Goal: Task Accomplishment & Management: Manage account settings

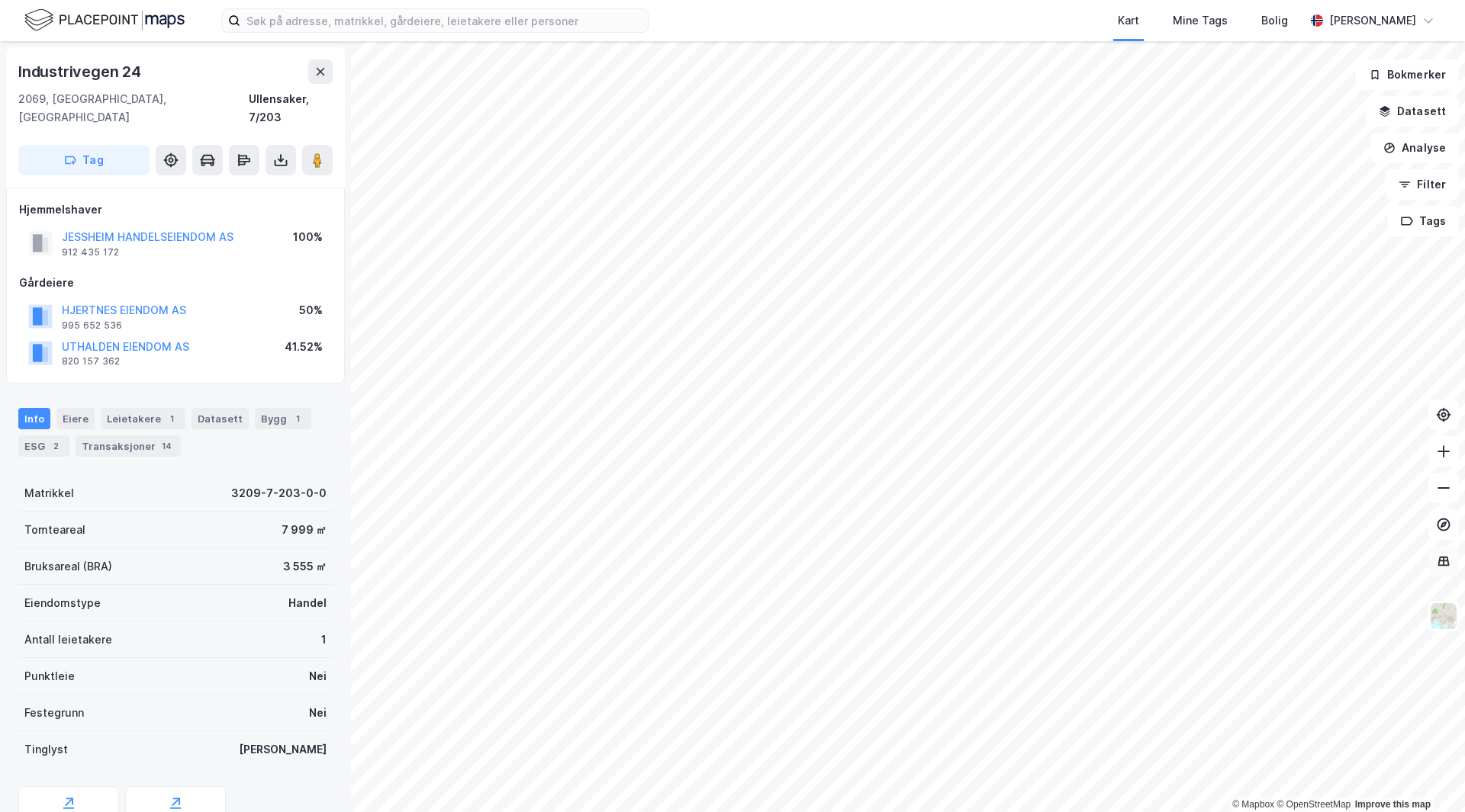
click at [1441, 575] on button at bounding box center [1442, 560] width 30 height 30
click at [1441, 565] on icon at bounding box center [1443, 560] width 12 height 10
click at [1446, 611] on img at bounding box center [1443, 616] width 29 height 29
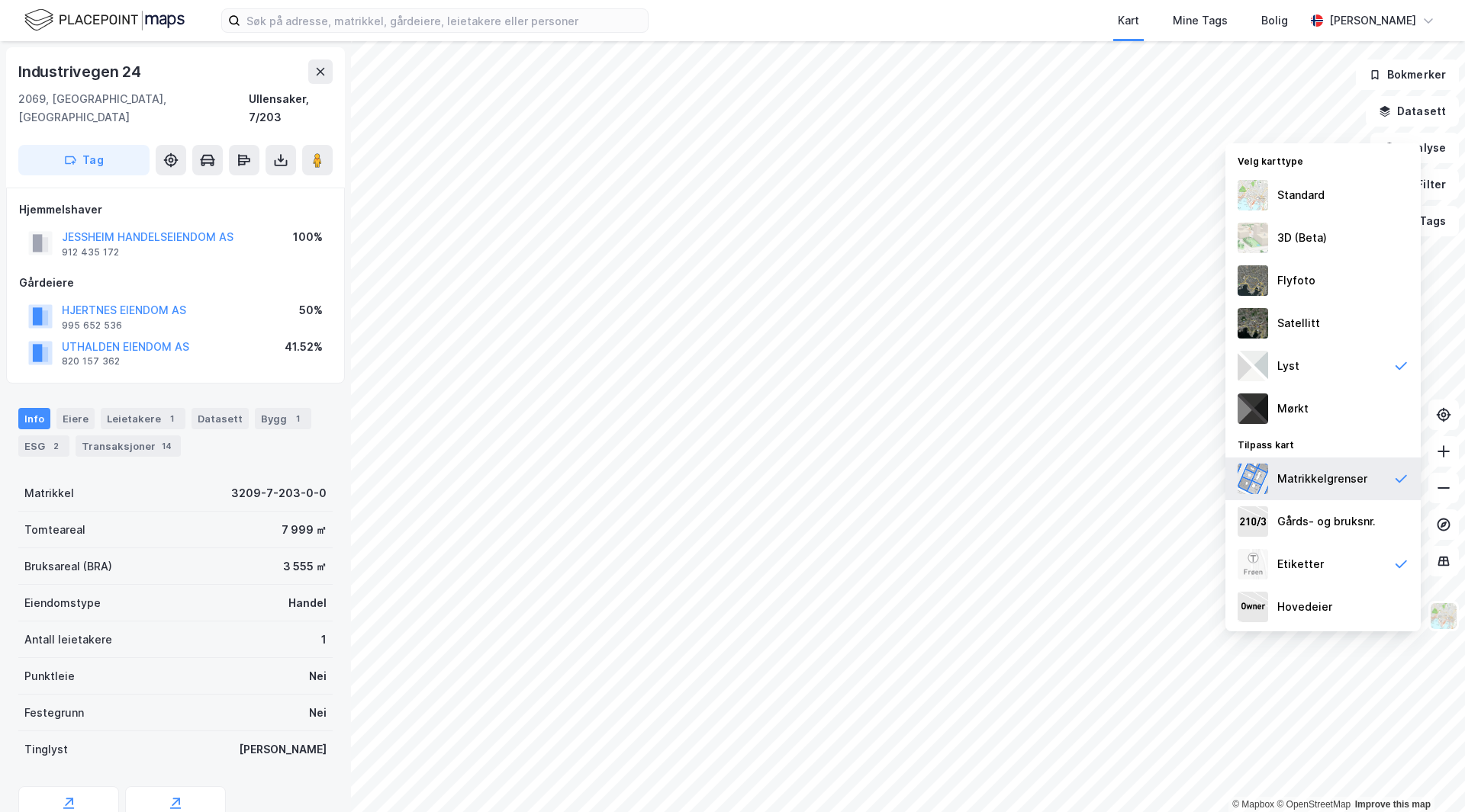
click at [1338, 470] on div "Matrikkelgrenser" at bounding box center [1322, 479] width 90 height 19
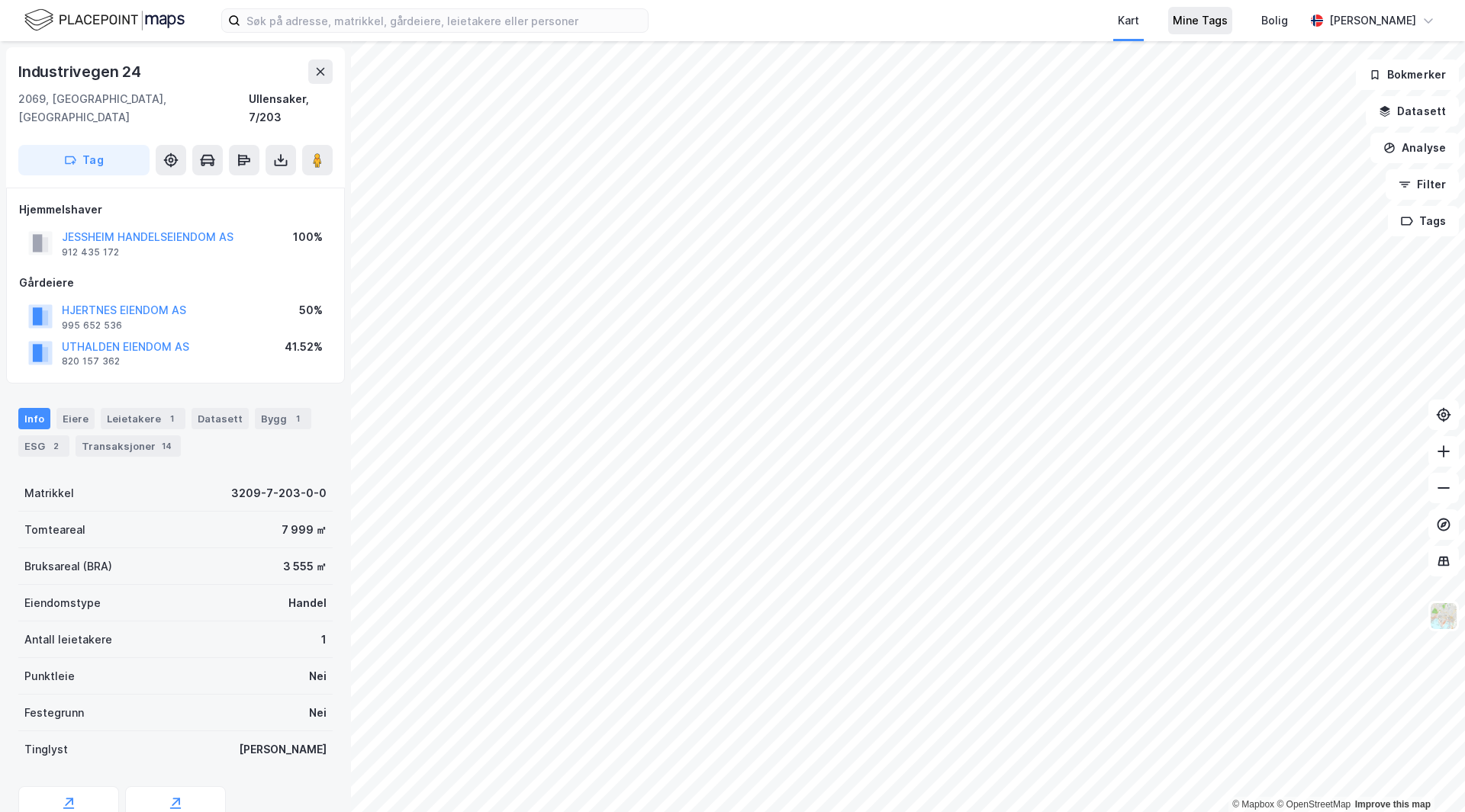
click at [1227, 29] on div "Mine Tags" at bounding box center [1199, 21] width 55 height 19
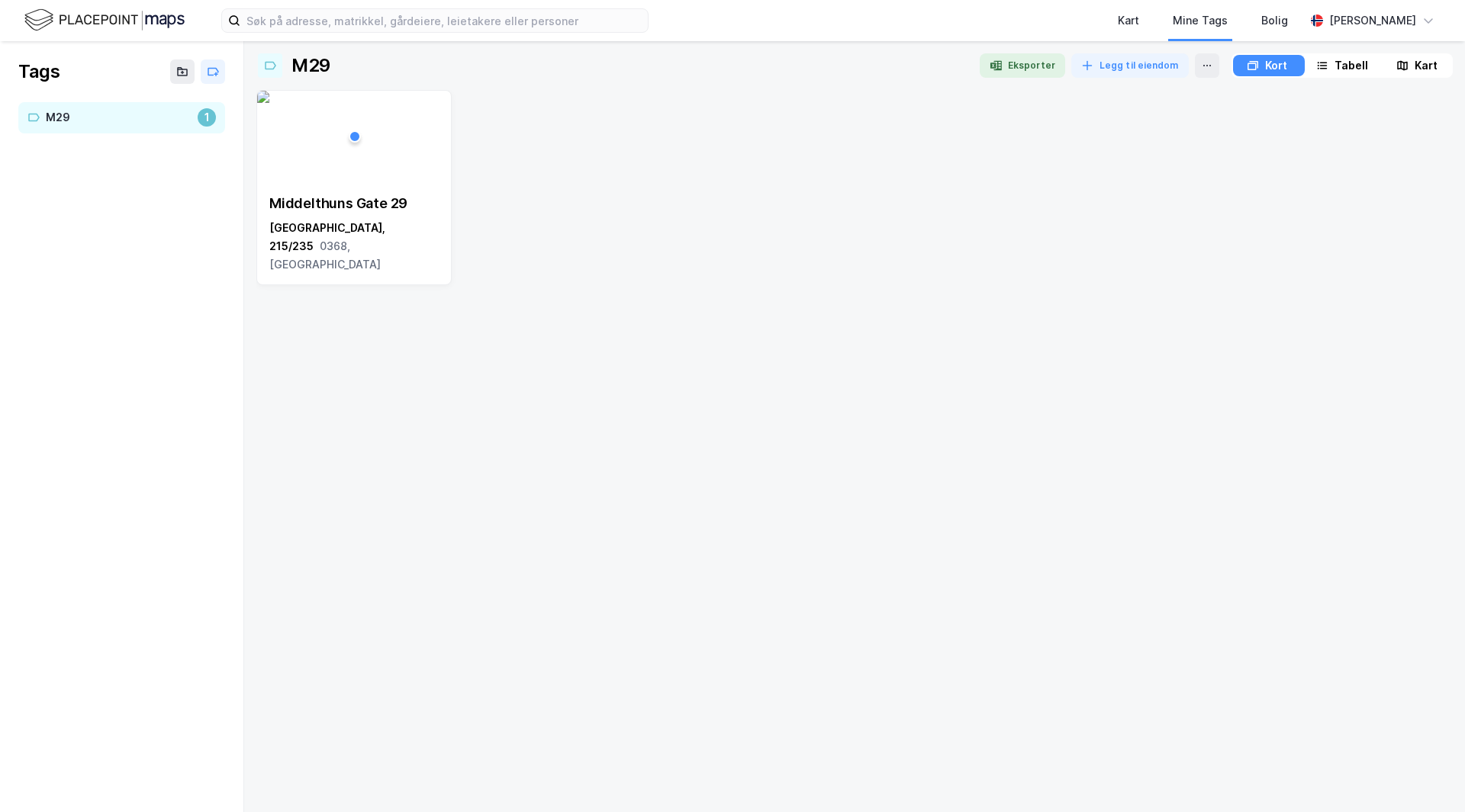
click at [1421, 57] on div "Kart" at bounding box center [1425, 66] width 23 height 19
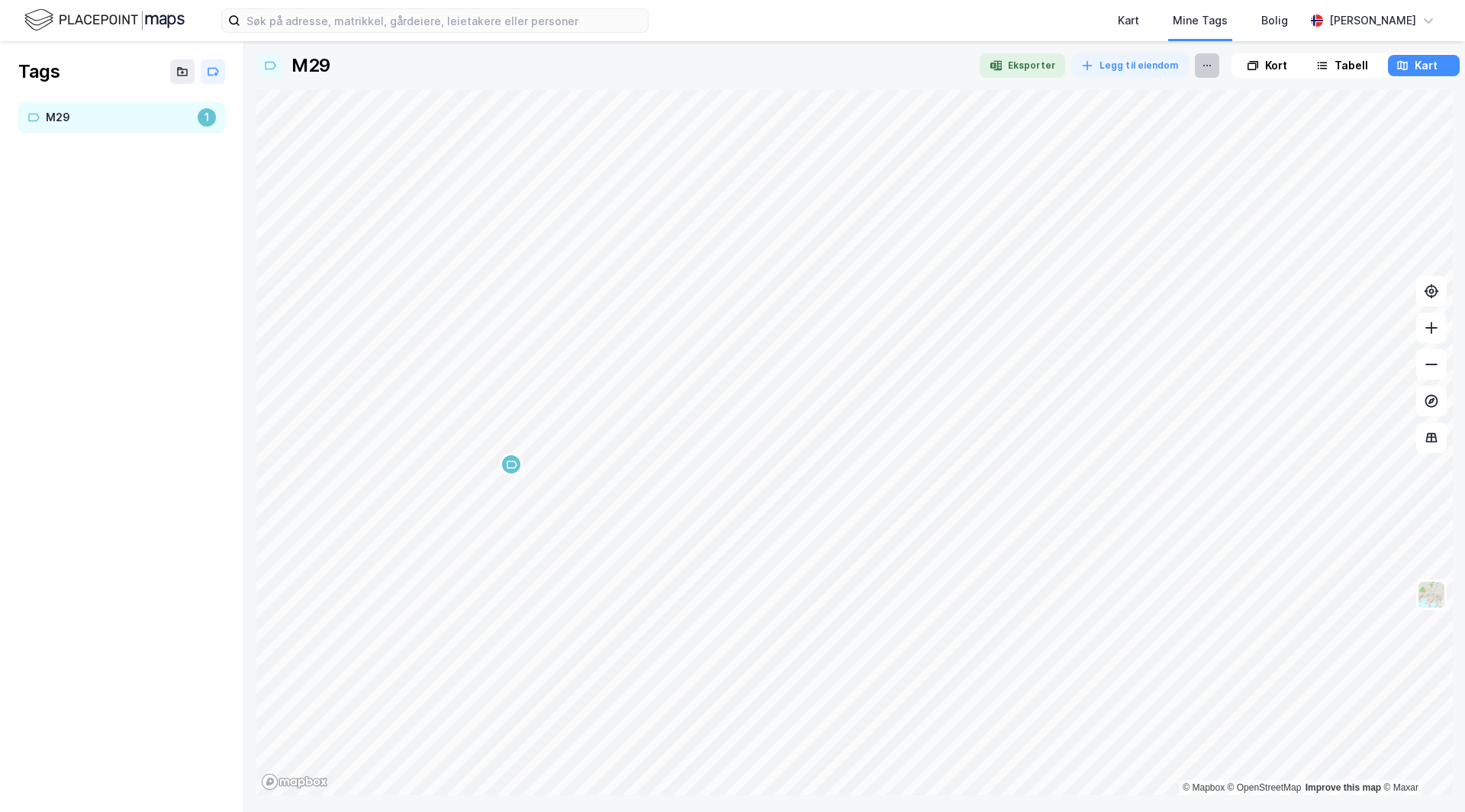
click at [1204, 60] on icon at bounding box center [1206, 66] width 12 height 12
click at [1200, 63] on icon at bounding box center [1206, 66] width 12 height 12
click at [1152, 84] on div "Fjerne Tag" at bounding box center [1143, 93] width 153 height 24
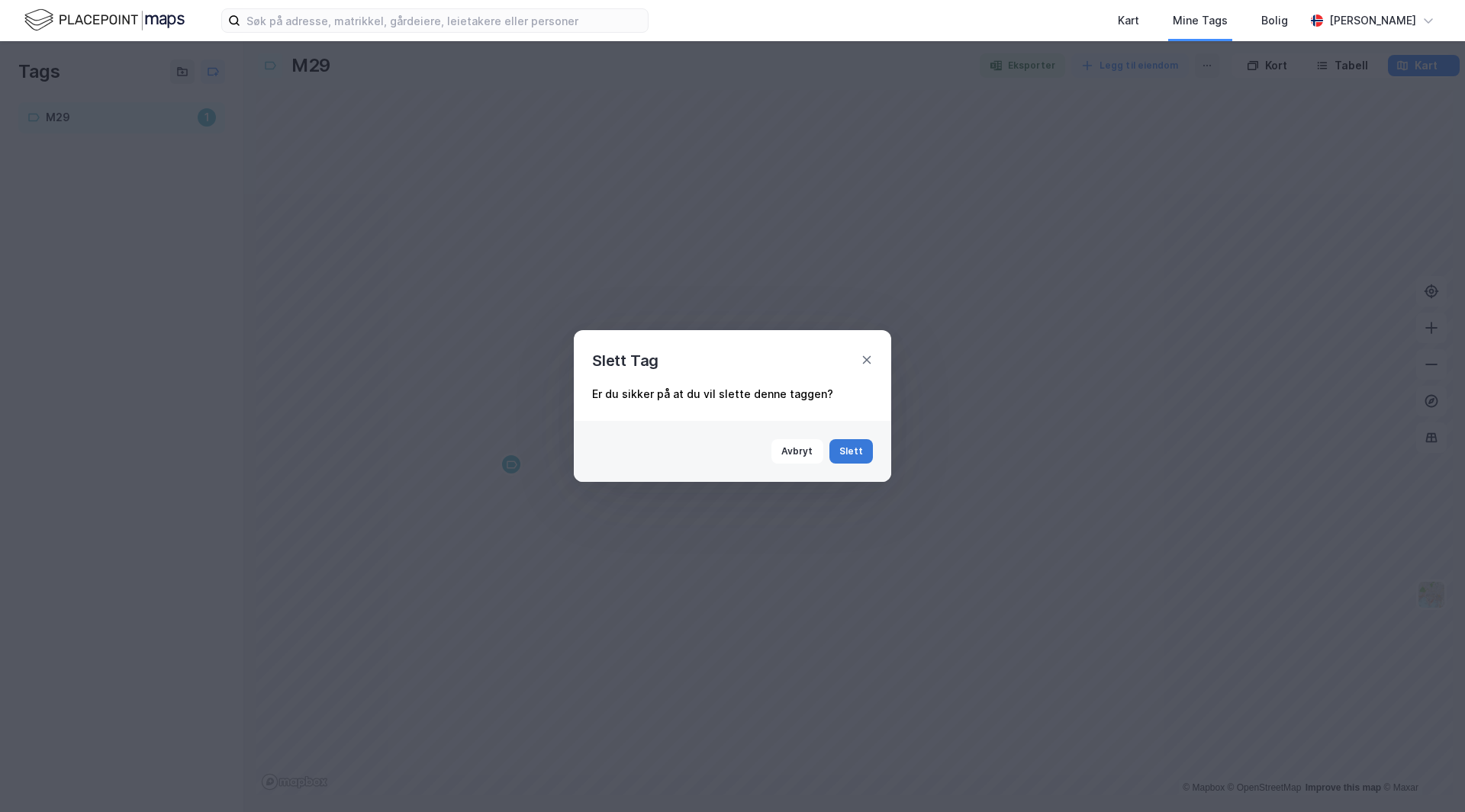
click at [854, 447] on button "Slett" at bounding box center [851, 451] width 44 height 24
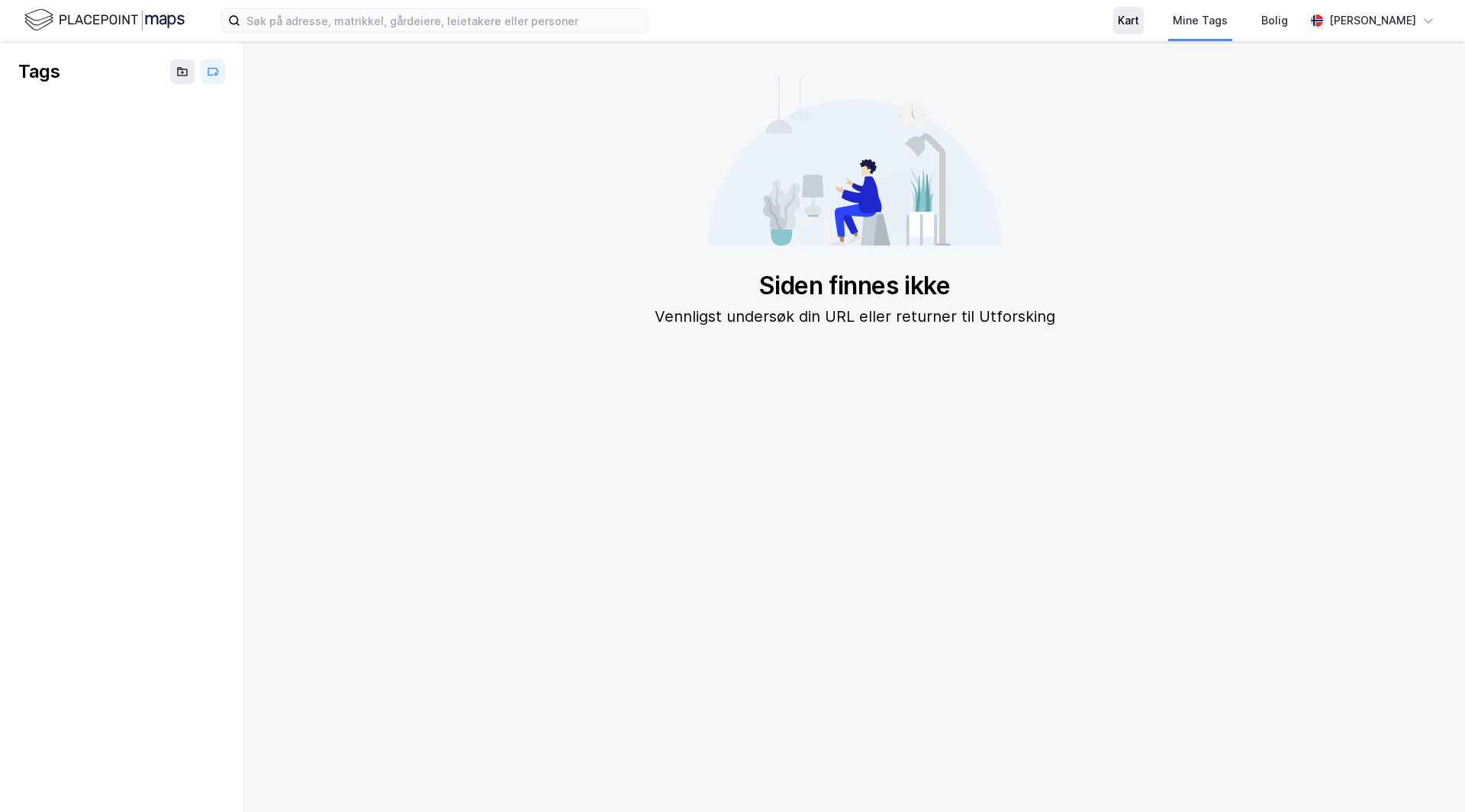
click at [1139, 24] on div "Kart" at bounding box center [1128, 21] width 22 height 19
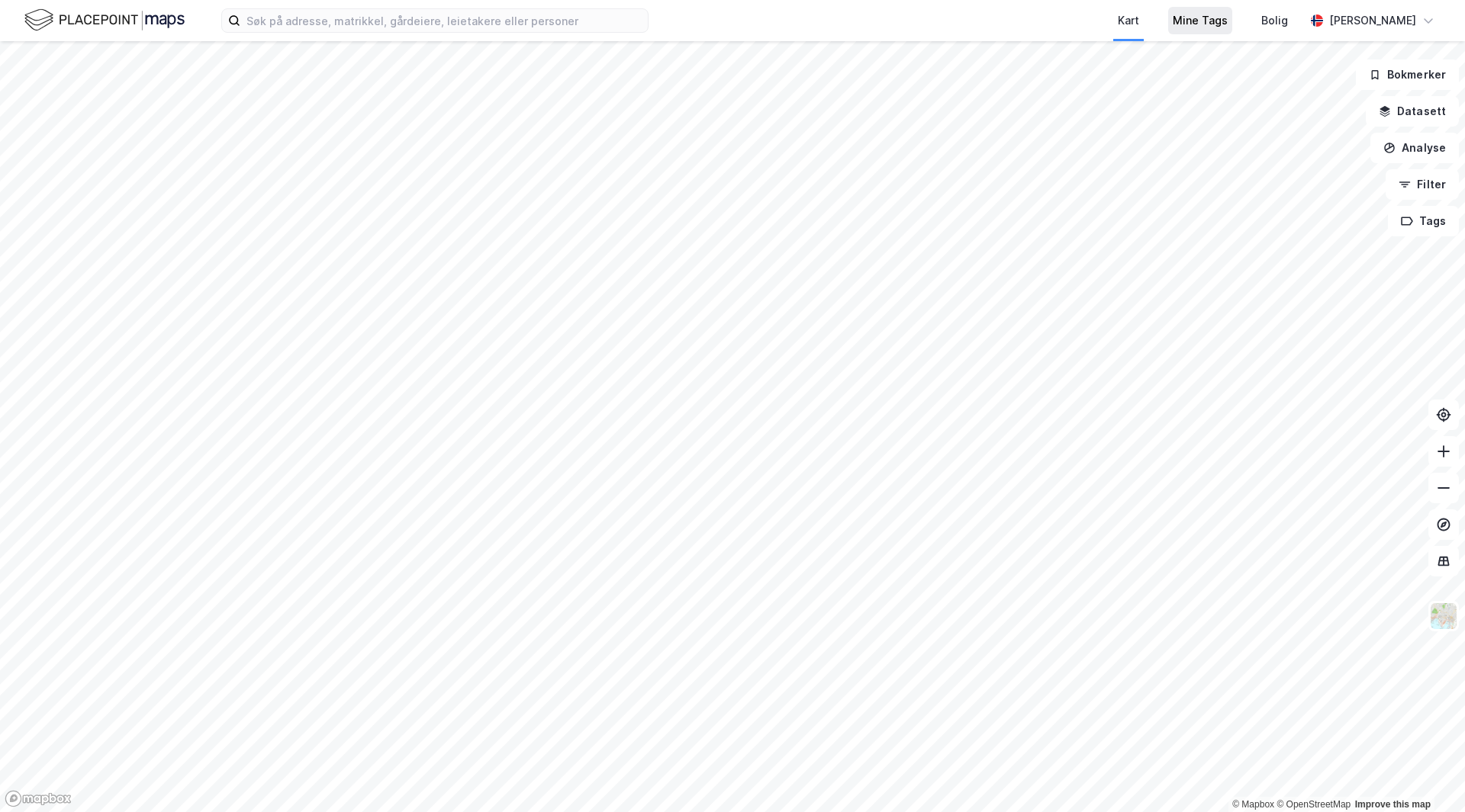
click at [1232, 32] on div "Mine Tags" at bounding box center [1199, 21] width 64 height 27
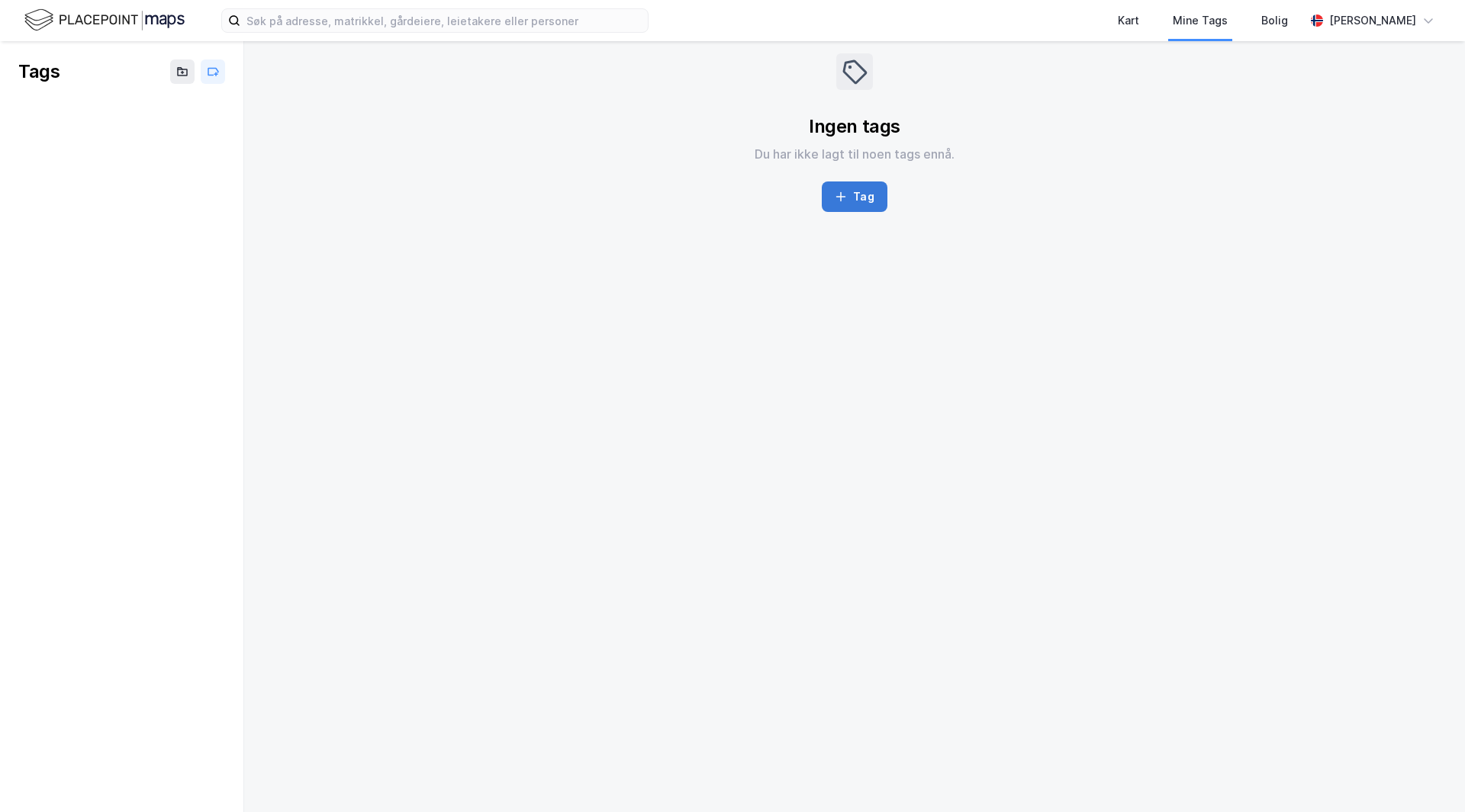
click at [846, 191] on icon "button" at bounding box center [841, 197] width 12 height 12
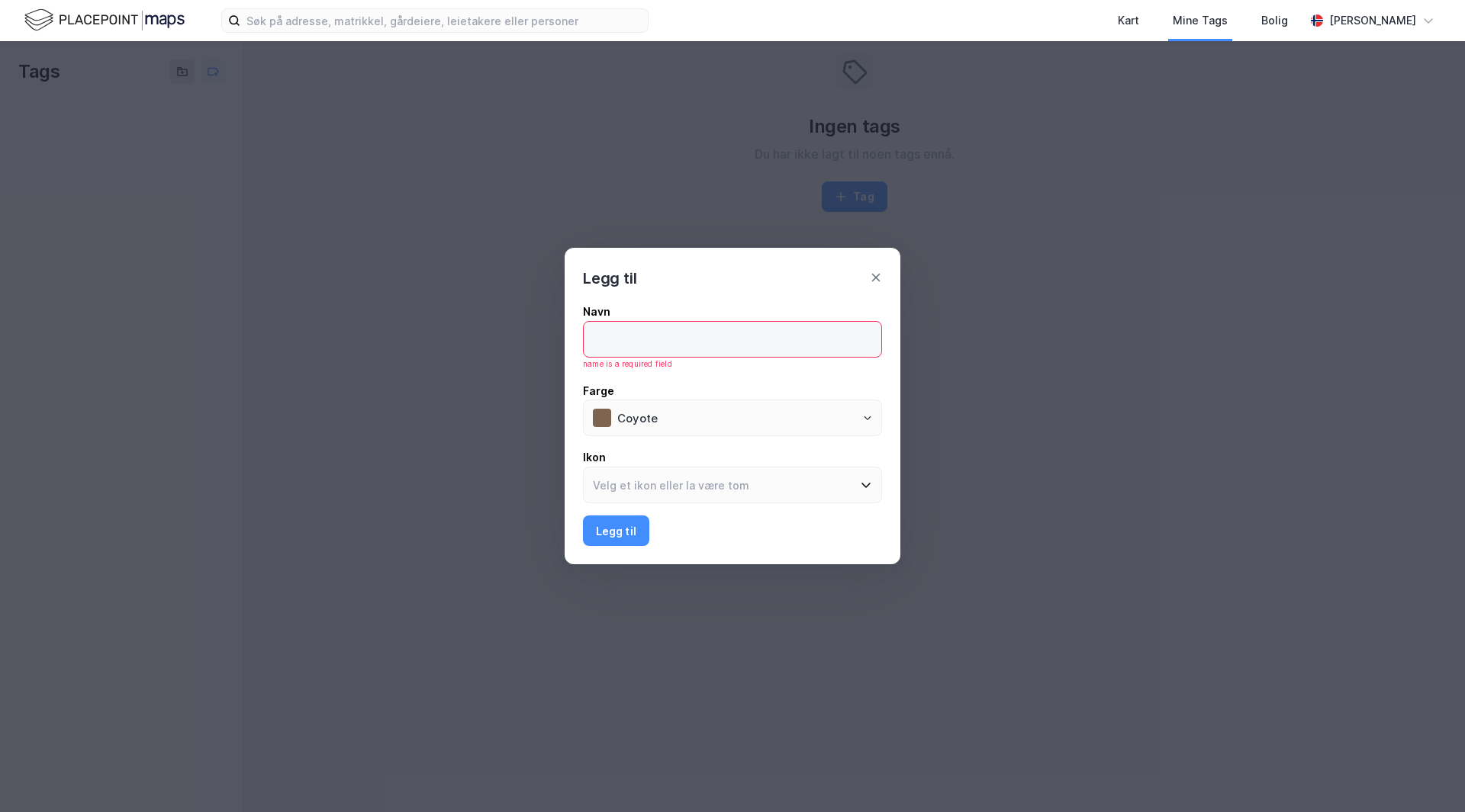
click at [688, 339] on input at bounding box center [732, 339] width 298 height 35
click at [832, 334] on input at bounding box center [732, 339] width 298 height 35
click at [869, 278] on icon at bounding box center [875, 277] width 12 height 12
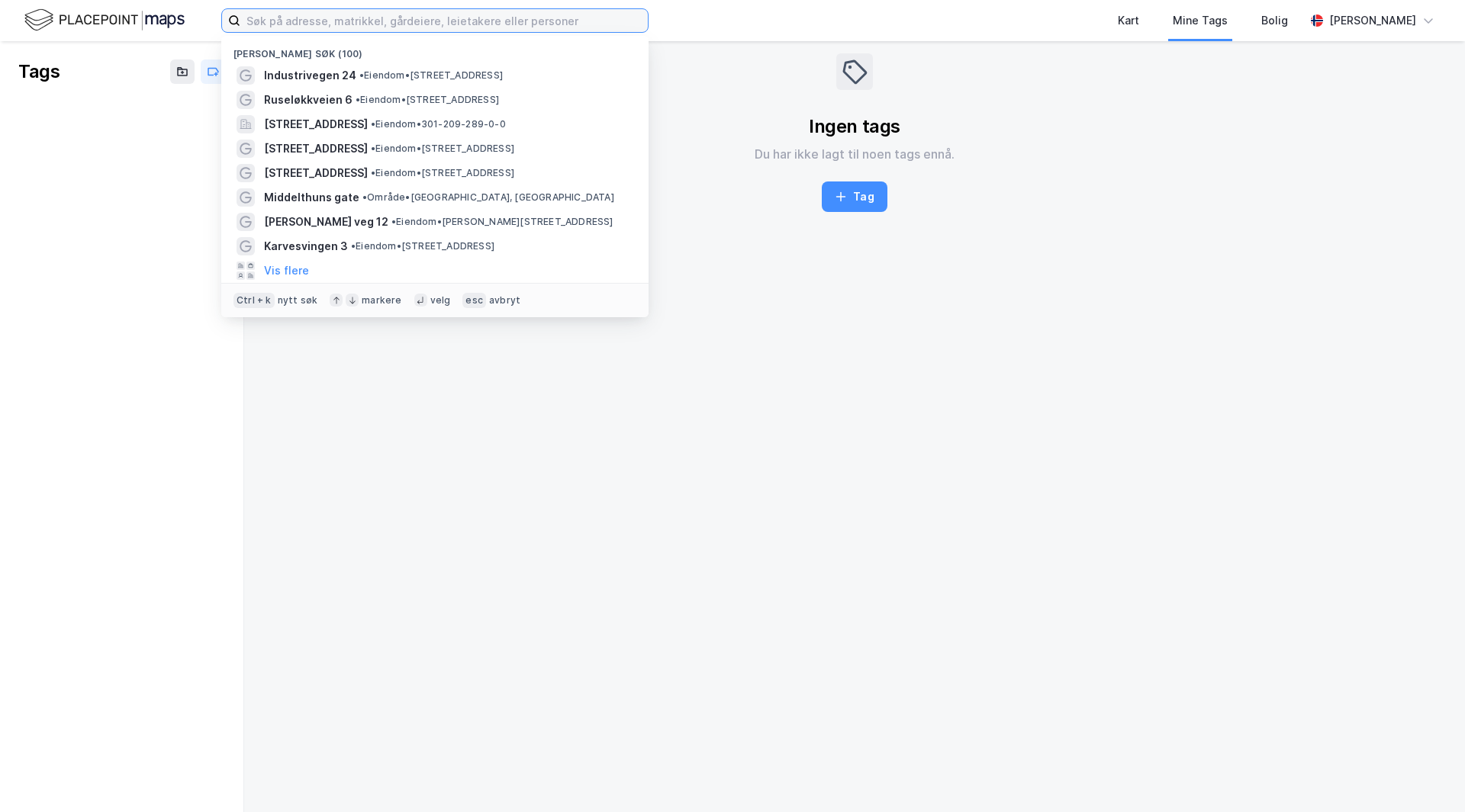
click at [260, 22] on input at bounding box center [444, 20] width 408 height 23
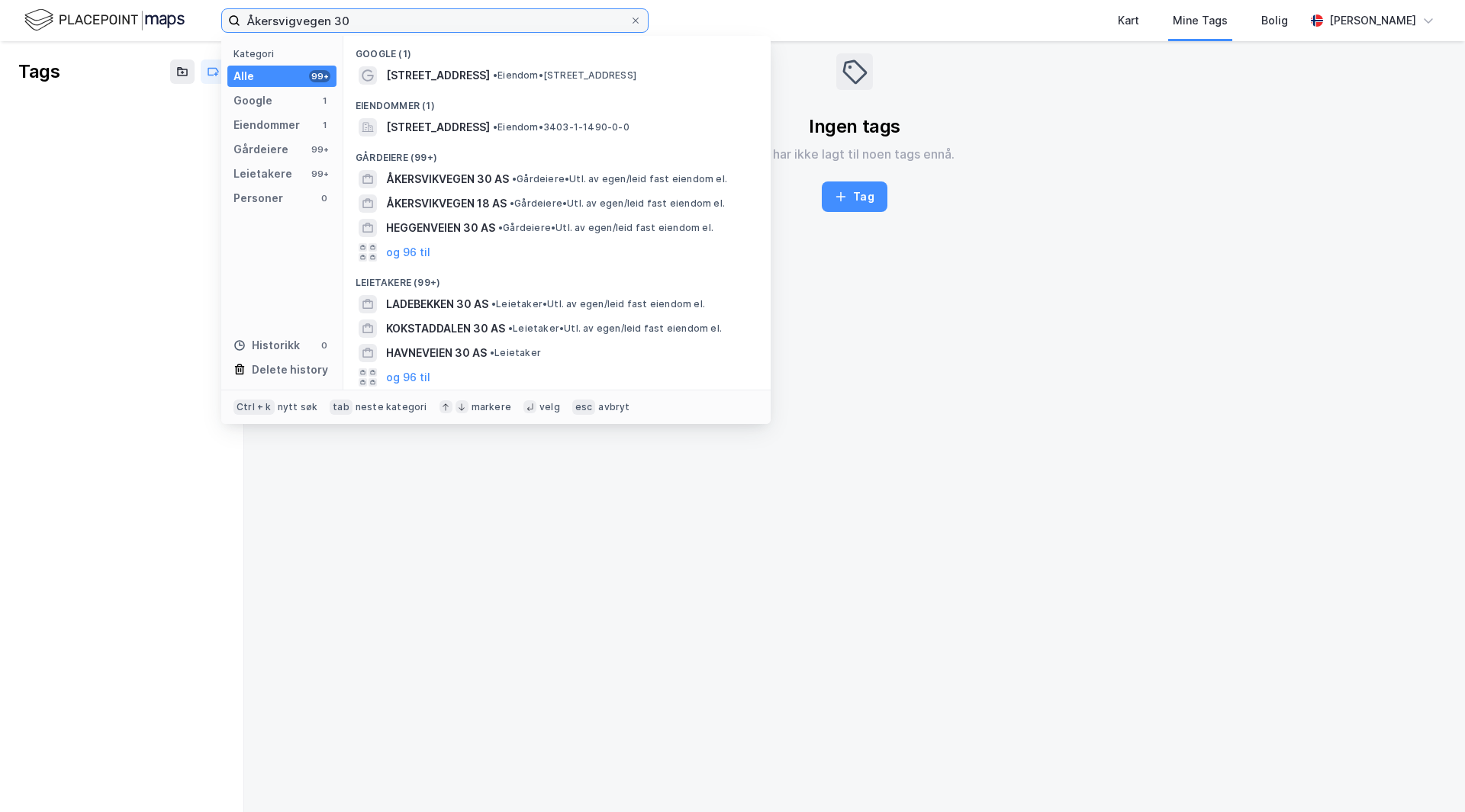
type input "Åkersvigvegen 30"
click at [512, 70] on span "• Eiendom • [STREET_ADDRESS]" at bounding box center [564, 75] width 143 height 12
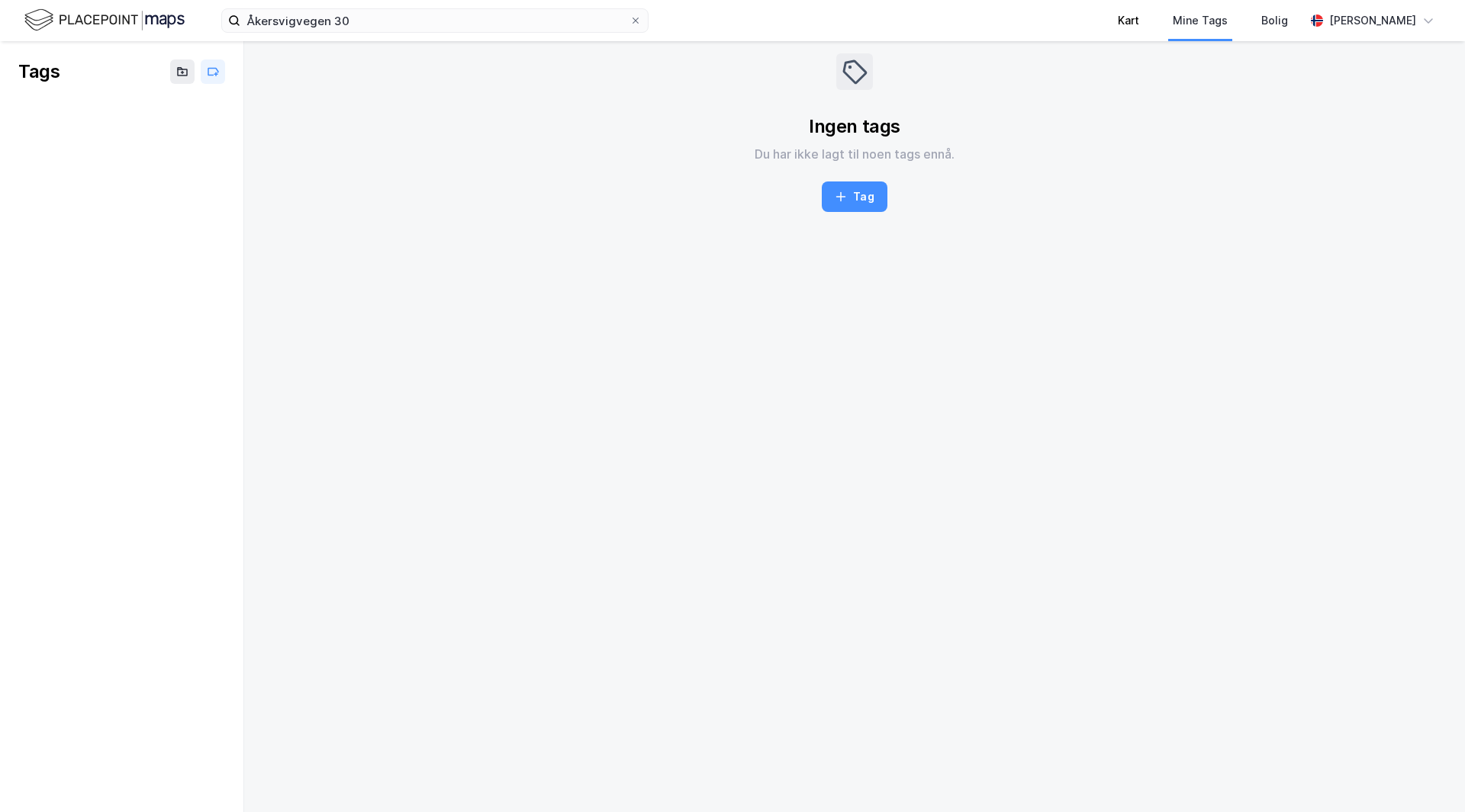
click at [1155, 21] on div "Kart" at bounding box center [1128, 21] width 55 height 41
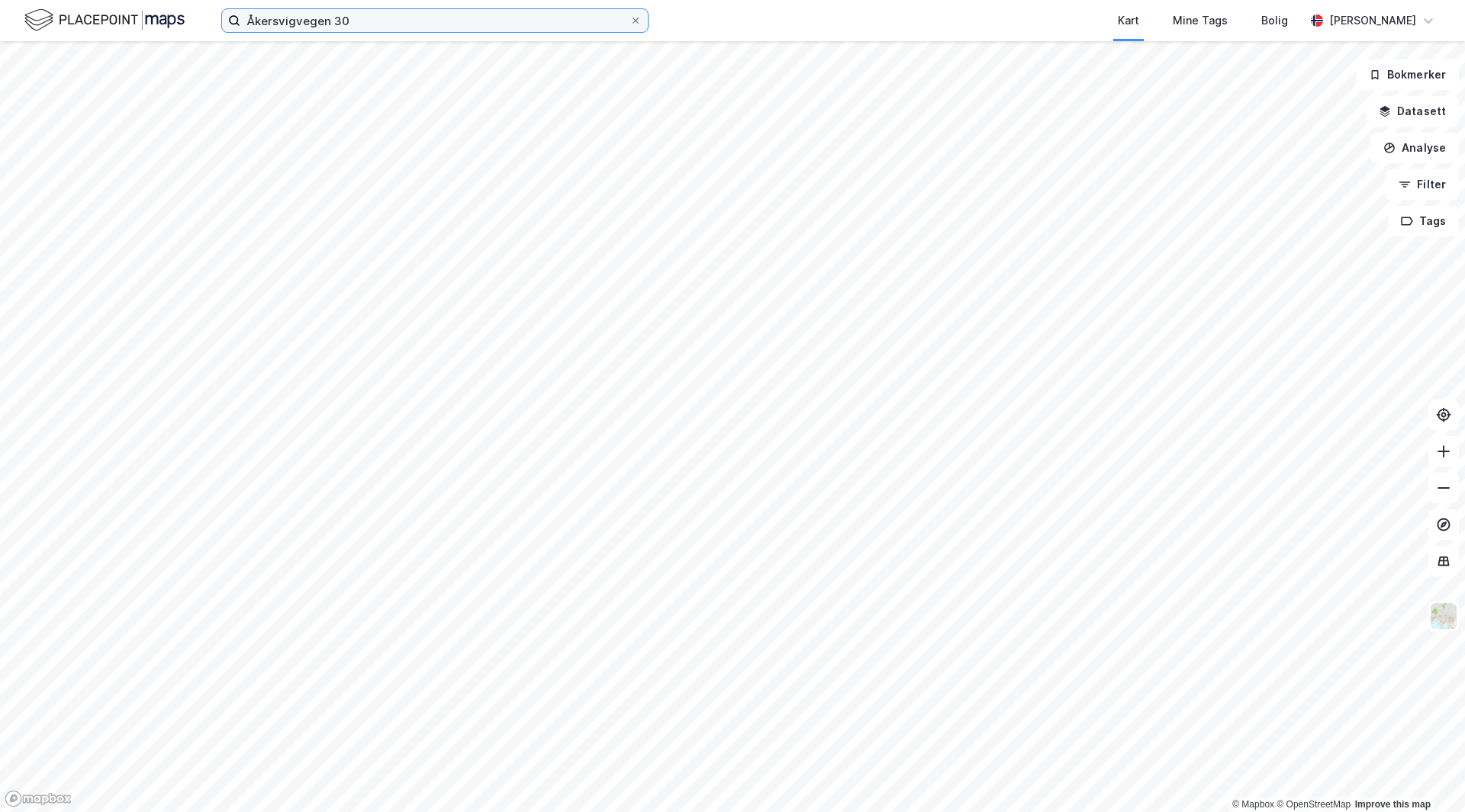
click at [418, 24] on input "Åkersvigvegen 30" at bounding box center [434, 20] width 389 height 23
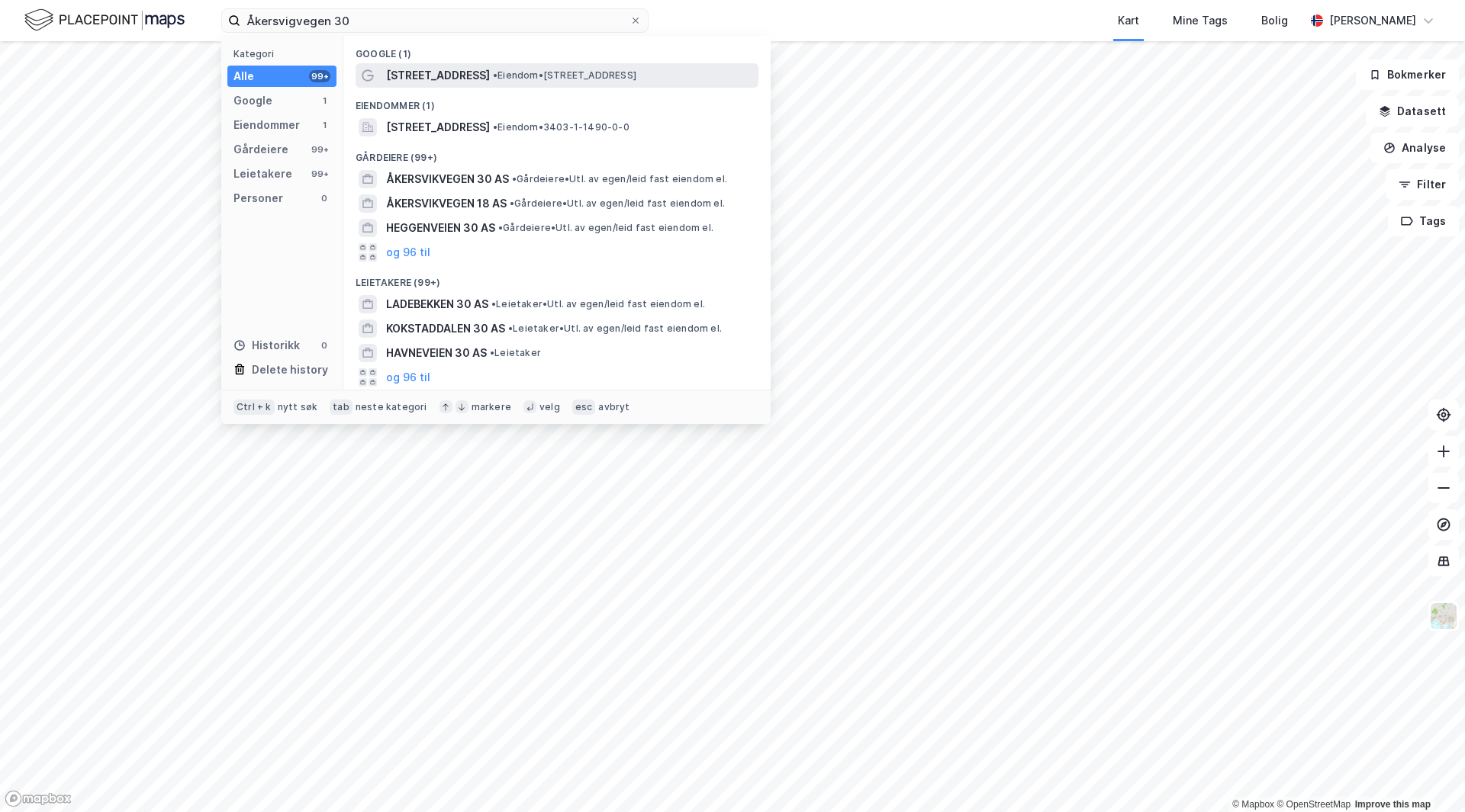
click at [425, 86] on div "[STREET_ADDRESS] • Eiendom • [STREET_ADDRESS]" at bounding box center [557, 75] width 403 height 24
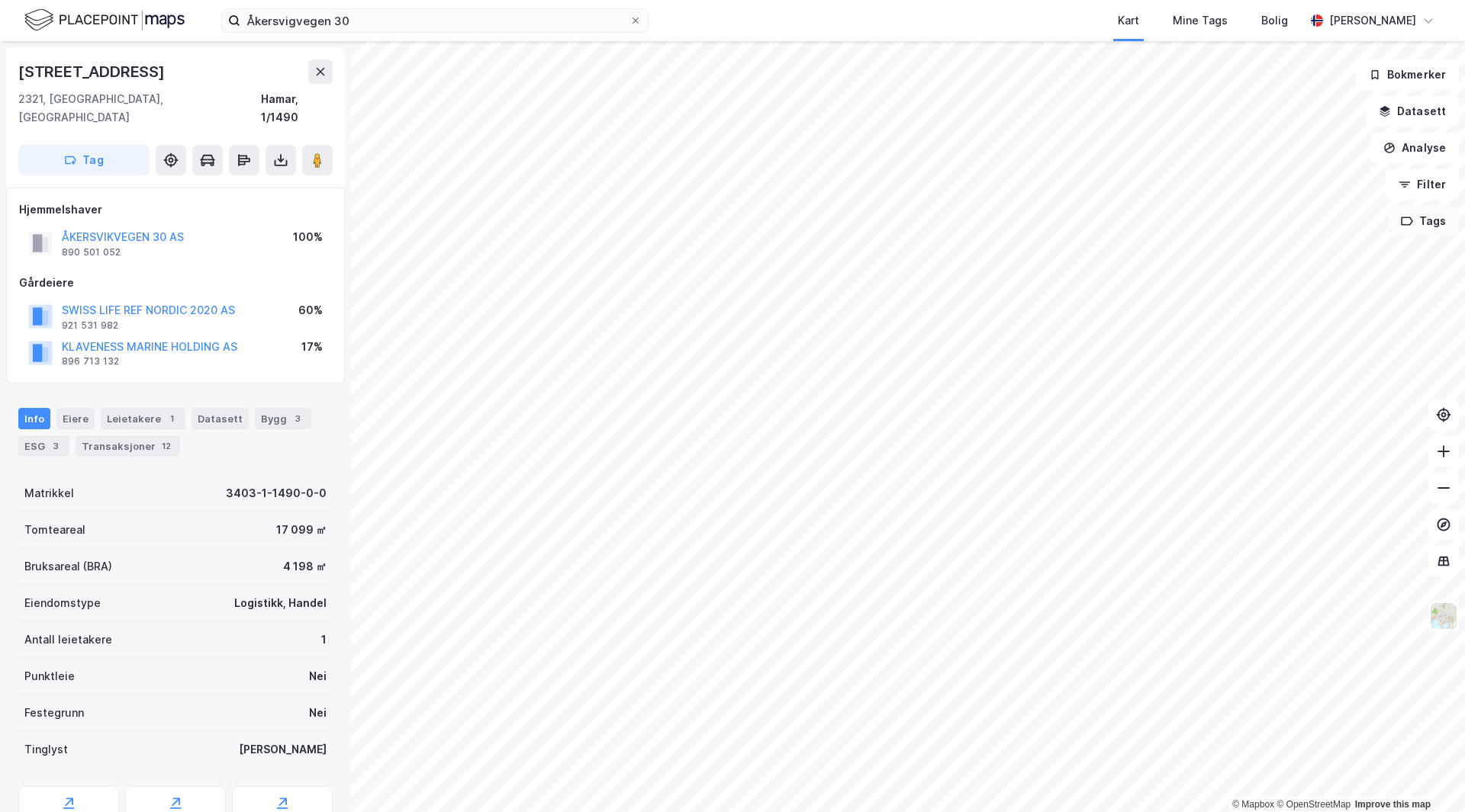
click at [1438, 225] on button "Tags" at bounding box center [1423, 220] width 71 height 30
click at [1354, 235] on icon at bounding box center [1356, 231] width 12 height 12
click at [1232, 11] on div "Mine Tags" at bounding box center [1199, 21] width 64 height 27
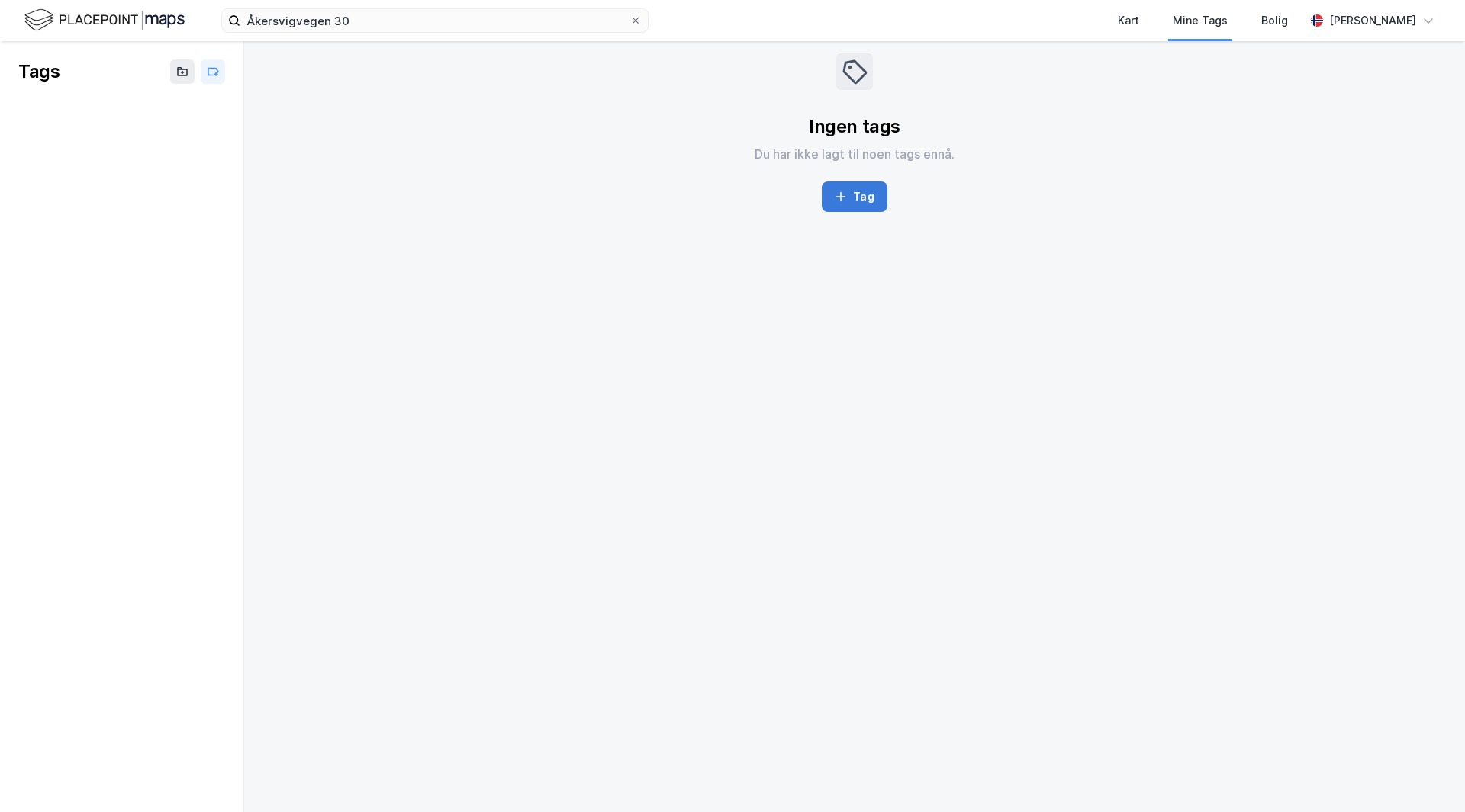
click at [869, 191] on button "Tag" at bounding box center [854, 196] width 65 height 30
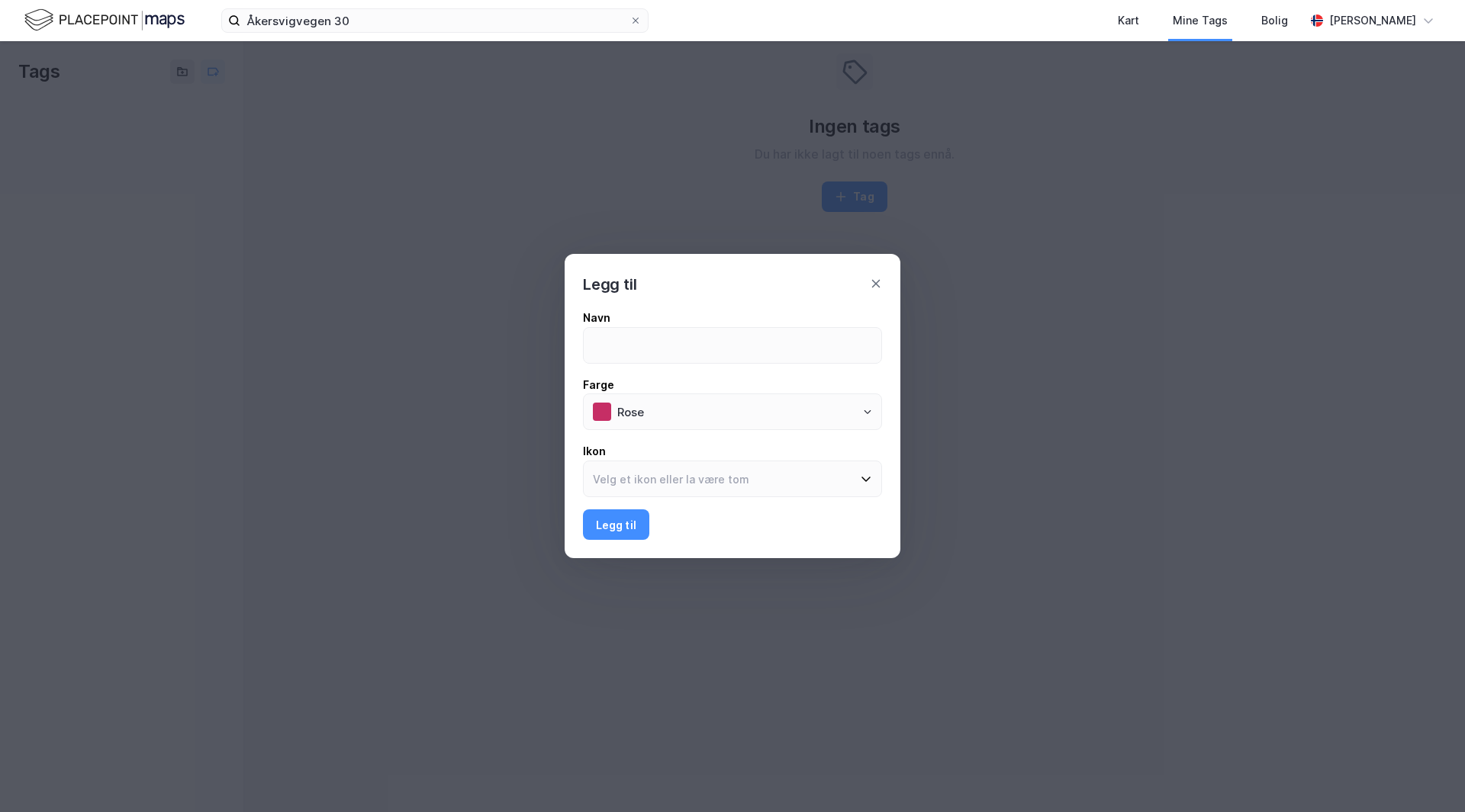
click at [869, 278] on div "Legg til" at bounding box center [732, 275] width 336 height 43
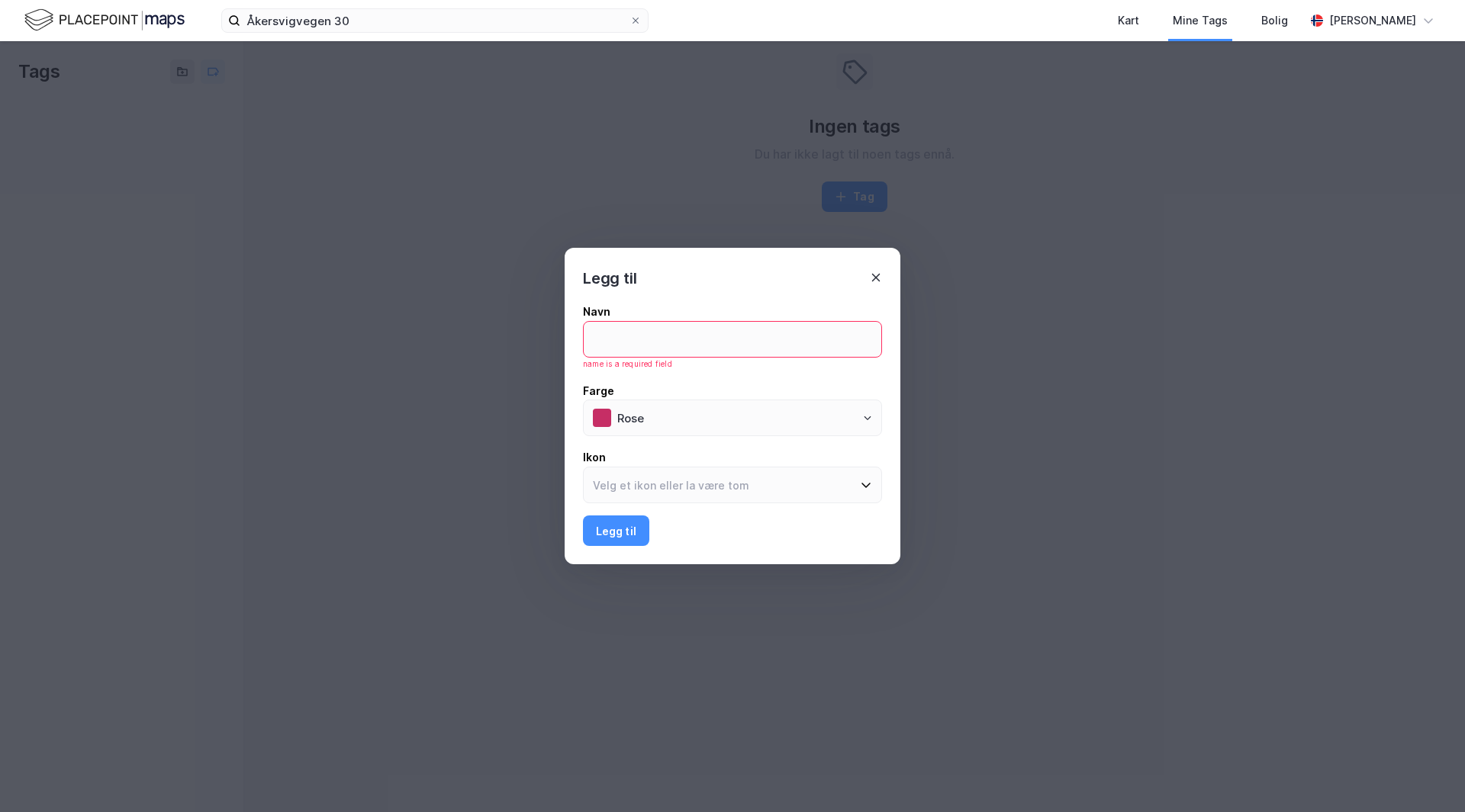
click at [873, 280] on icon at bounding box center [876, 277] width 9 height 9
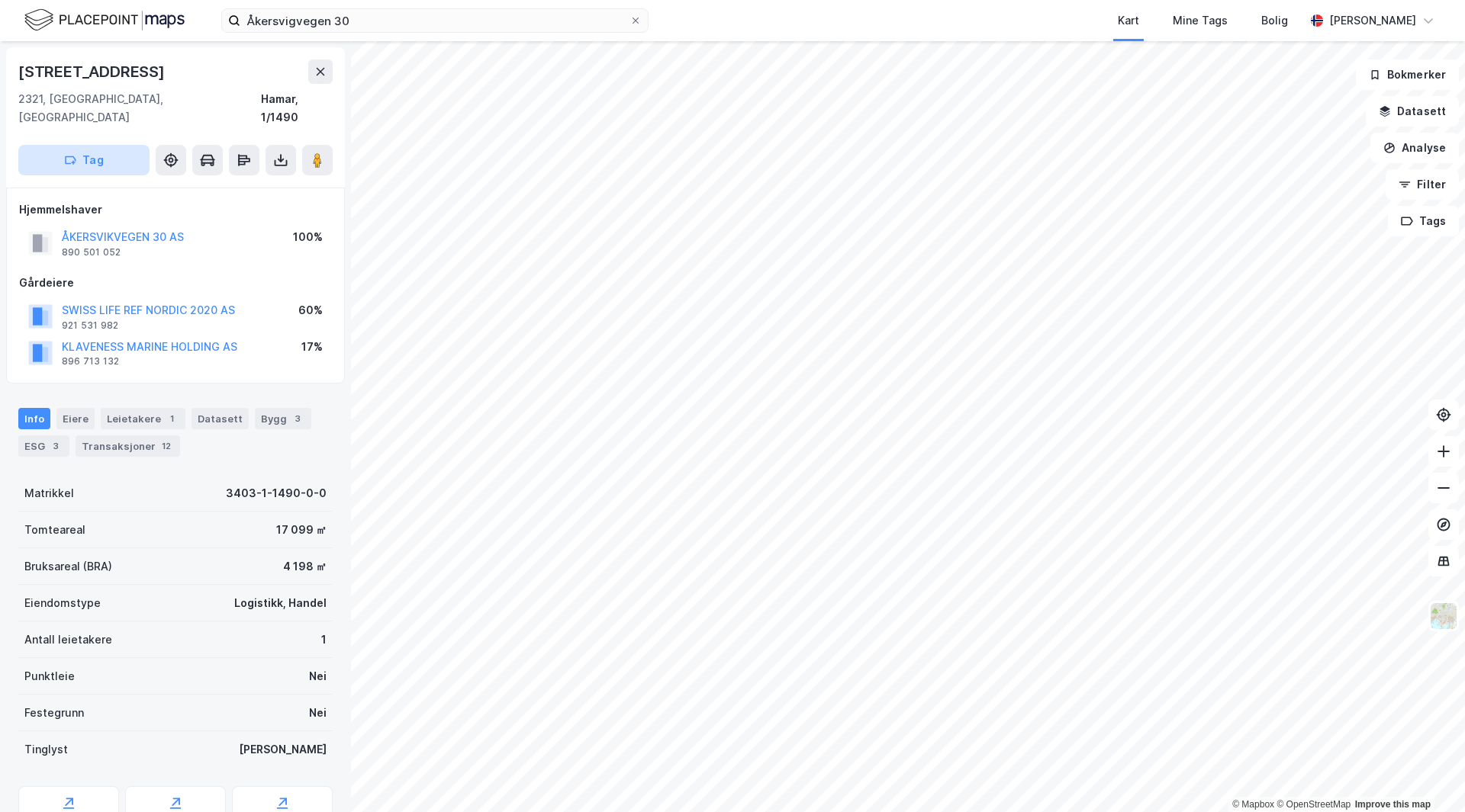
click at [114, 150] on button "Tag" at bounding box center [84, 160] width 131 height 30
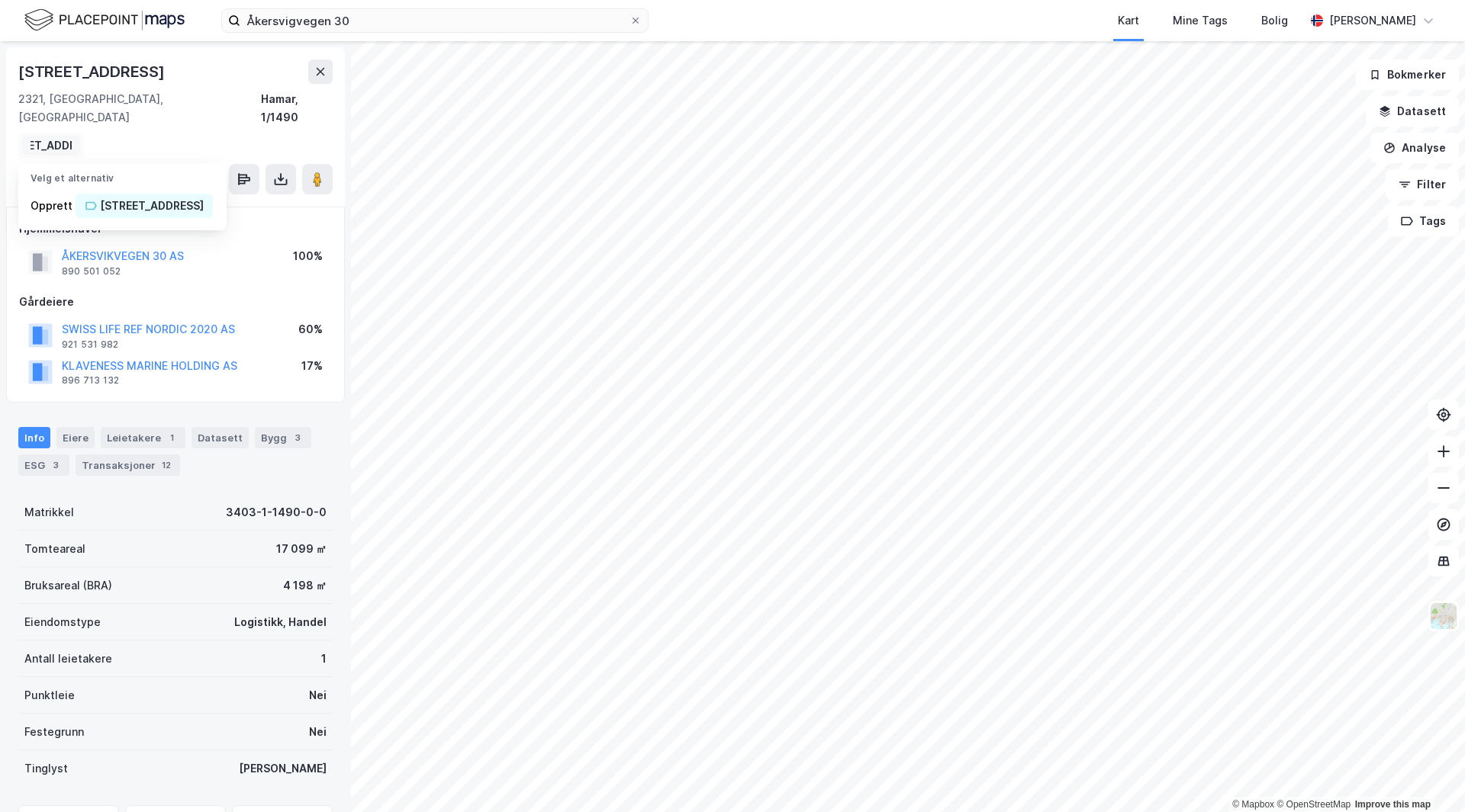
scroll to position [0, 49]
type input "[STREET_ADDRESS]"
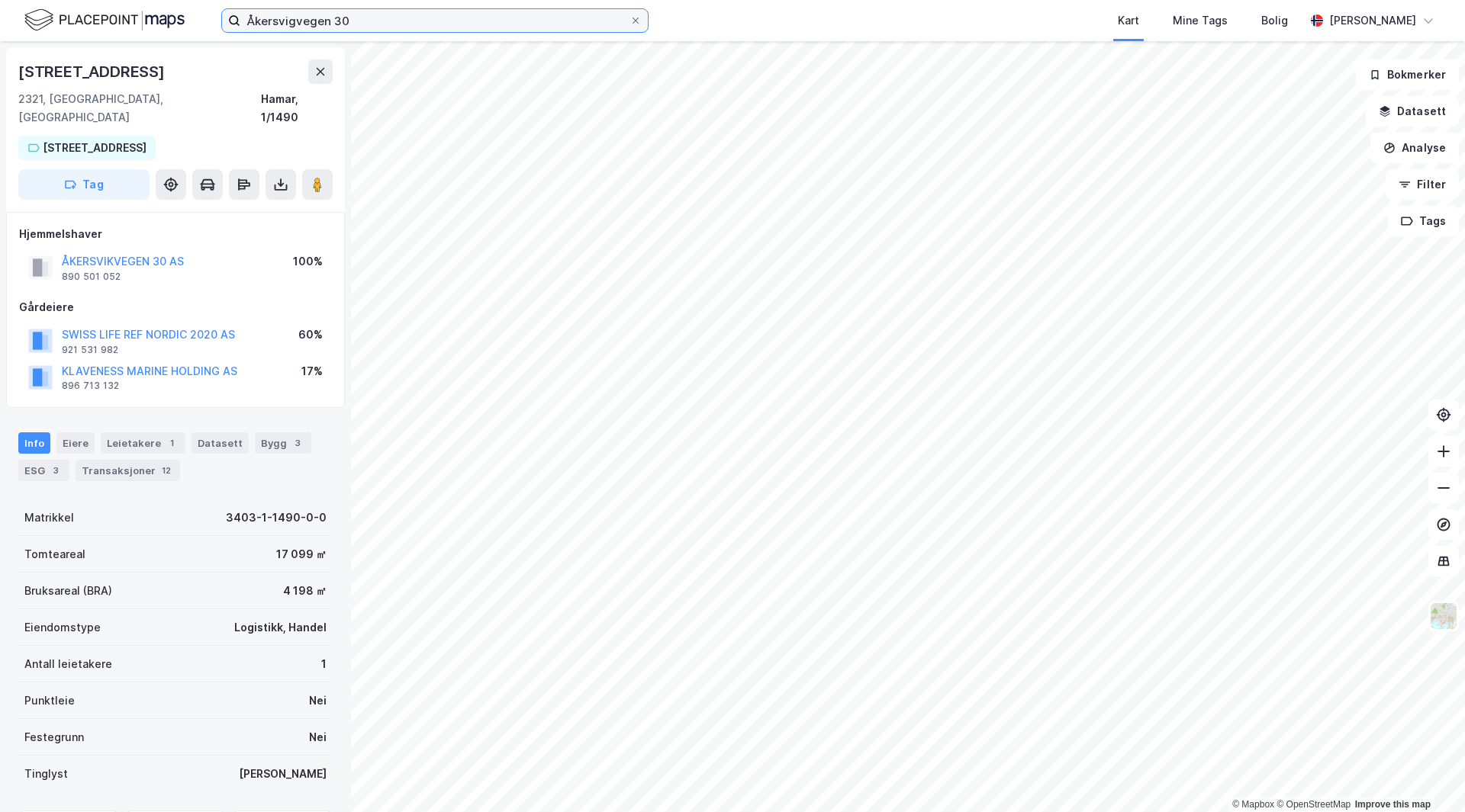
click at [354, 24] on input "Åkersvigvegen 30" at bounding box center [434, 20] width 389 height 23
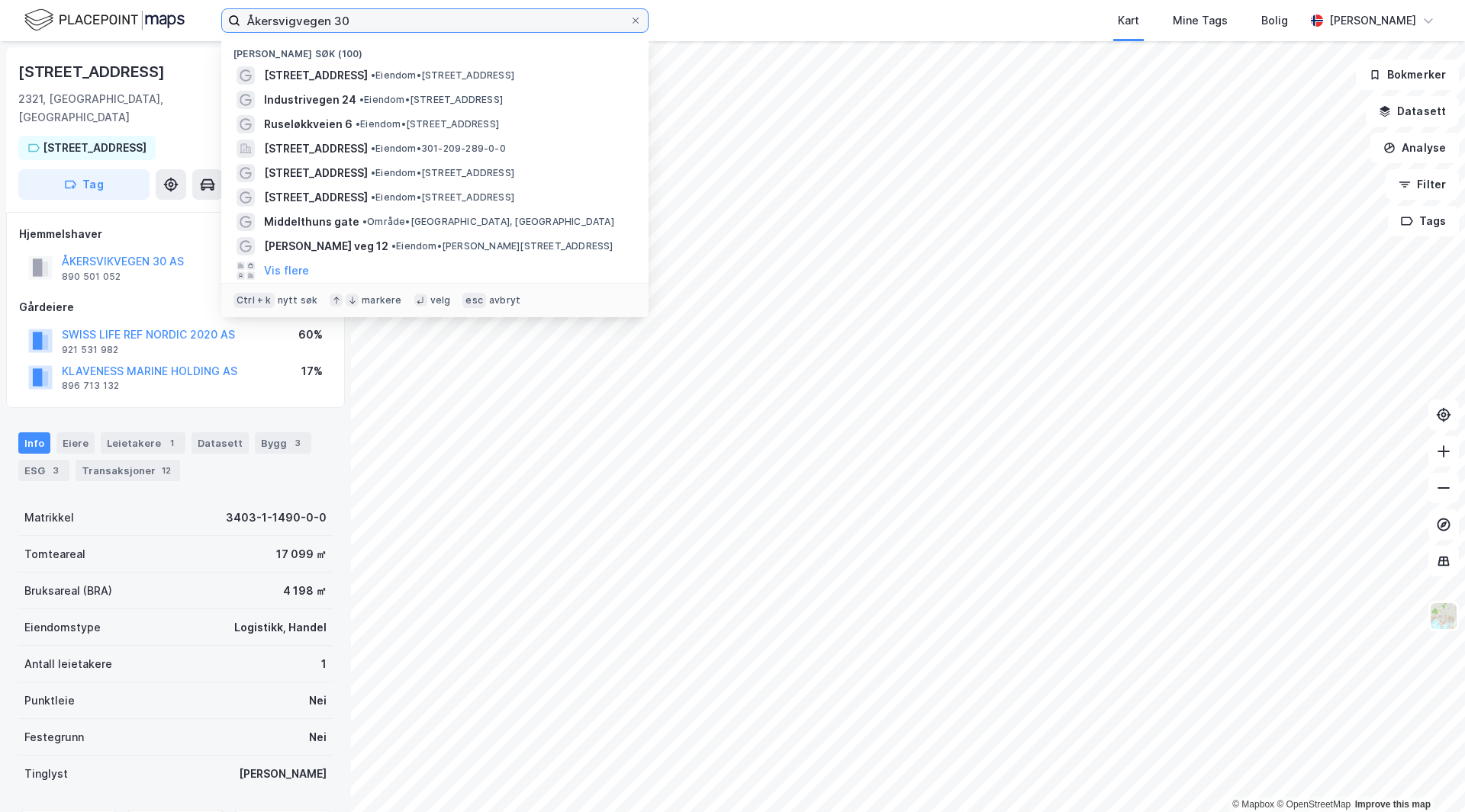
click at [355, 24] on input "Åkersvigvegen 30" at bounding box center [434, 20] width 389 height 23
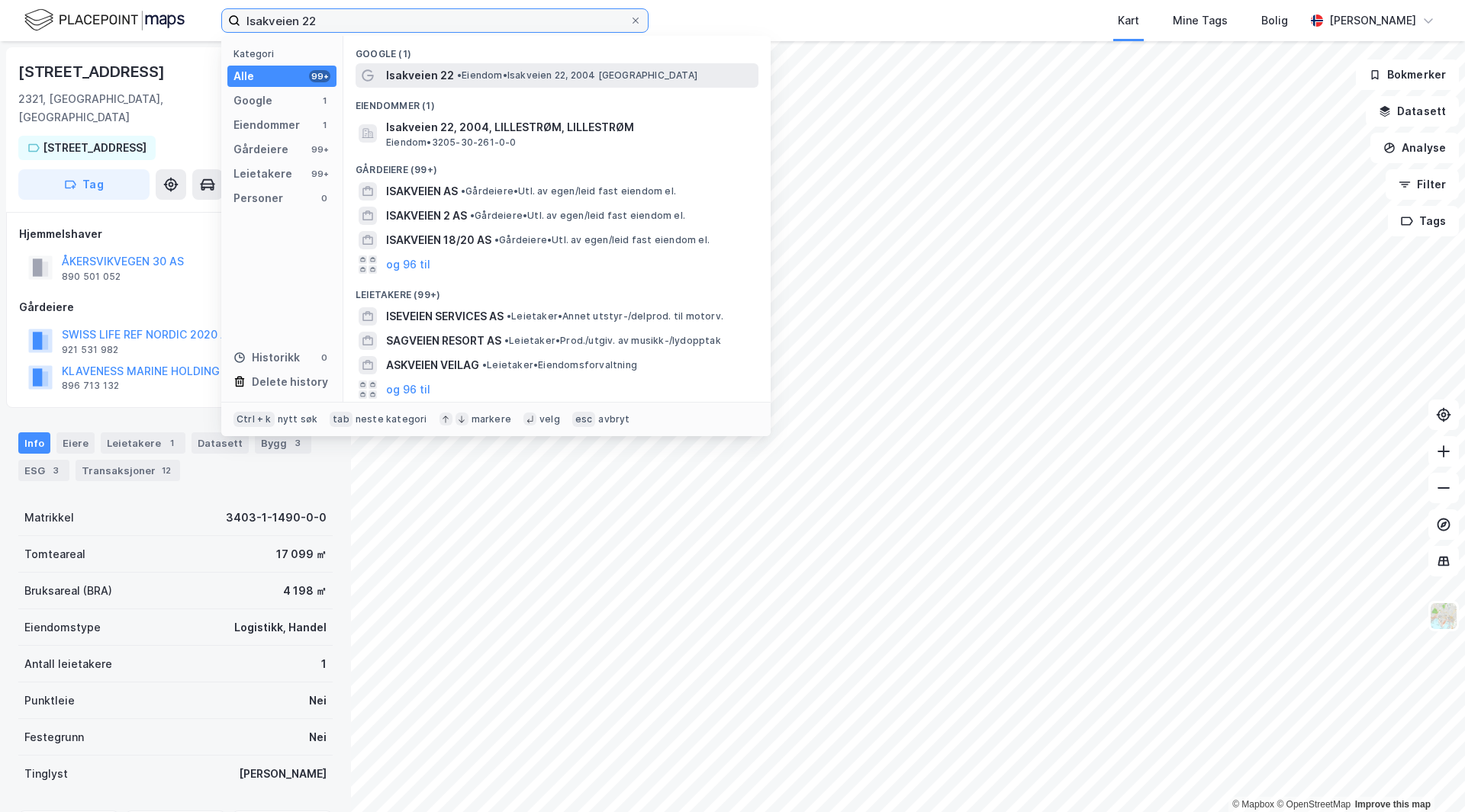
type input "Isakveien 22"
click at [425, 71] on span "Isakveien 22" at bounding box center [419, 75] width 68 height 19
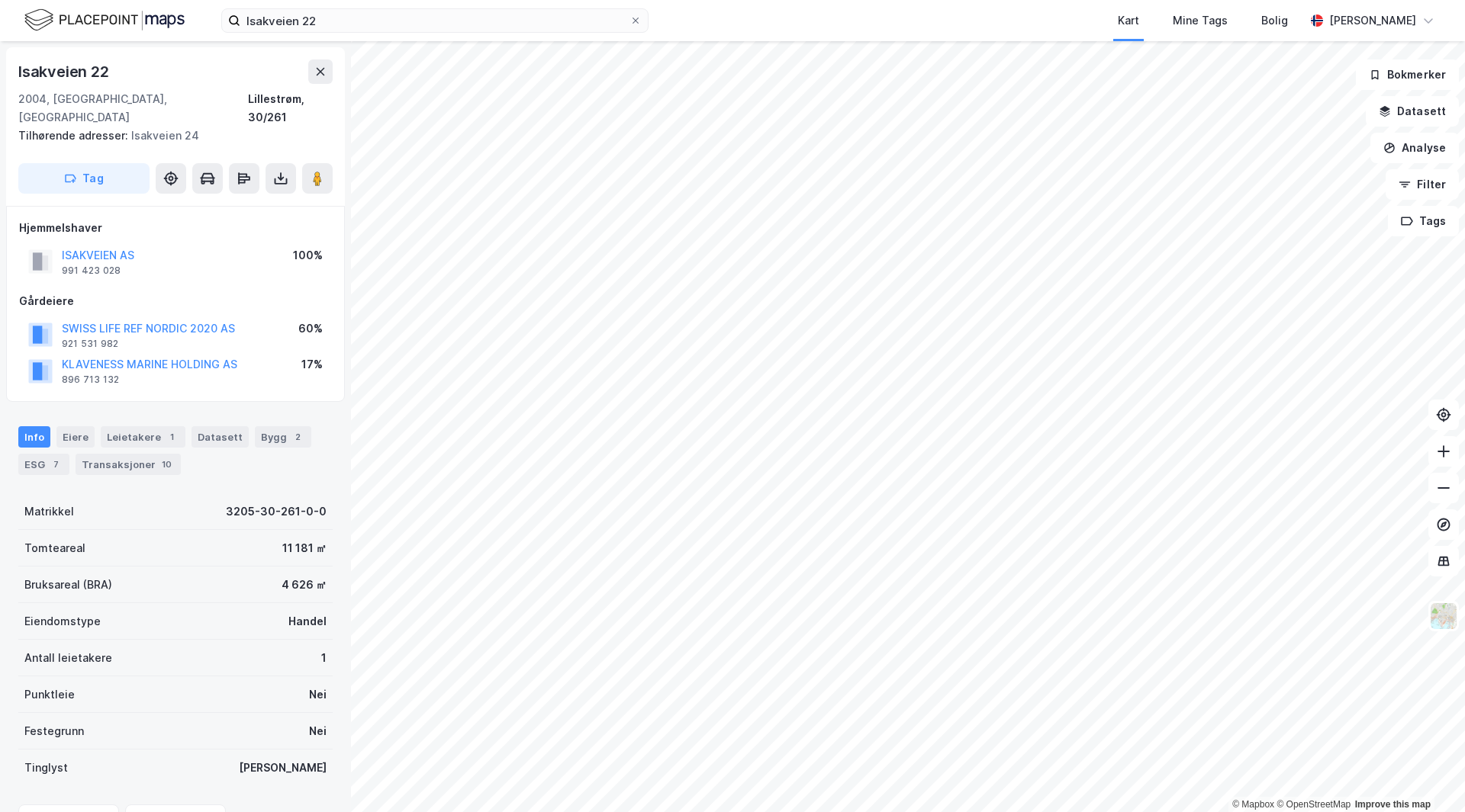
scroll to position [2, 0]
click at [77, 161] on button "Tag" at bounding box center [84, 175] width 131 height 30
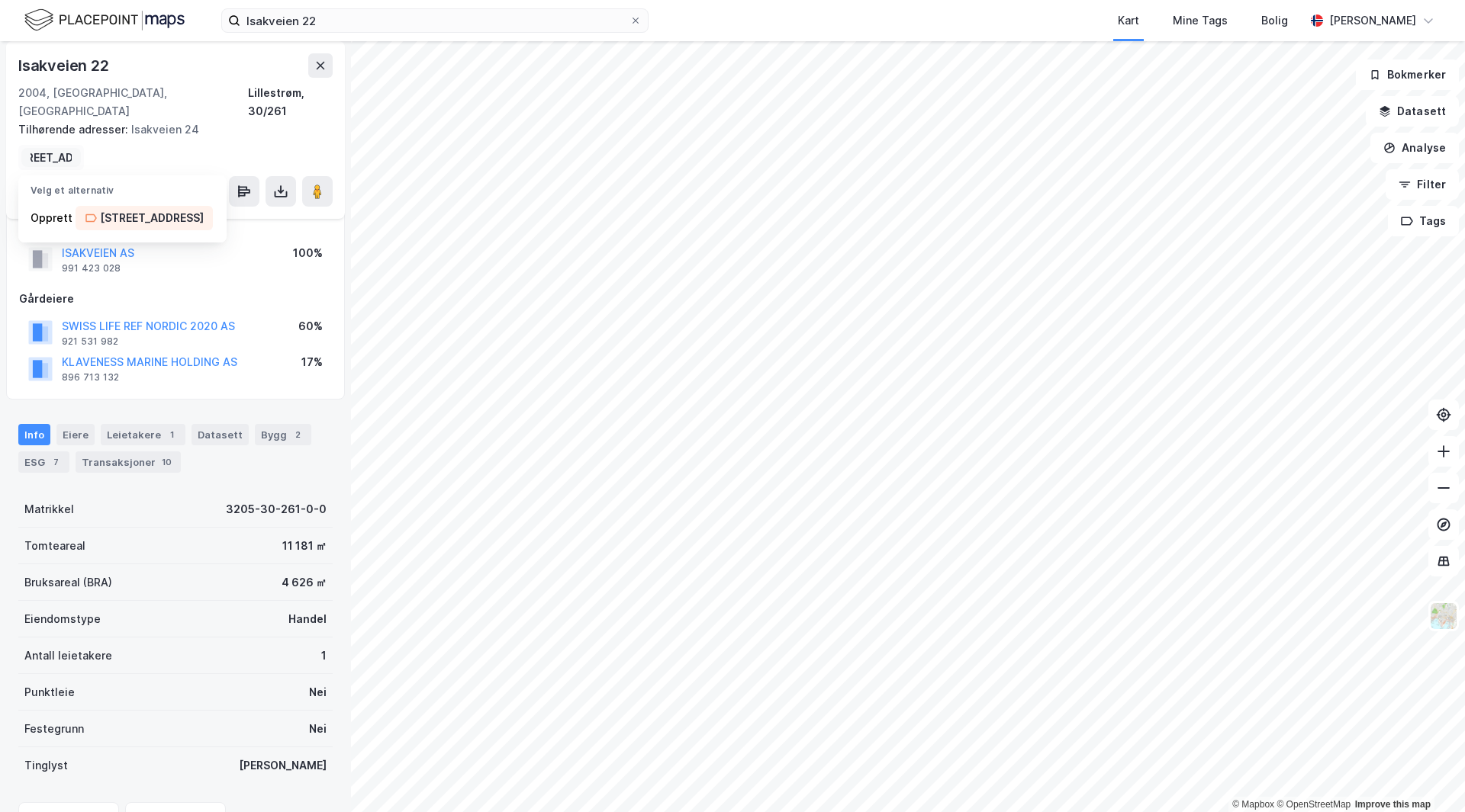
scroll to position [0, 29]
type input "[STREET_ADDRESS]"
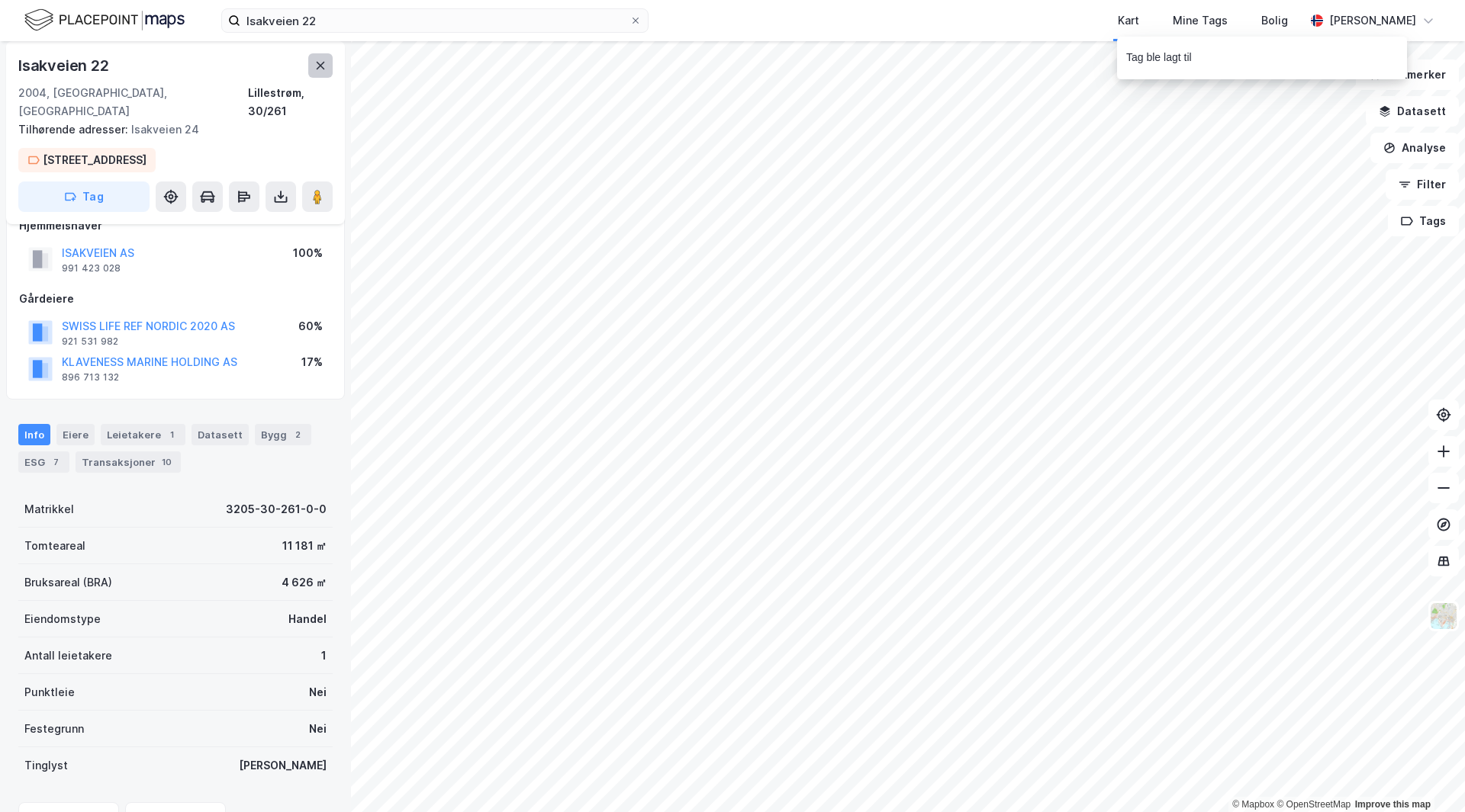
click at [317, 66] on icon at bounding box center [320, 66] width 12 height 12
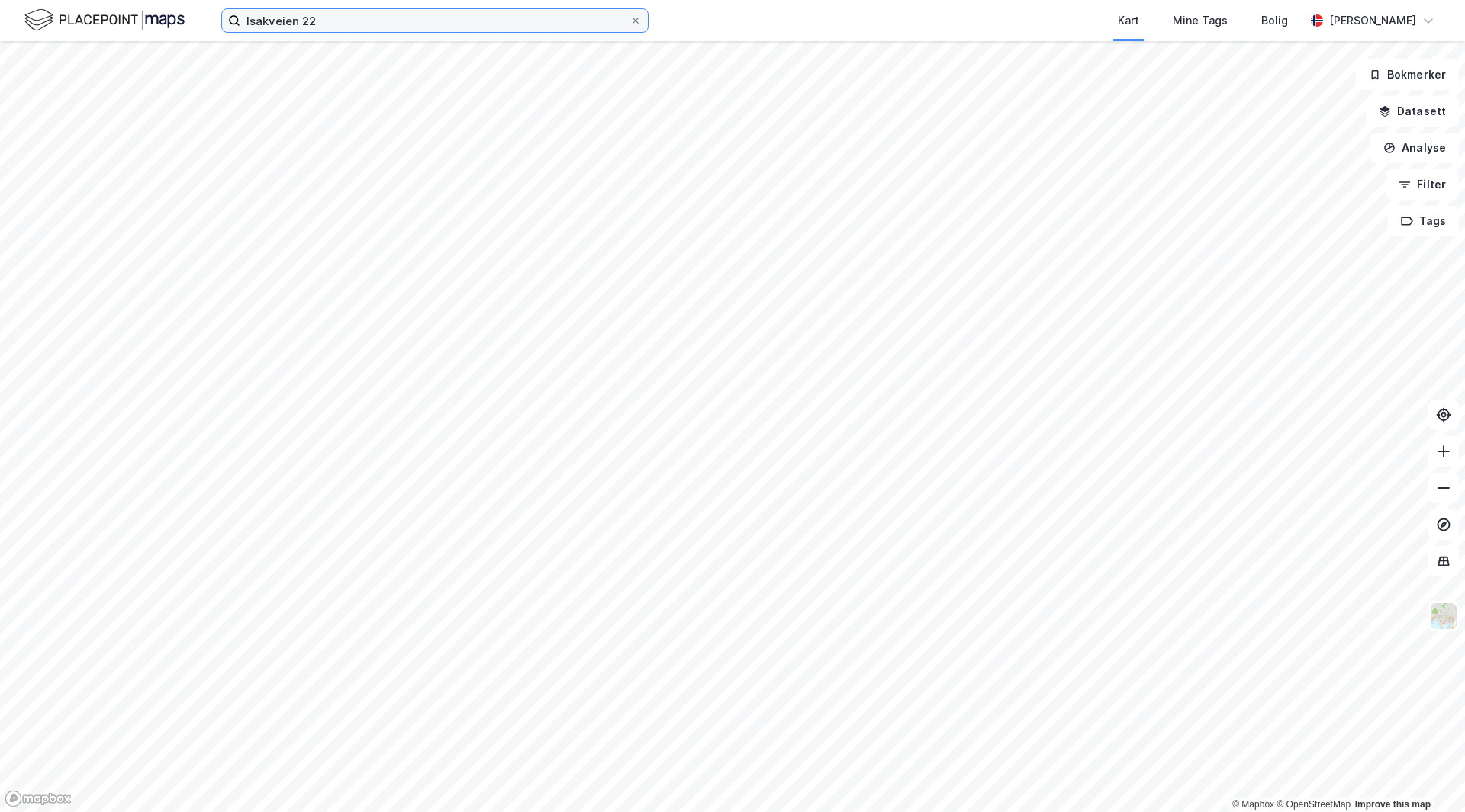
click at [377, 19] on input "Isakveien 22" at bounding box center [434, 20] width 389 height 23
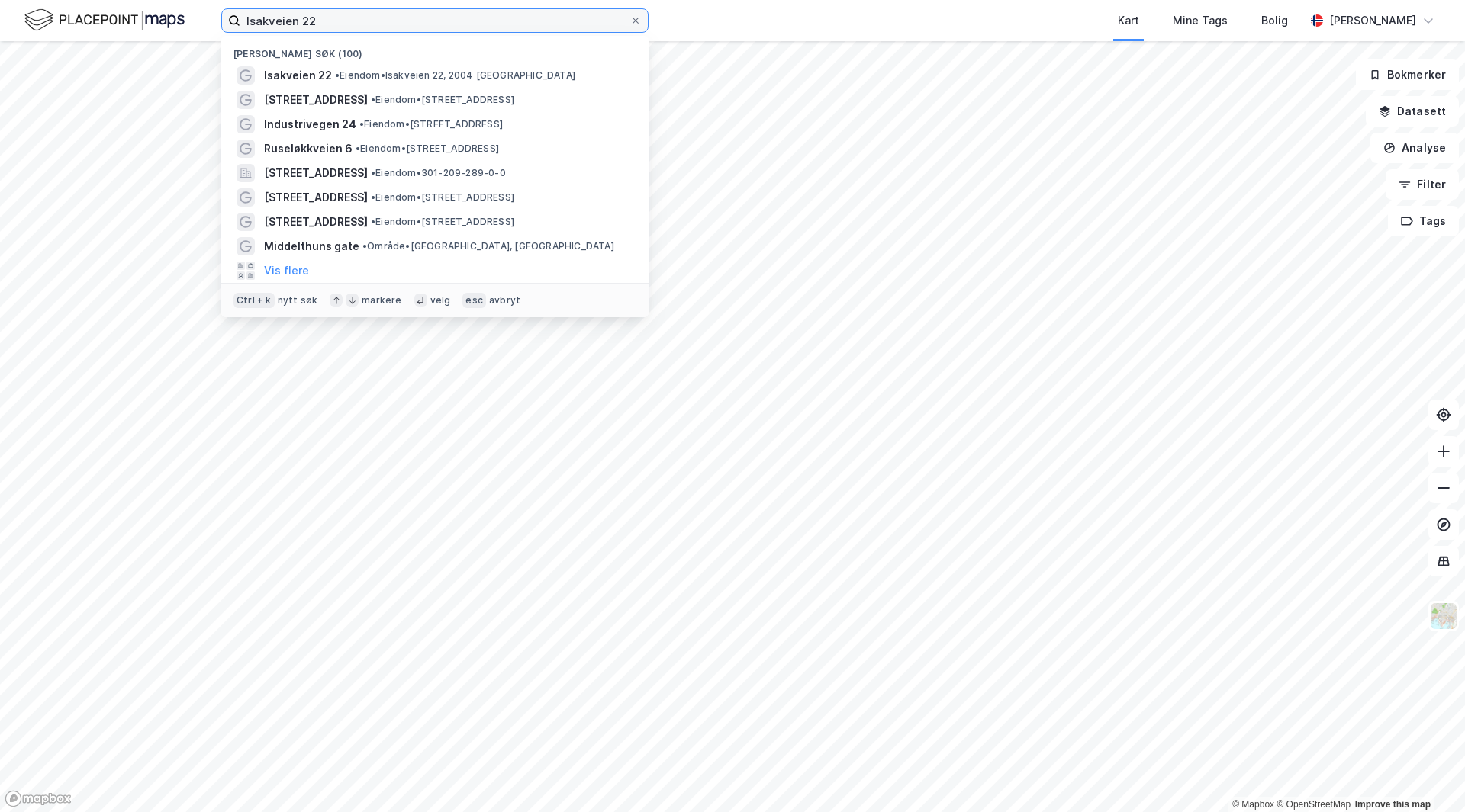
click at [377, 19] on input "Isakveien 22" at bounding box center [434, 20] width 389 height 23
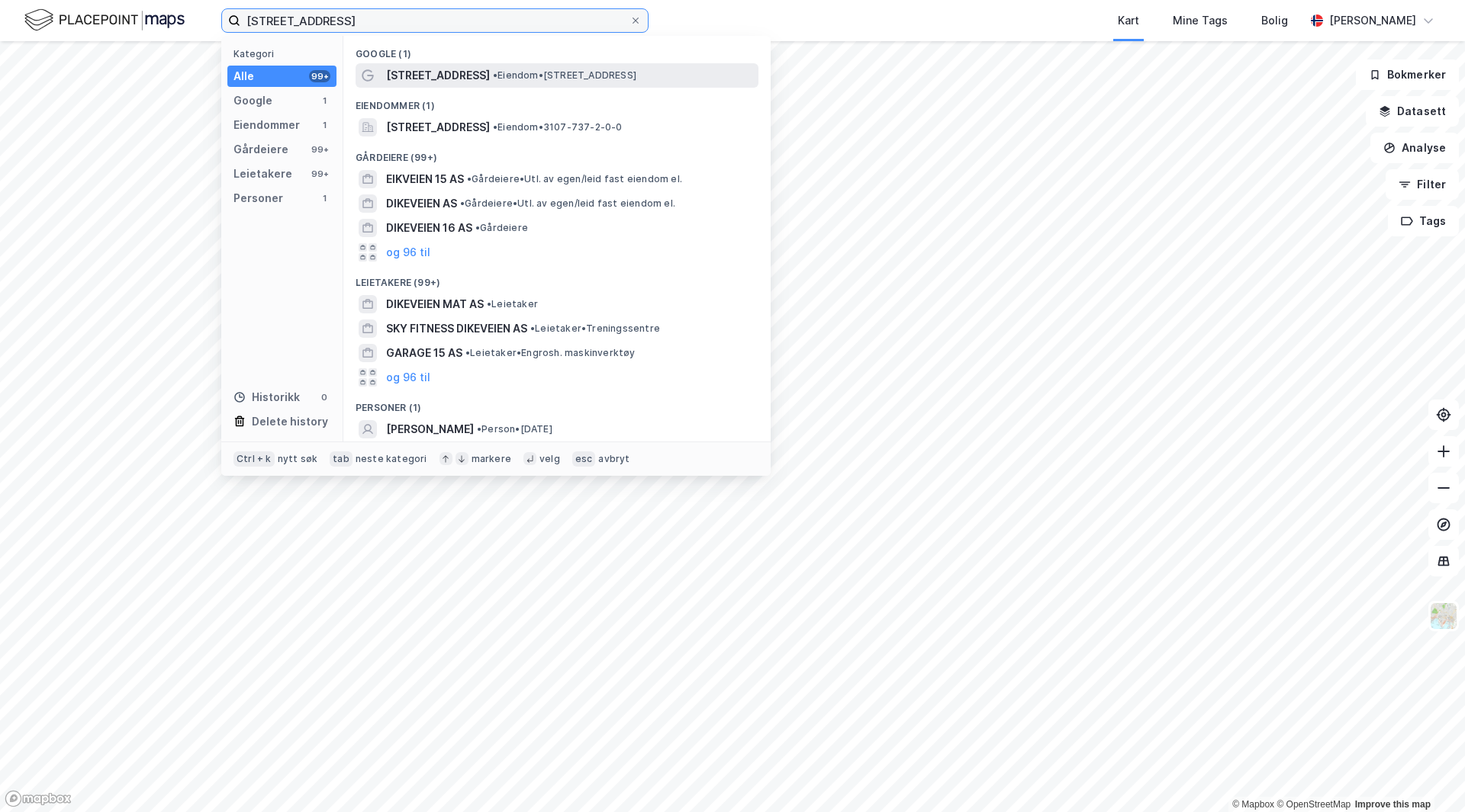
type input "[STREET_ADDRESS]"
click at [493, 72] on span "• Eiendom • [STREET_ADDRESS]" at bounding box center [564, 75] width 143 height 12
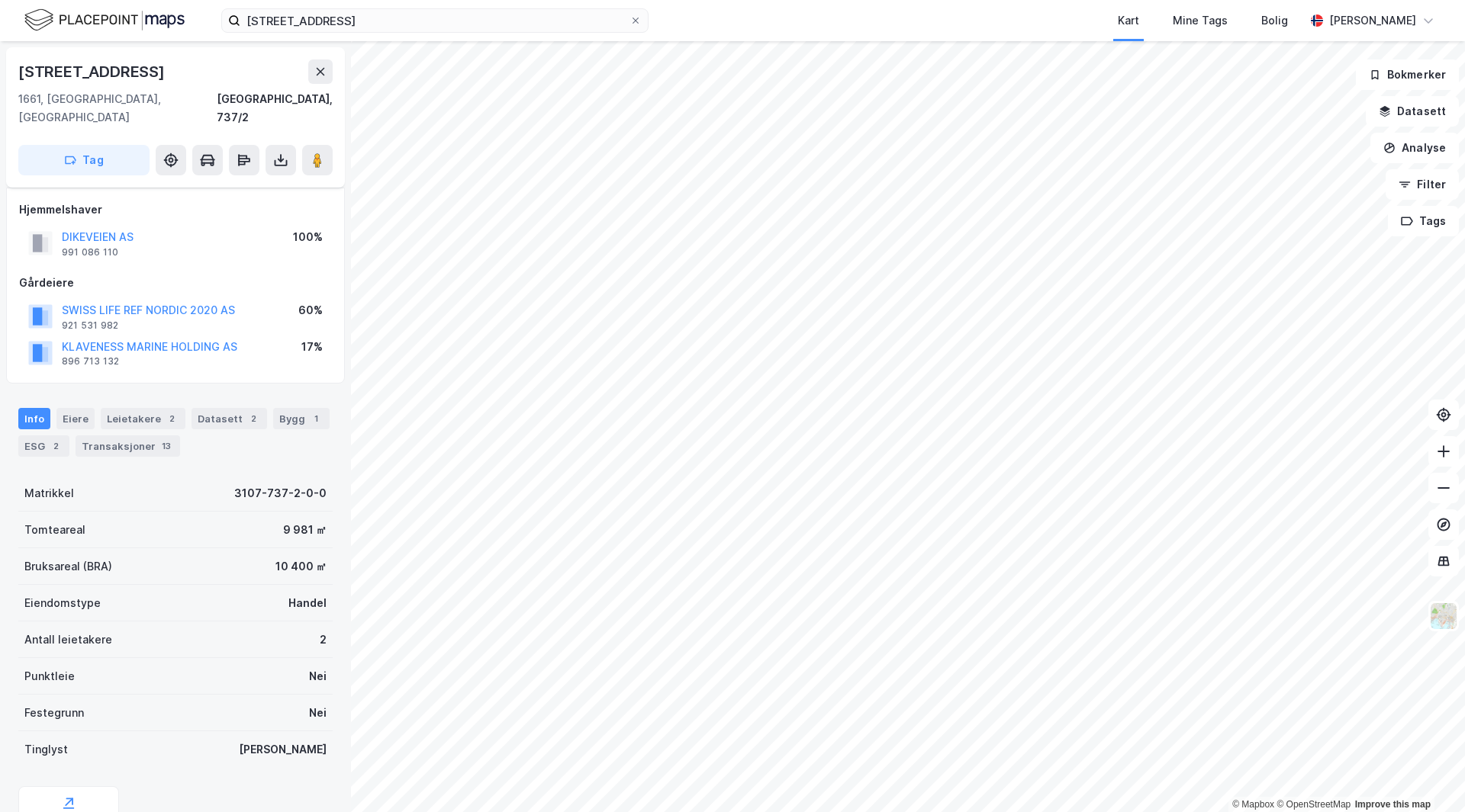
scroll to position [26, 0]
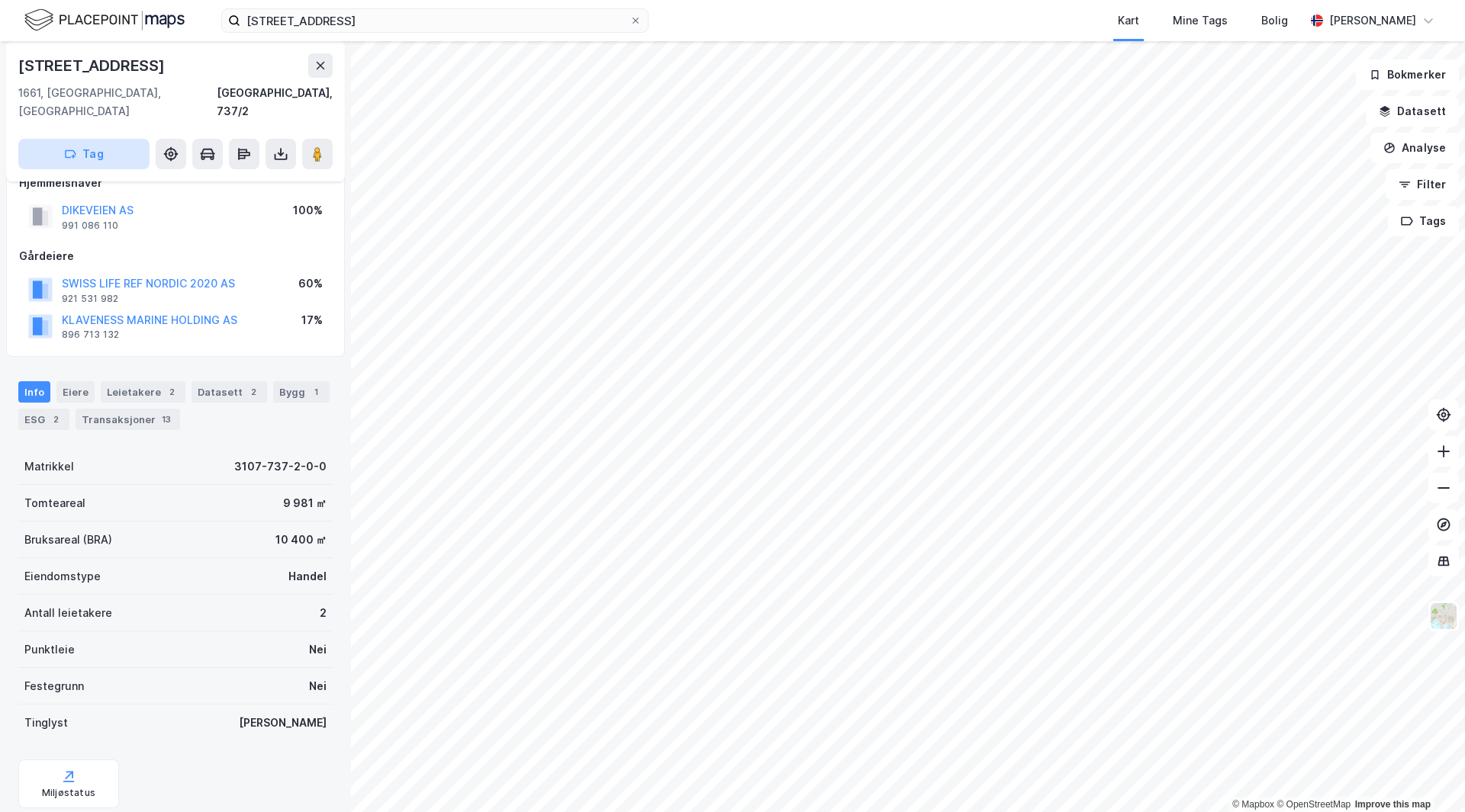
click at [110, 139] on button "Tag" at bounding box center [84, 154] width 131 height 30
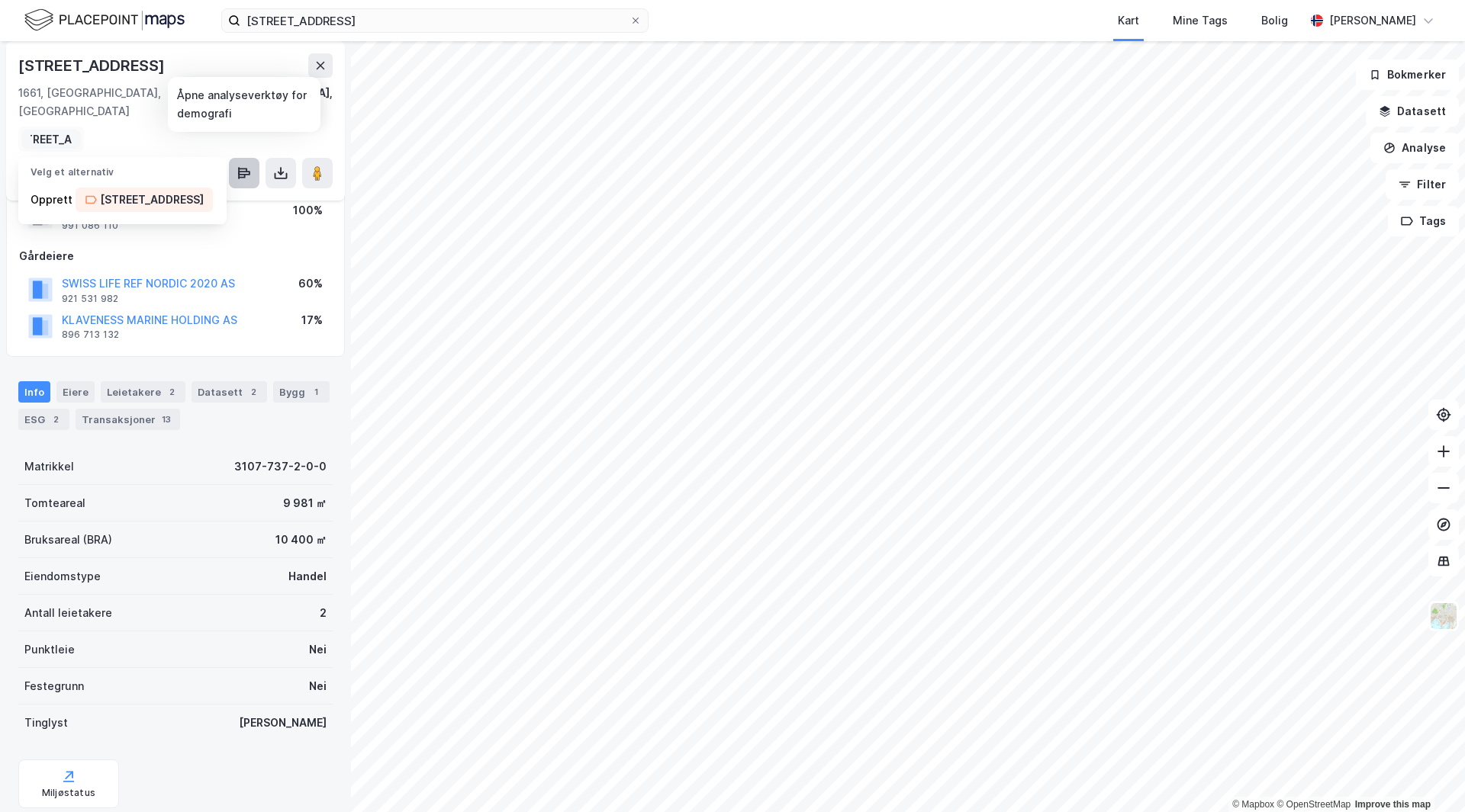
scroll to position [0, 24]
type input "[STREET_ADDRESS]"
click at [118, 191] on div "[STREET_ADDRESS]" at bounding box center [152, 200] width 104 height 19
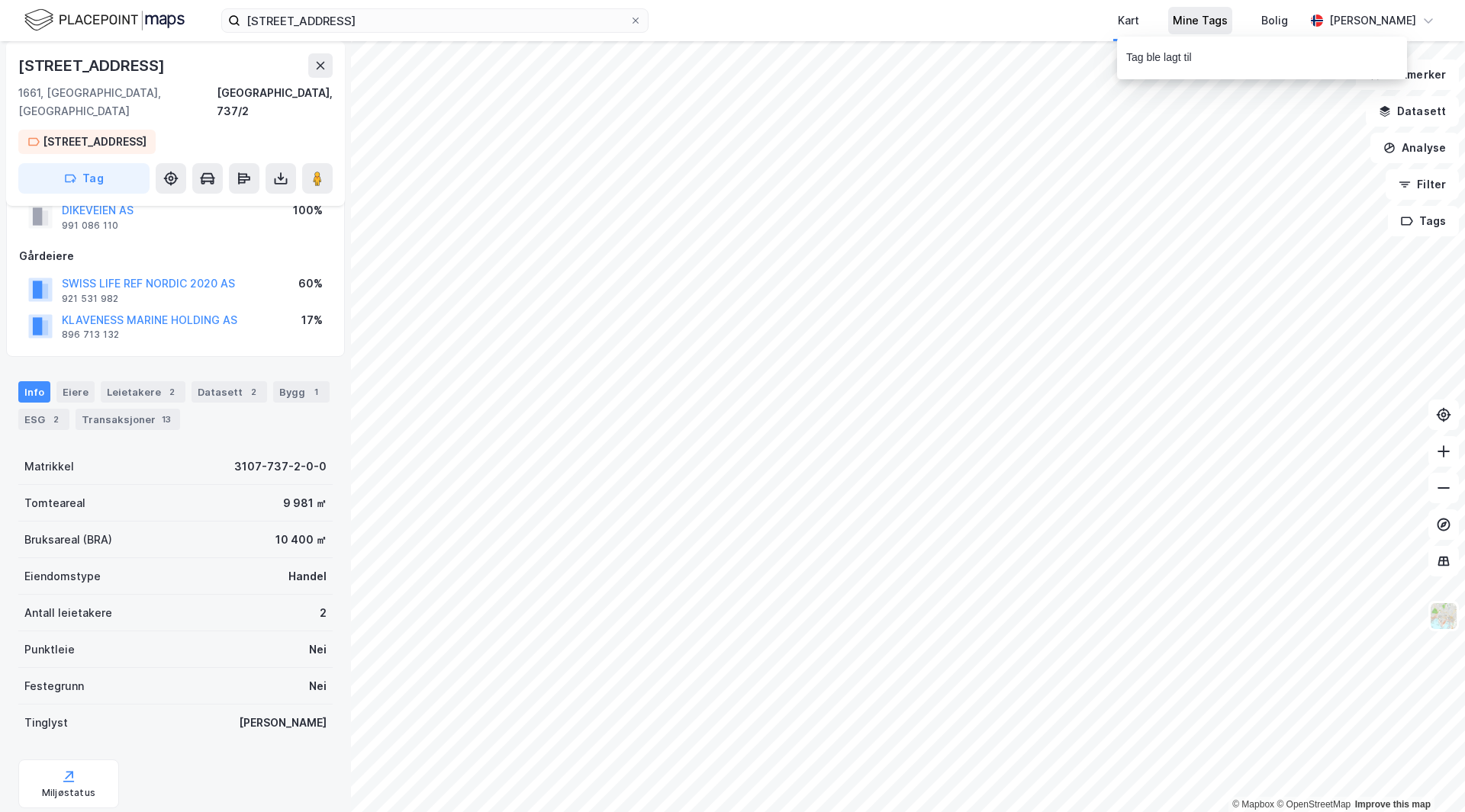
click at [1232, 30] on div "Mine Tags" at bounding box center [1199, 21] width 64 height 27
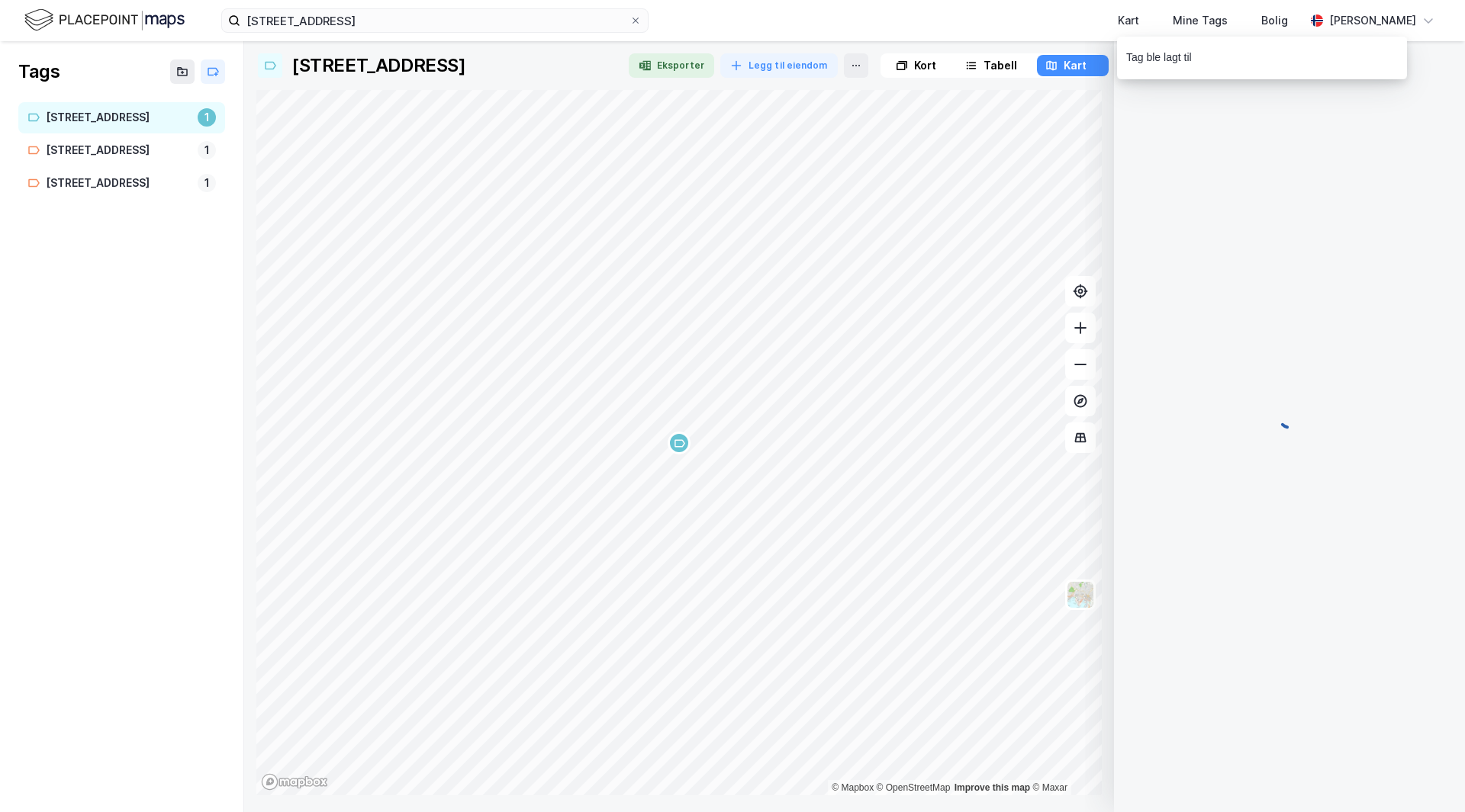
scroll to position [19, 0]
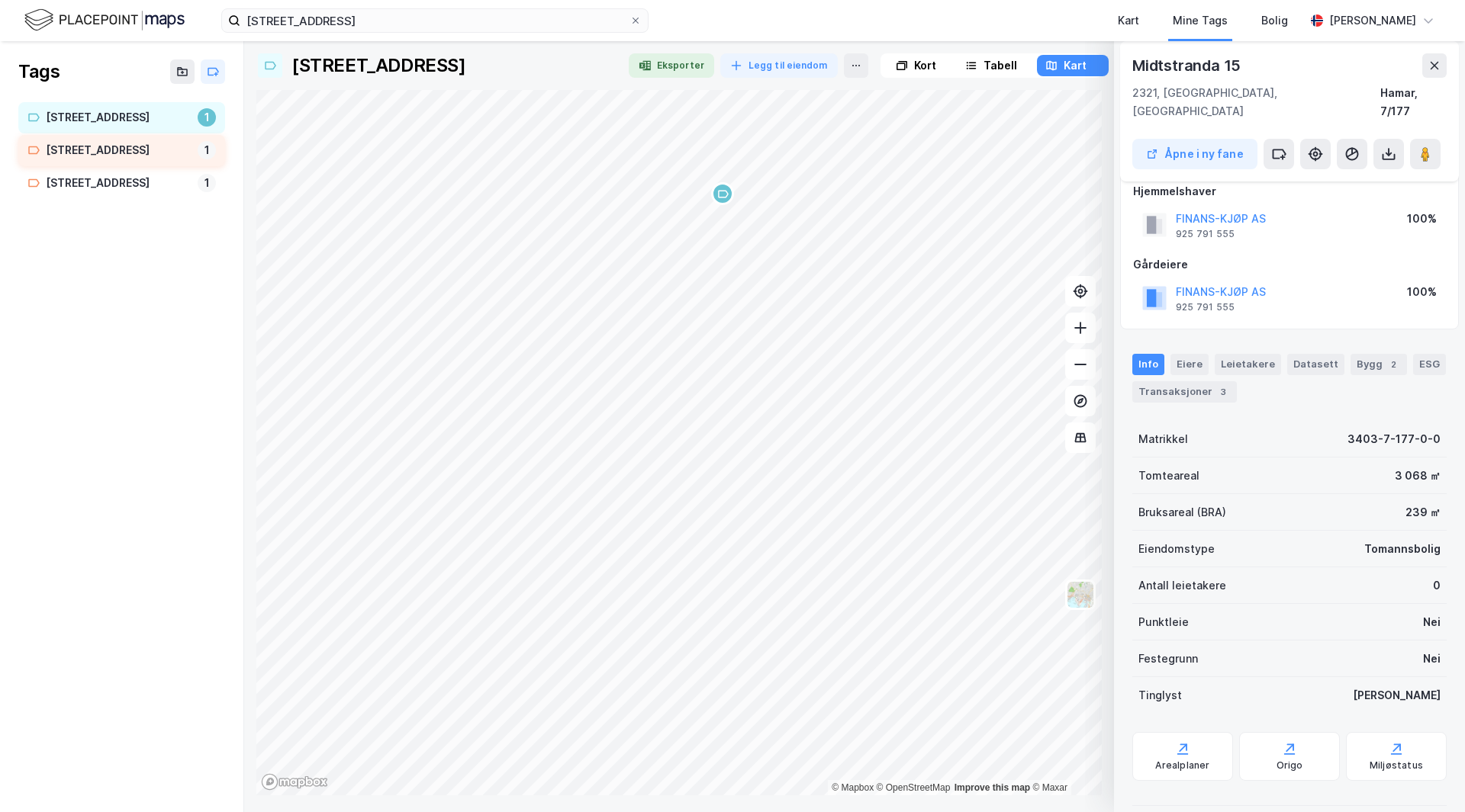
click at [143, 157] on div "[STREET_ADDRESS]" at bounding box center [119, 150] width 146 height 19
click at [143, 183] on div "[STREET_ADDRESS]" at bounding box center [119, 182] width 146 height 19
click at [844, 64] on button at bounding box center [855, 65] width 24 height 24
click at [1432, 57] on button at bounding box center [1434, 65] width 24 height 24
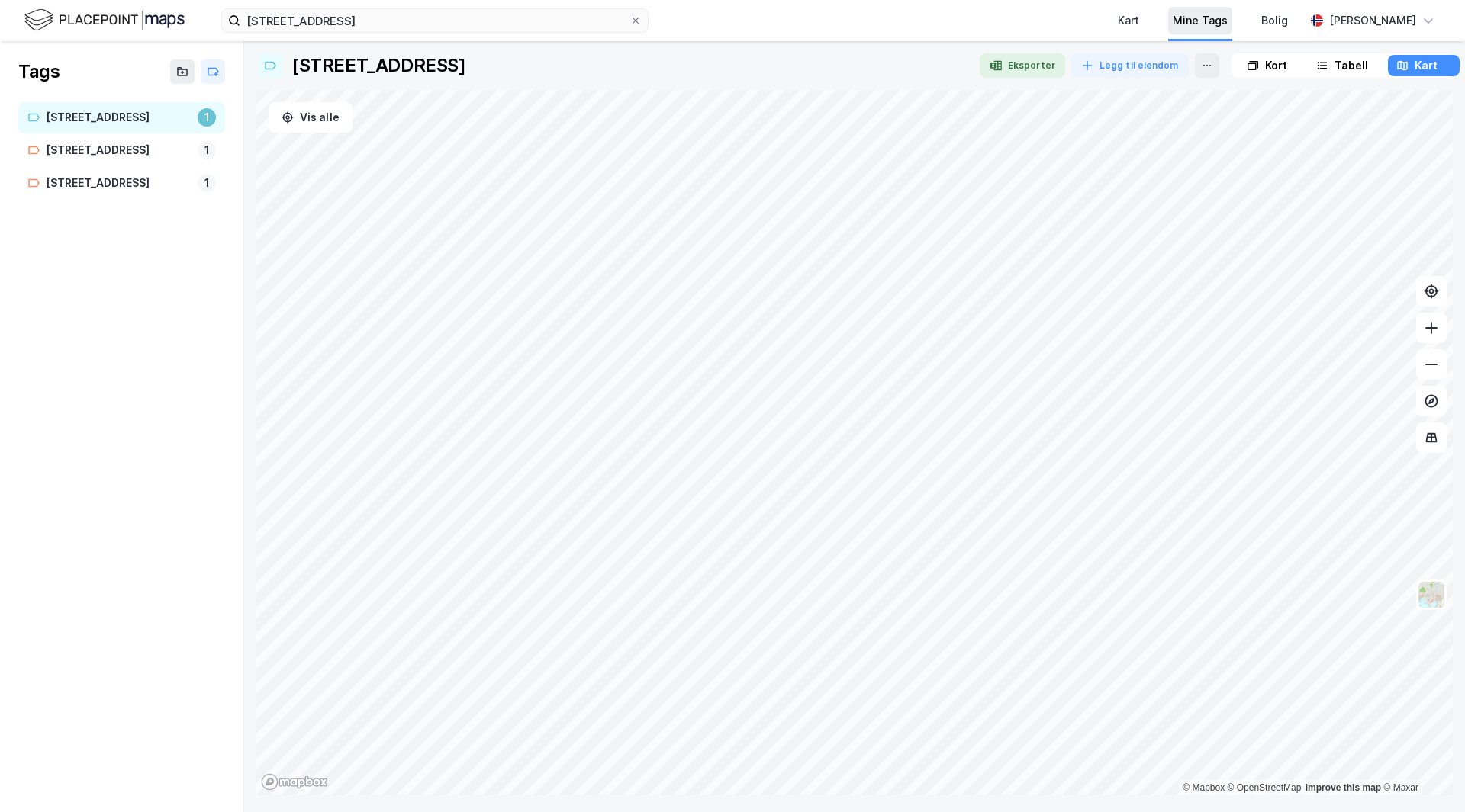
click at [1227, 23] on div "Mine Tags" at bounding box center [1199, 21] width 55 height 19
click at [1213, 24] on div "Mine Tags" at bounding box center [1199, 21] width 64 height 27
click at [660, 357] on div "Map marker" at bounding box center [663, 349] width 23 height 23
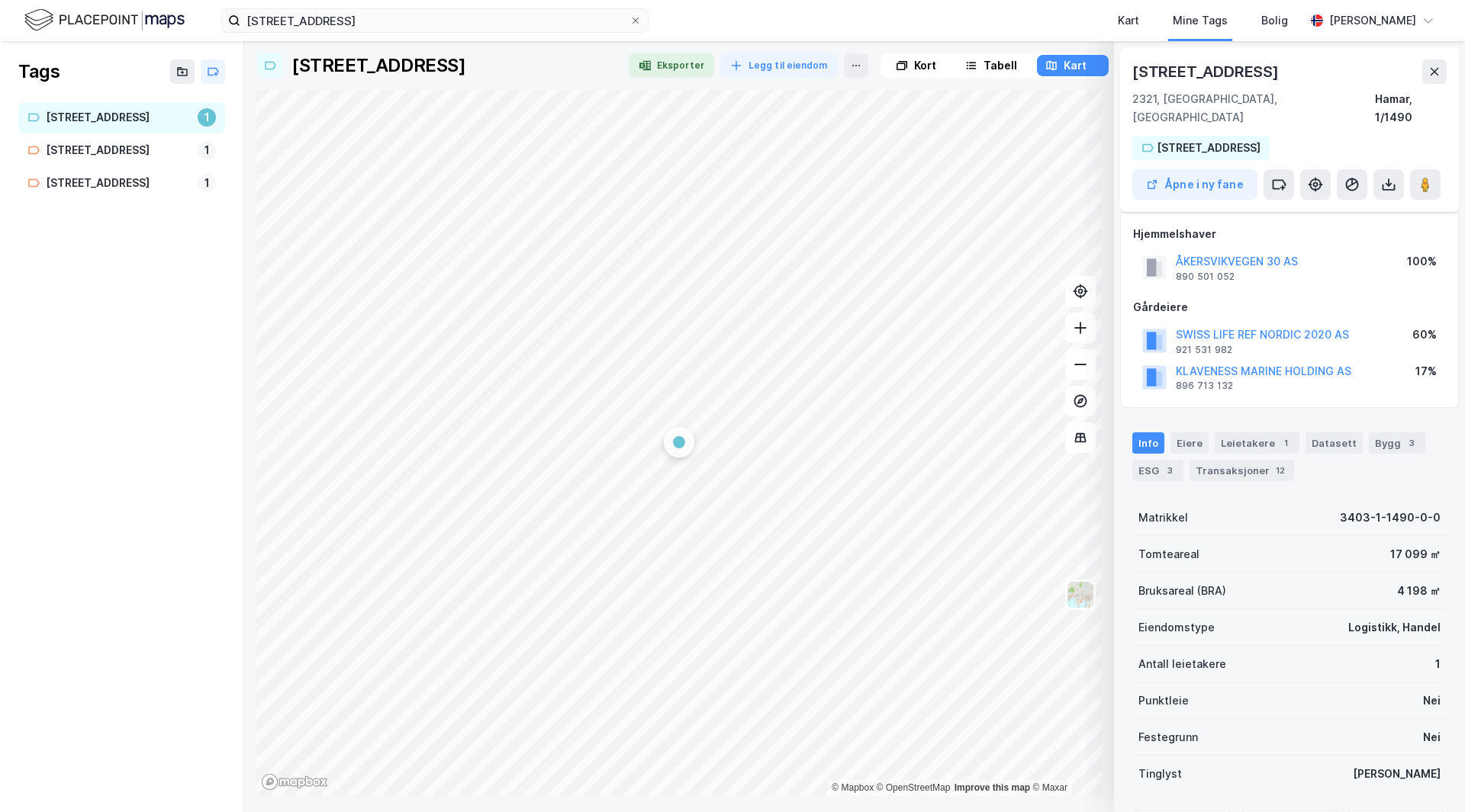
scroll to position [19, 0]
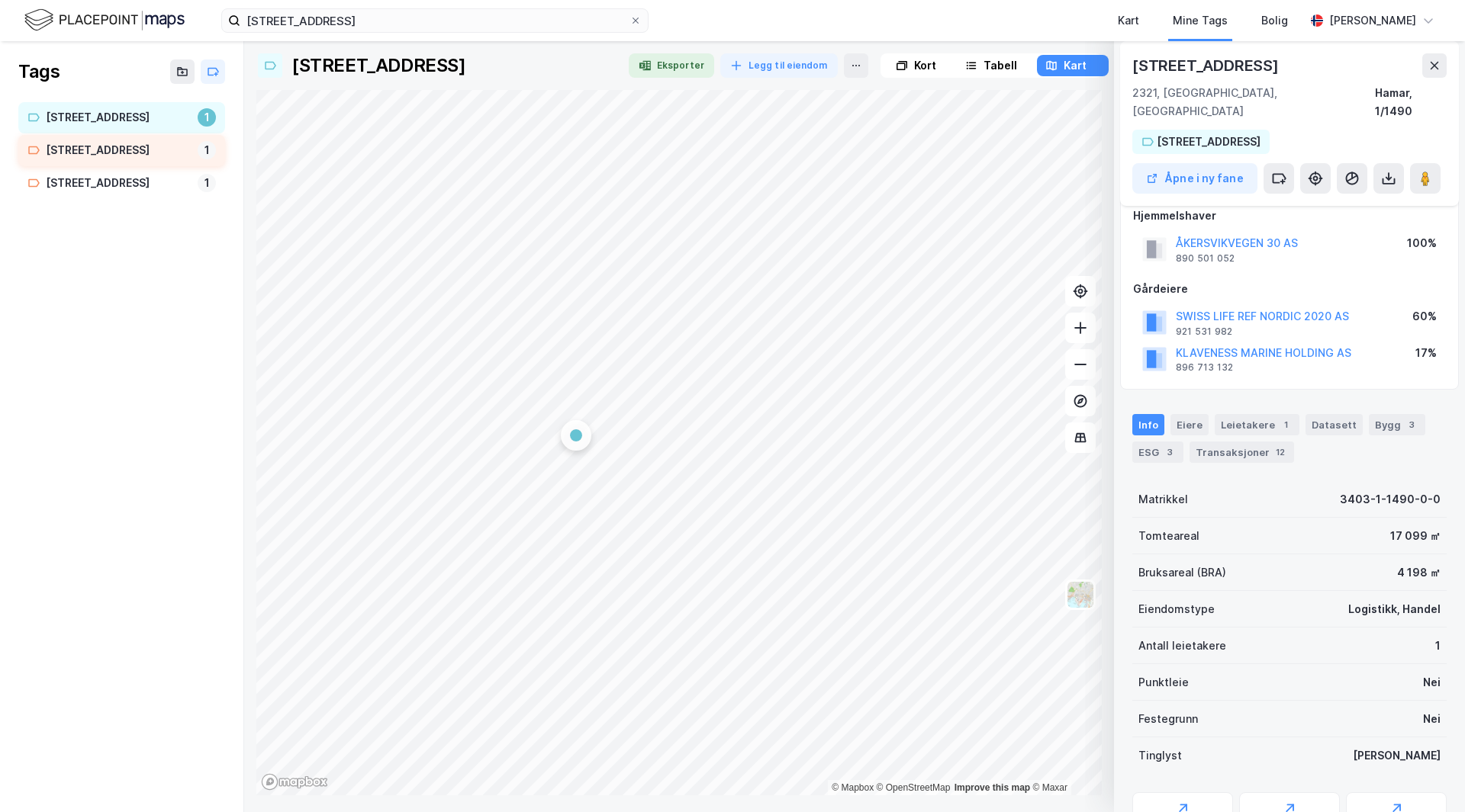
click at [204, 149] on div "1" at bounding box center [207, 150] width 19 height 19
click at [1424, 64] on button at bounding box center [1434, 65] width 24 height 24
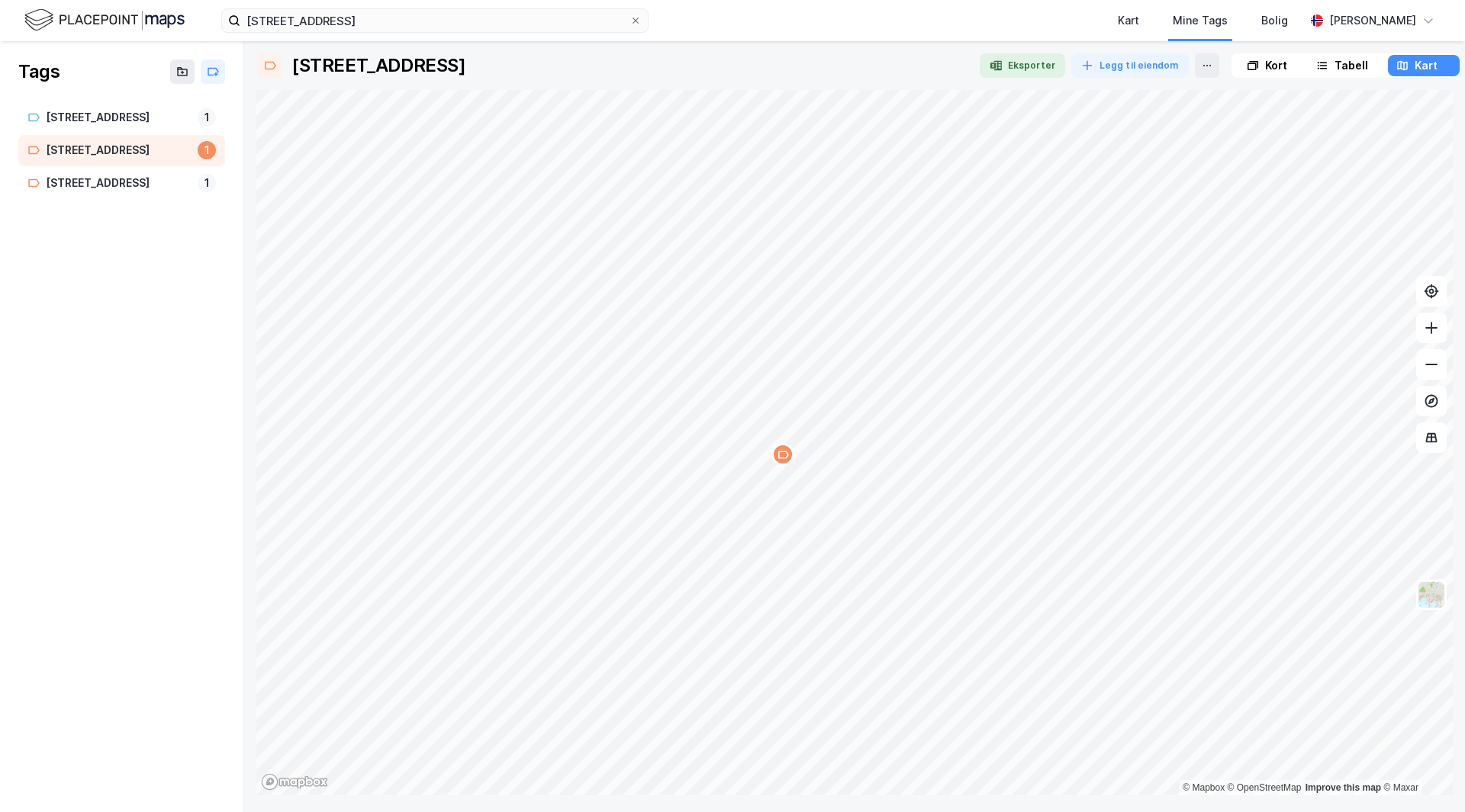
click at [1246, 68] on icon at bounding box center [1252, 66] width 12 height 12
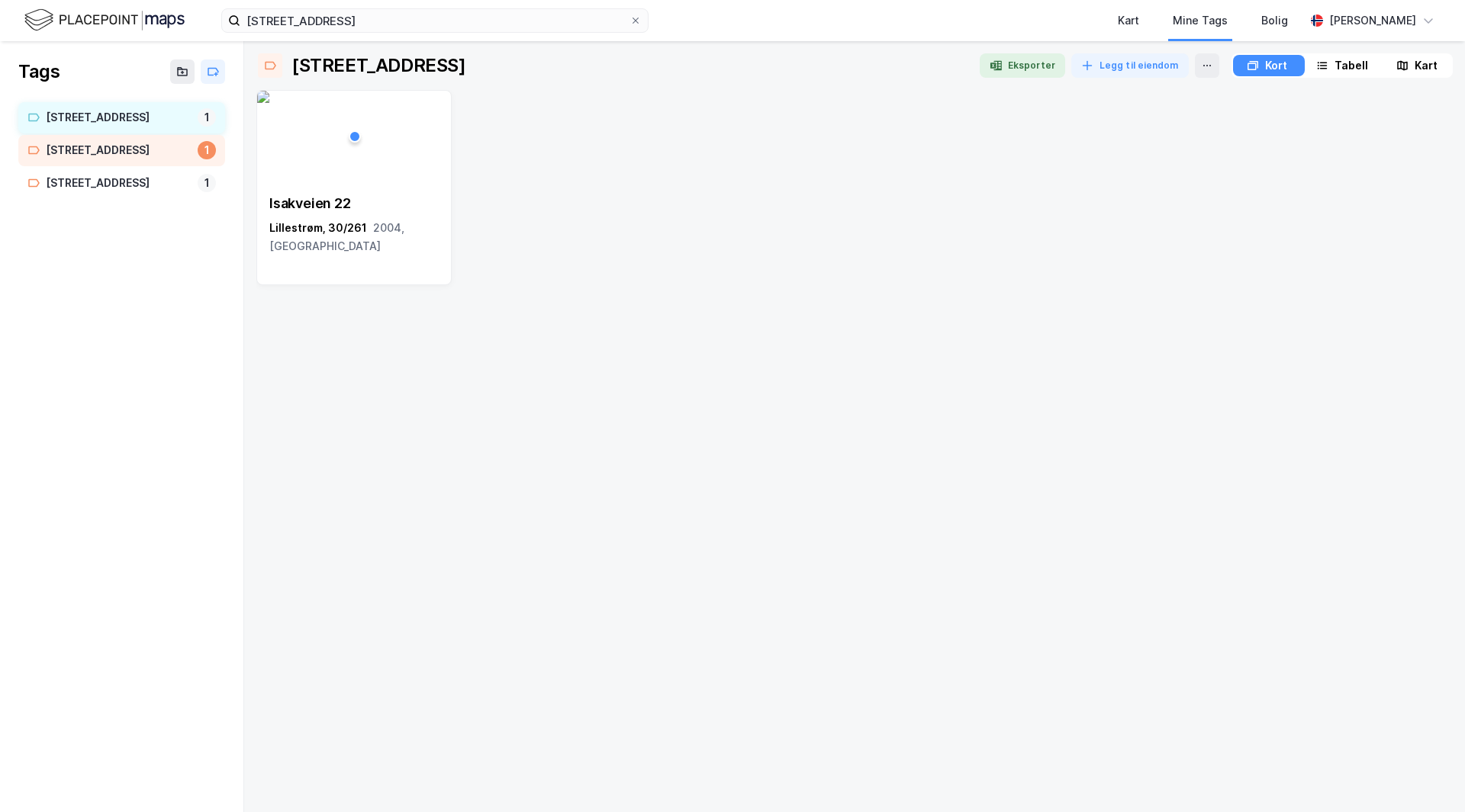
click at [202, 109] on div "[STREET_ADDRESS]" at bounding box center [122, 118] width 207 height 31
click at [135, 149] on div "[STREET_ADDRESS]" at bounding box center [119, 150] width 146 height 19
drag, startPoint x: 135, startPoint y: 149, endPoint x: 115, endPoint y: 150, distance: 20.0
click at [117, 150] on div "[STREET_ADDRESS]" at bounding box center [119, 150] width 146 height 19
click at [112, 150] on div "[STREET_ADDRESS]" at bounding box center [119, 150] width 146 height 19
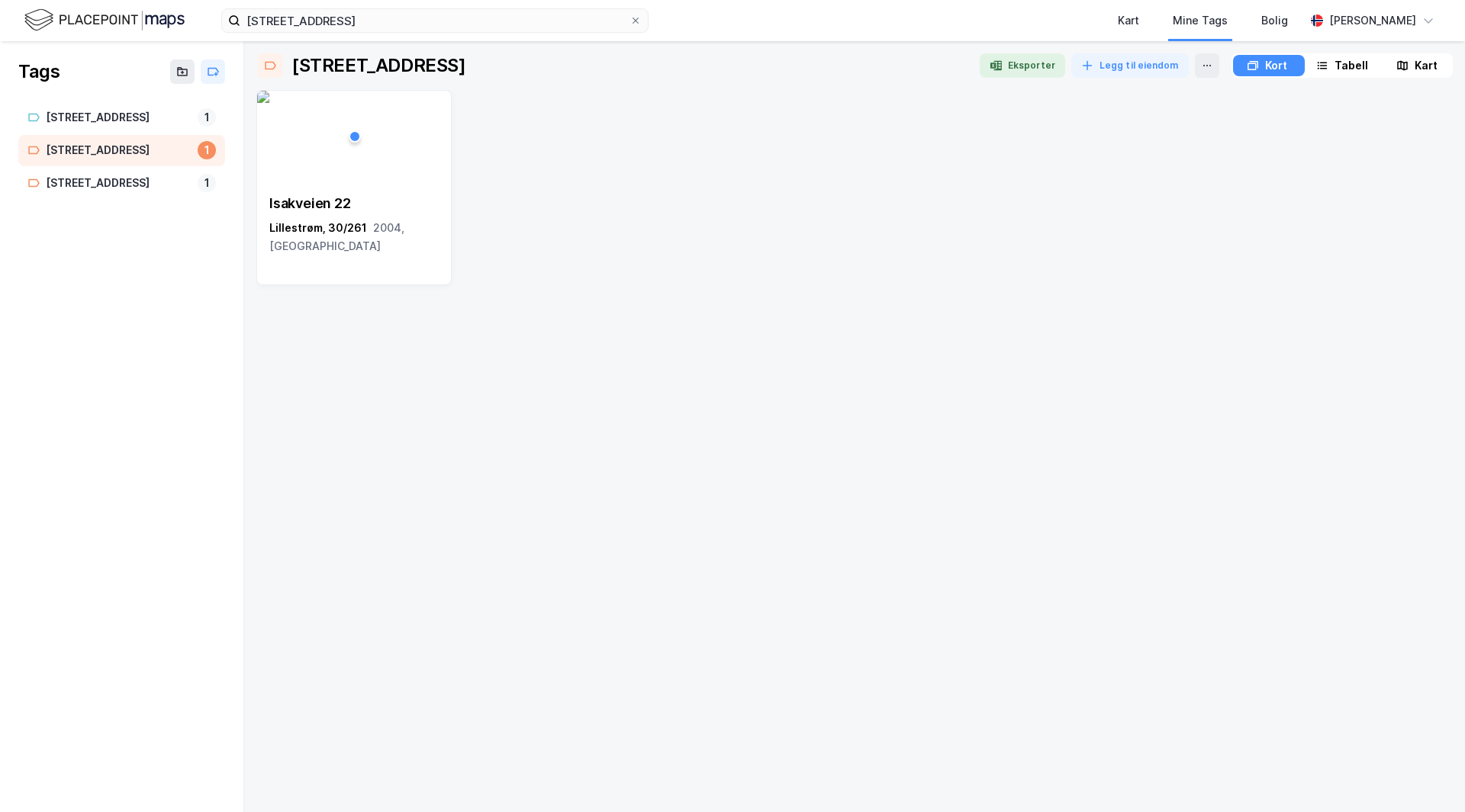
click at [1334, 63] on div "Tabell" at bounding box center [1350, 66] width 33 height 19
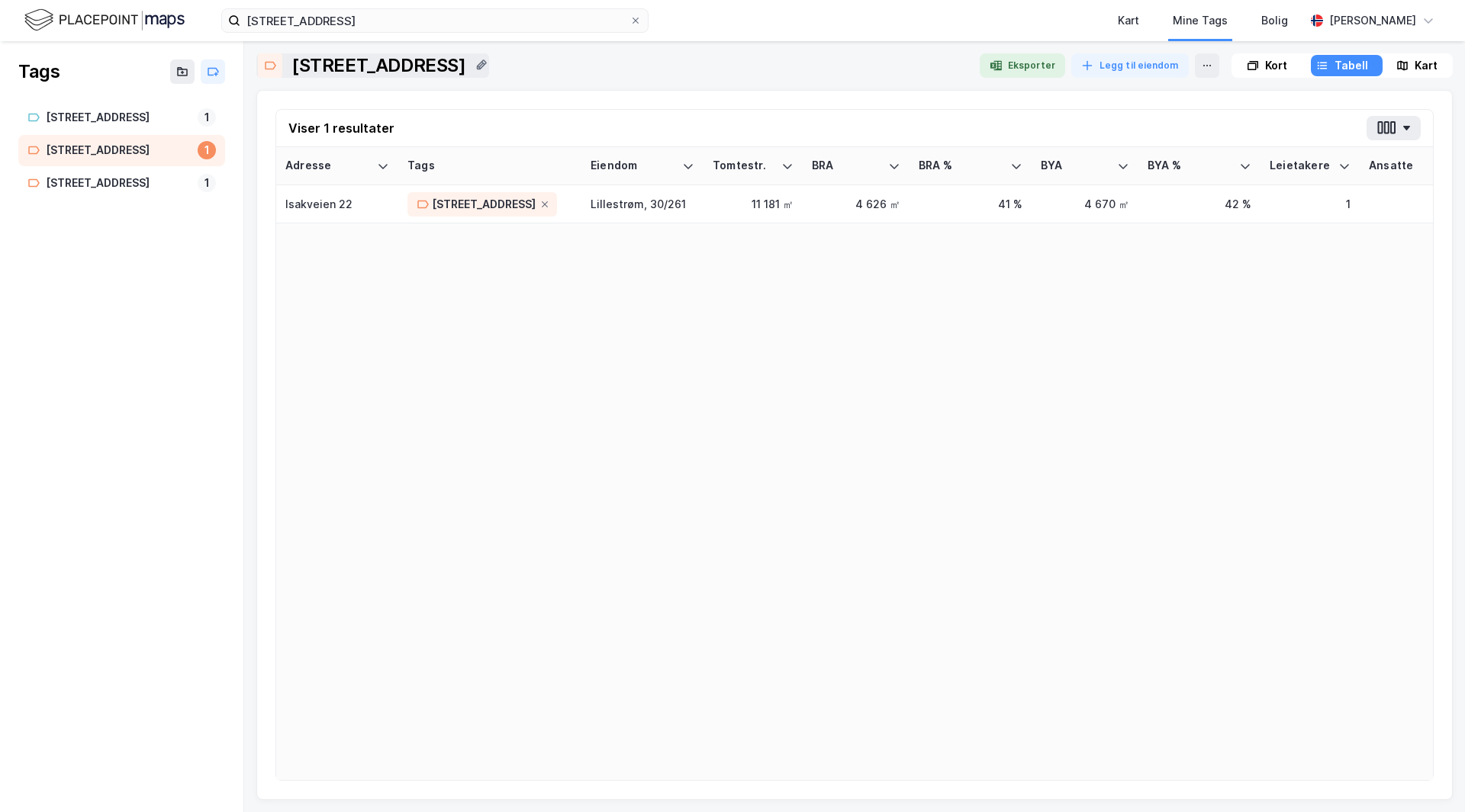
click at [382, 59] on div "[STREET_ADDRESS]" at bounding box center [378, 65] width 174 height 24
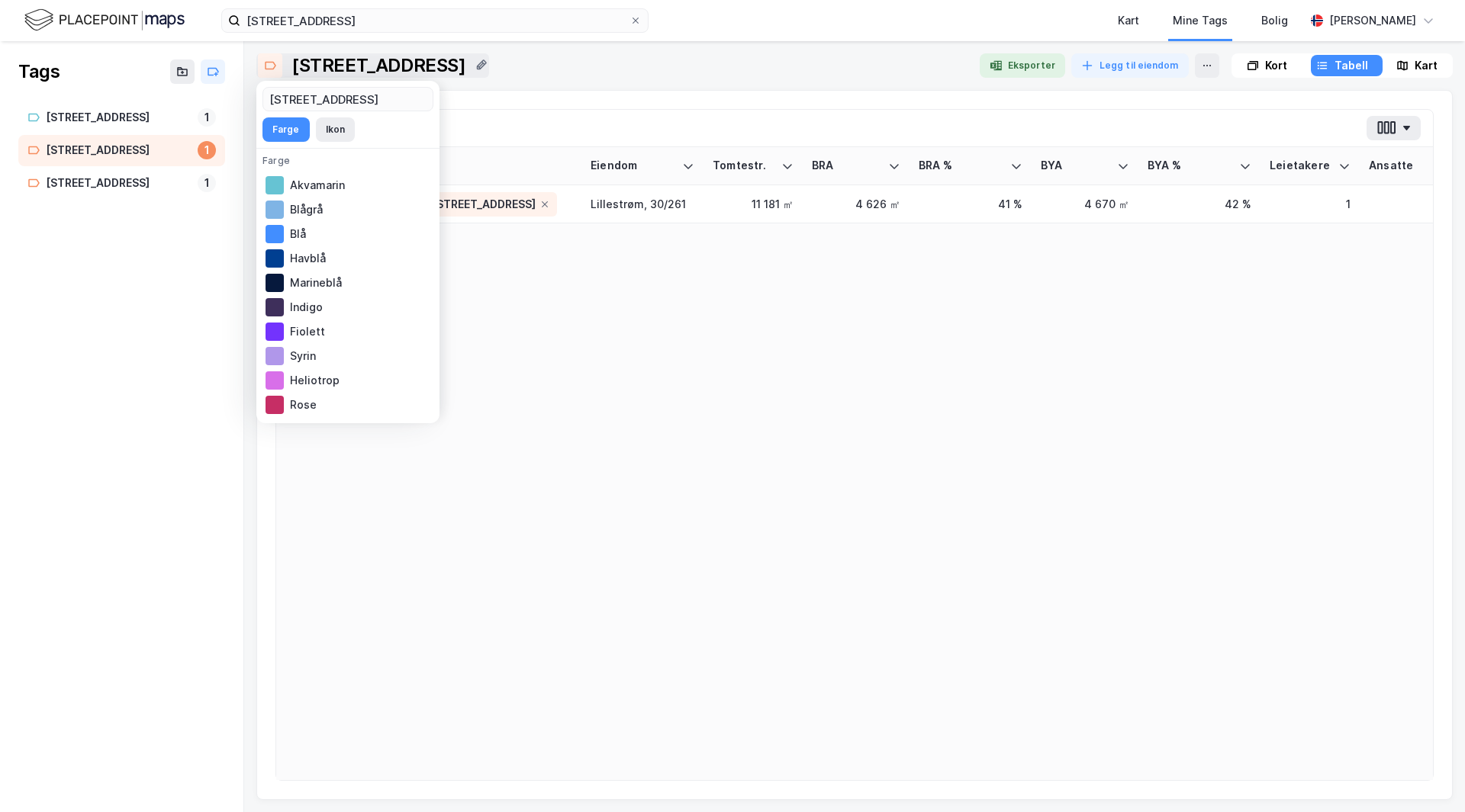
click at [628, 80] on div "[STREET_ADDRESS] Eksporter Legg til eiendom Kort Tabell Kart Viser 1 resultater…" at bounding box center [855, 426] width 1196 height 746
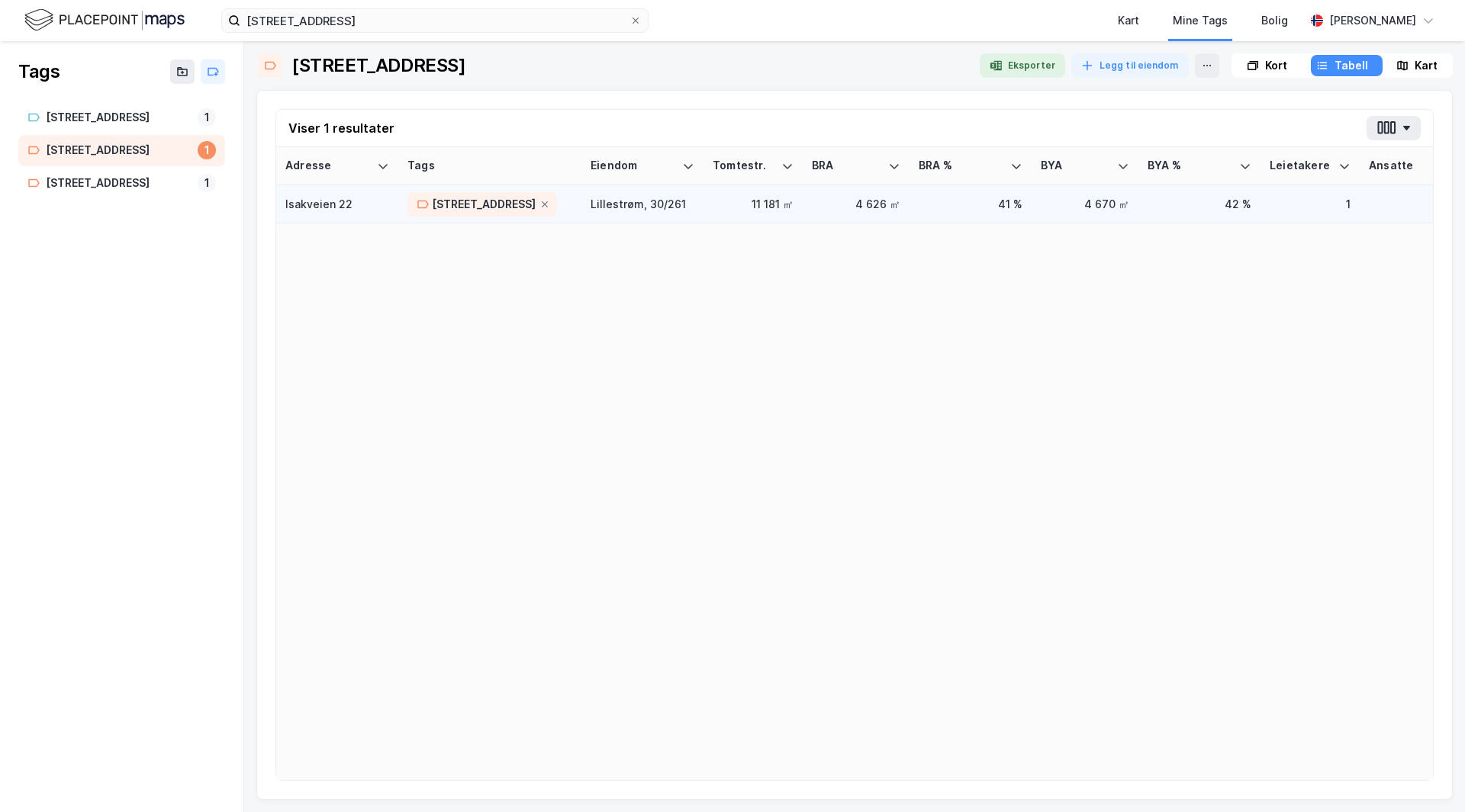
drag, startPoint x: 359, startPoint y: 202, endPoint x: 363, endPoint y: 209, distance: 8.1
click at [363, 209] on div "Isakveien 22" at bounding box center [337, 204] width 104 height 16
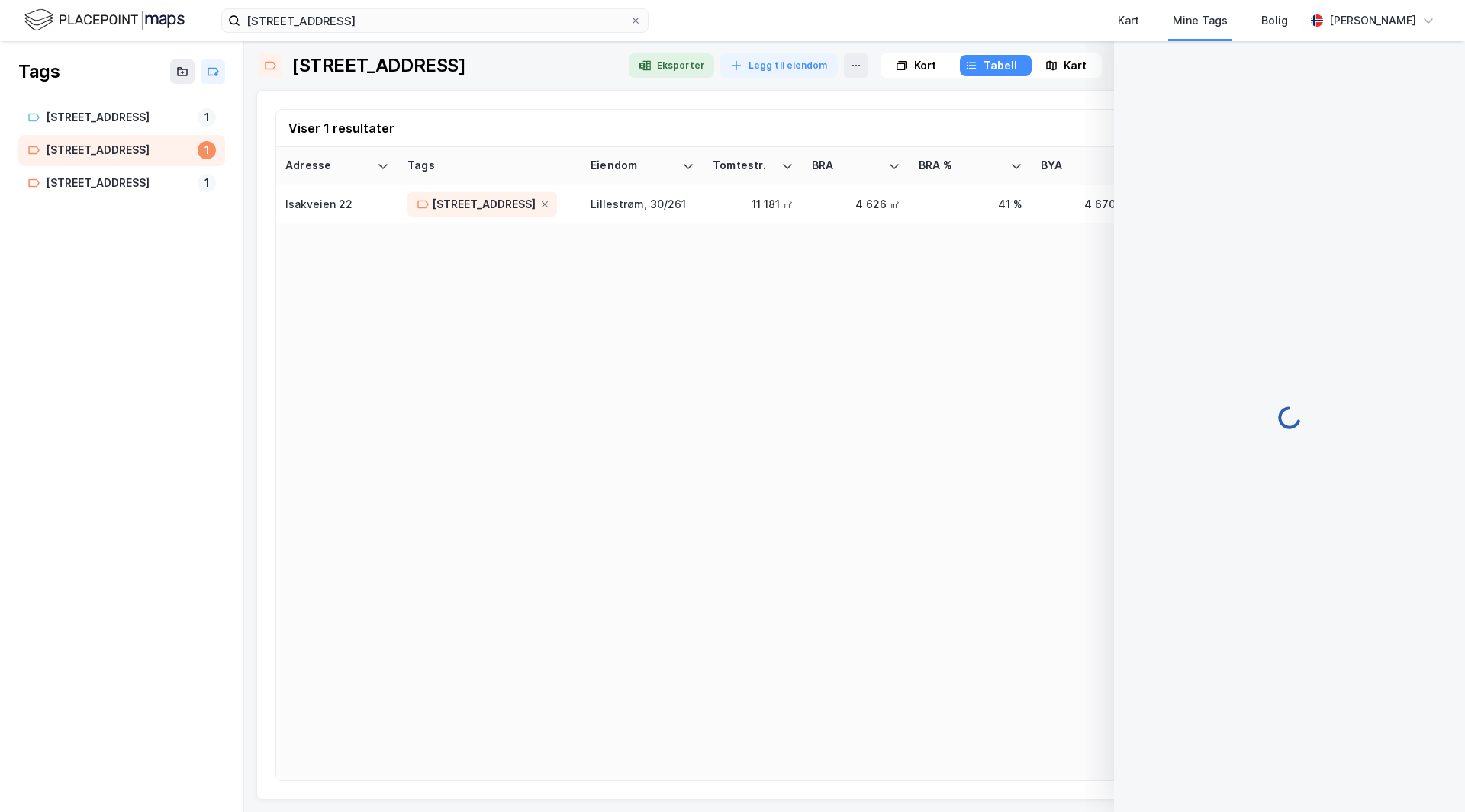
scroll to position [19, 0]
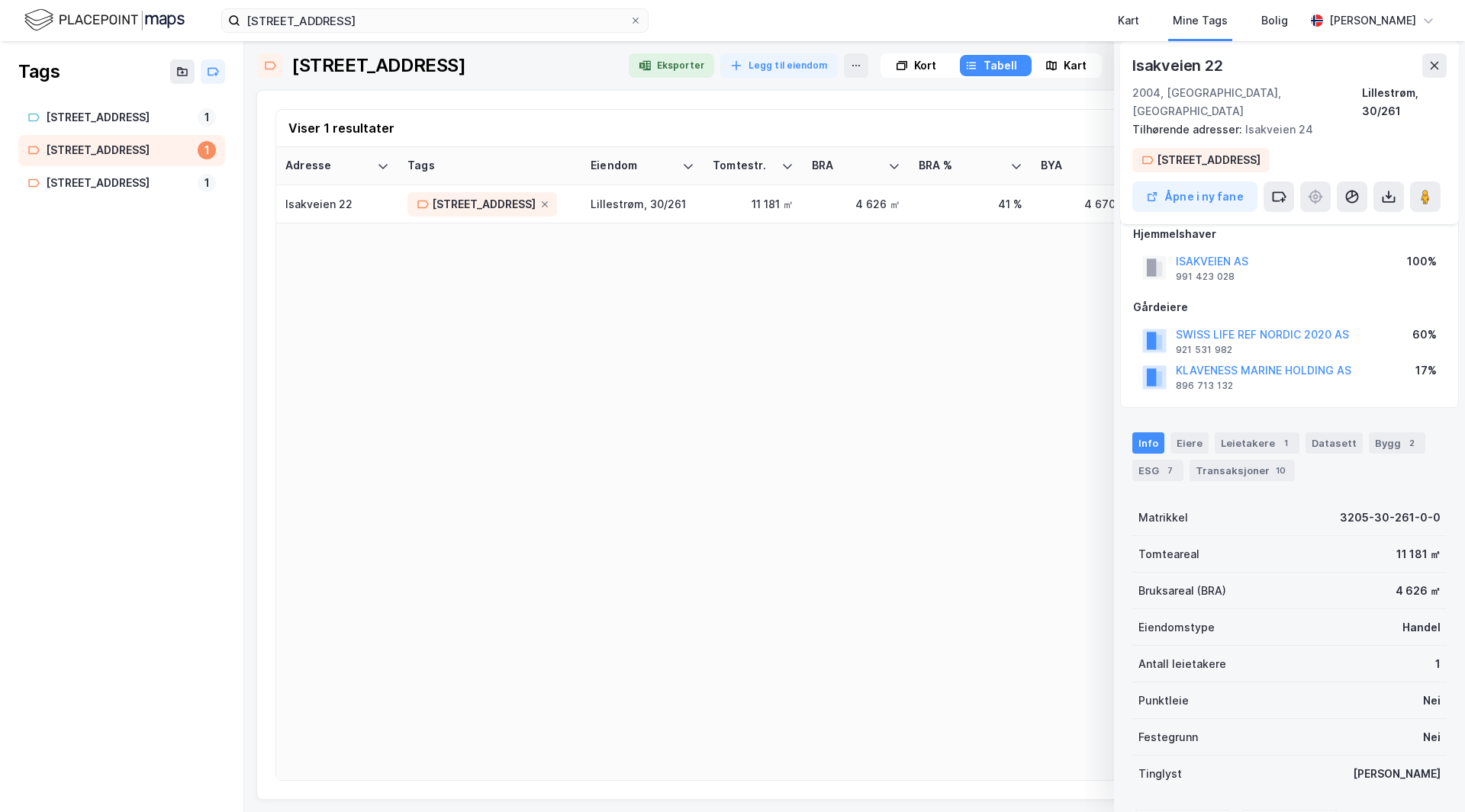
click at [474, 253] on div "Adresse Tags Eiendom Tomtestr. BRA BRA % BYA BYA % Leietakere Ansatte Eiendomst…" at bounding box center [855, 463] width 1156 height 633
click at [1434, 60] on icon at bounding box center [1434, 66] width 12 height 12
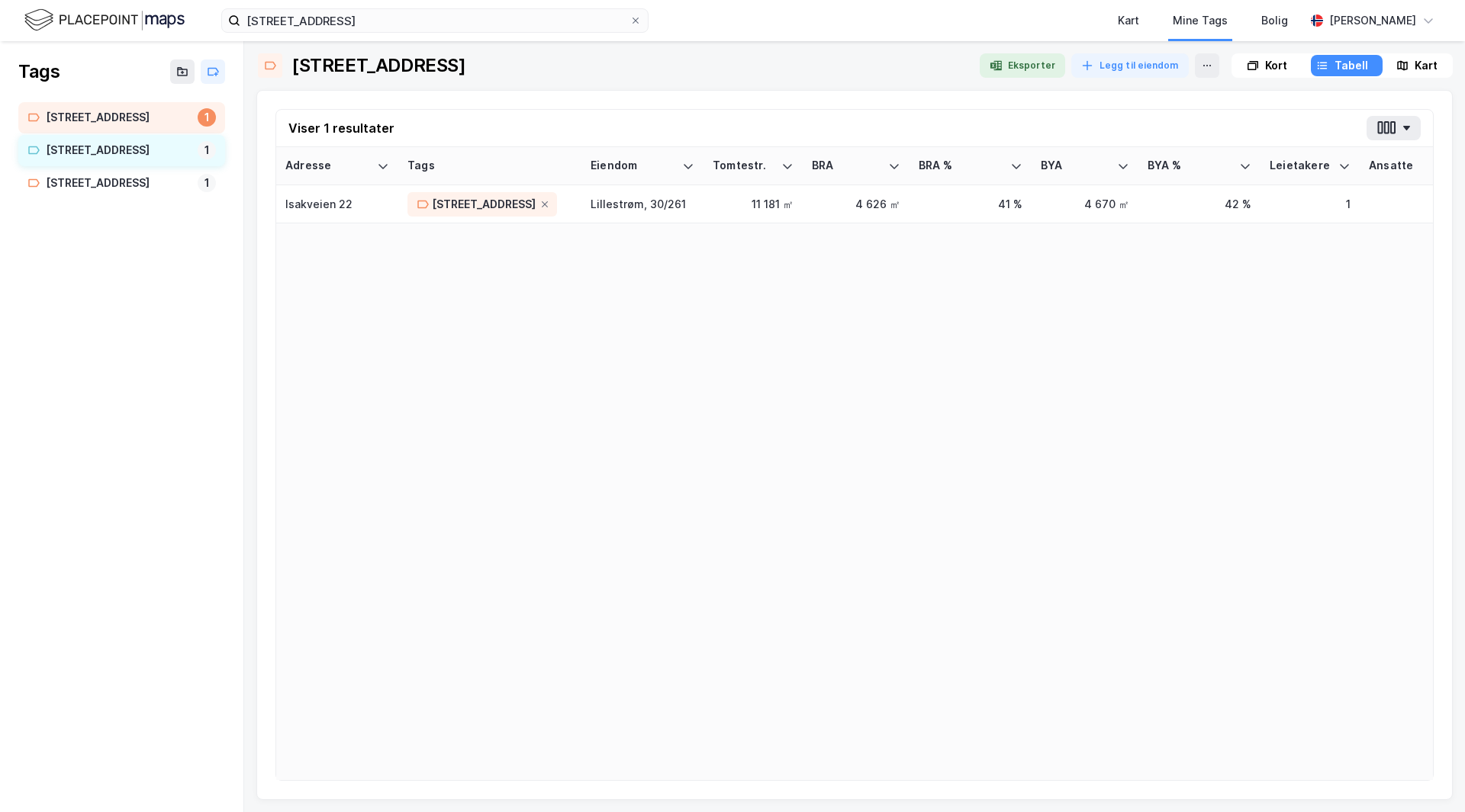
click at [119, 150] on div "[STREET_ADDRESS]" at bounding box center [119, 150] width 146 height 19
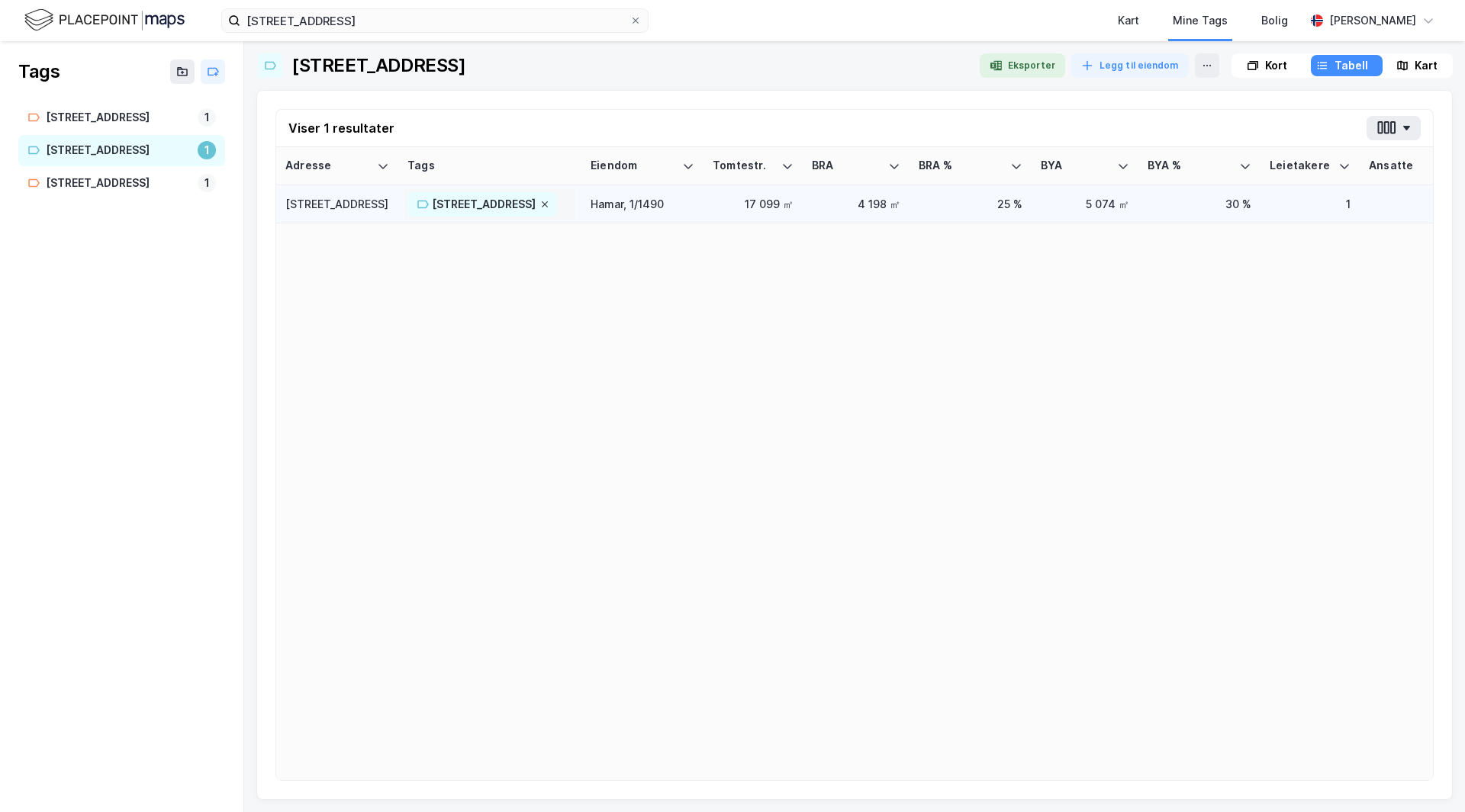
click at [540, 201] on icon at bounding box center [544, 204] width 9 height 9
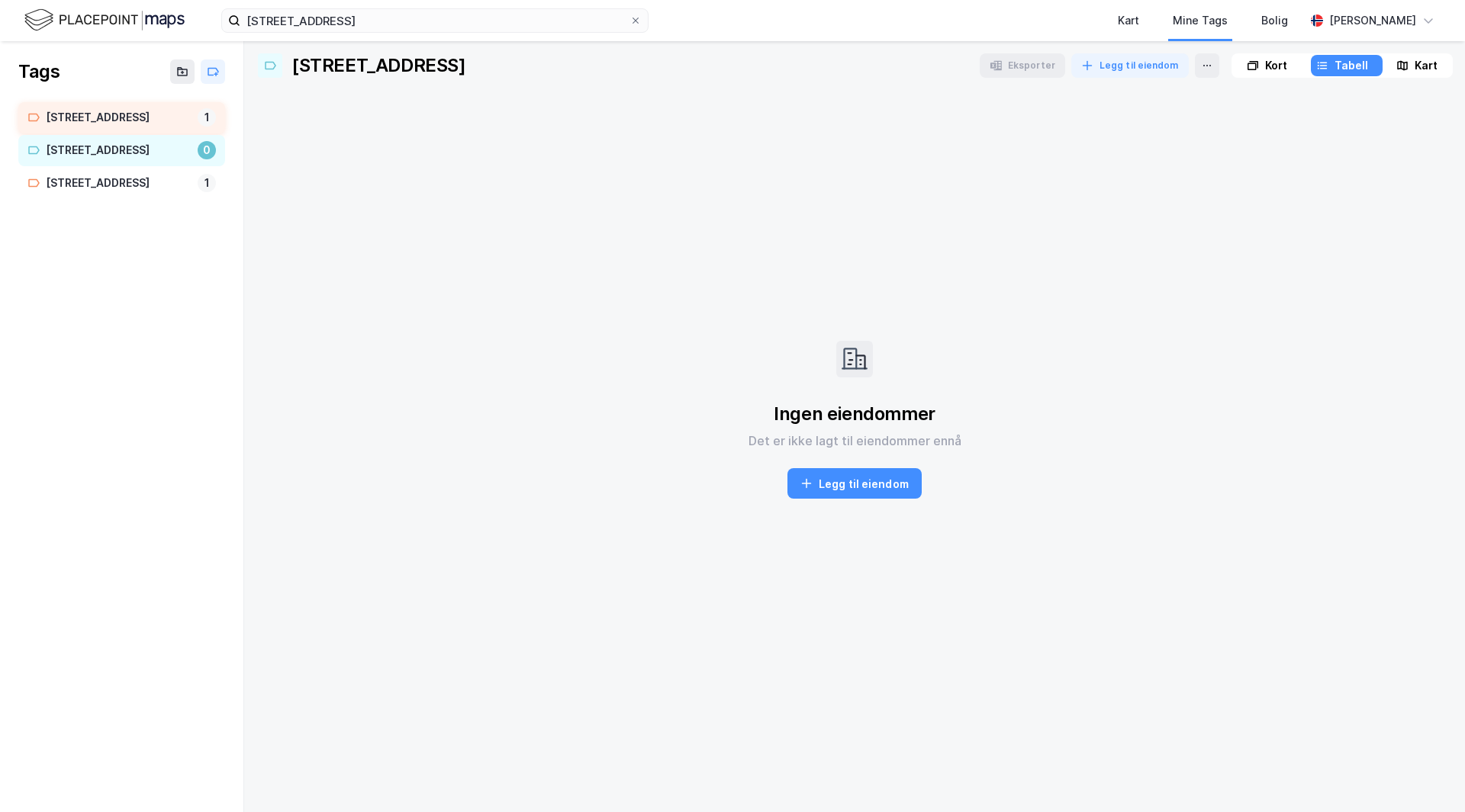
click at [103, 121] on div "[STREET_ADDRESS]" at bounding box center [119, 118] width 146 height 19
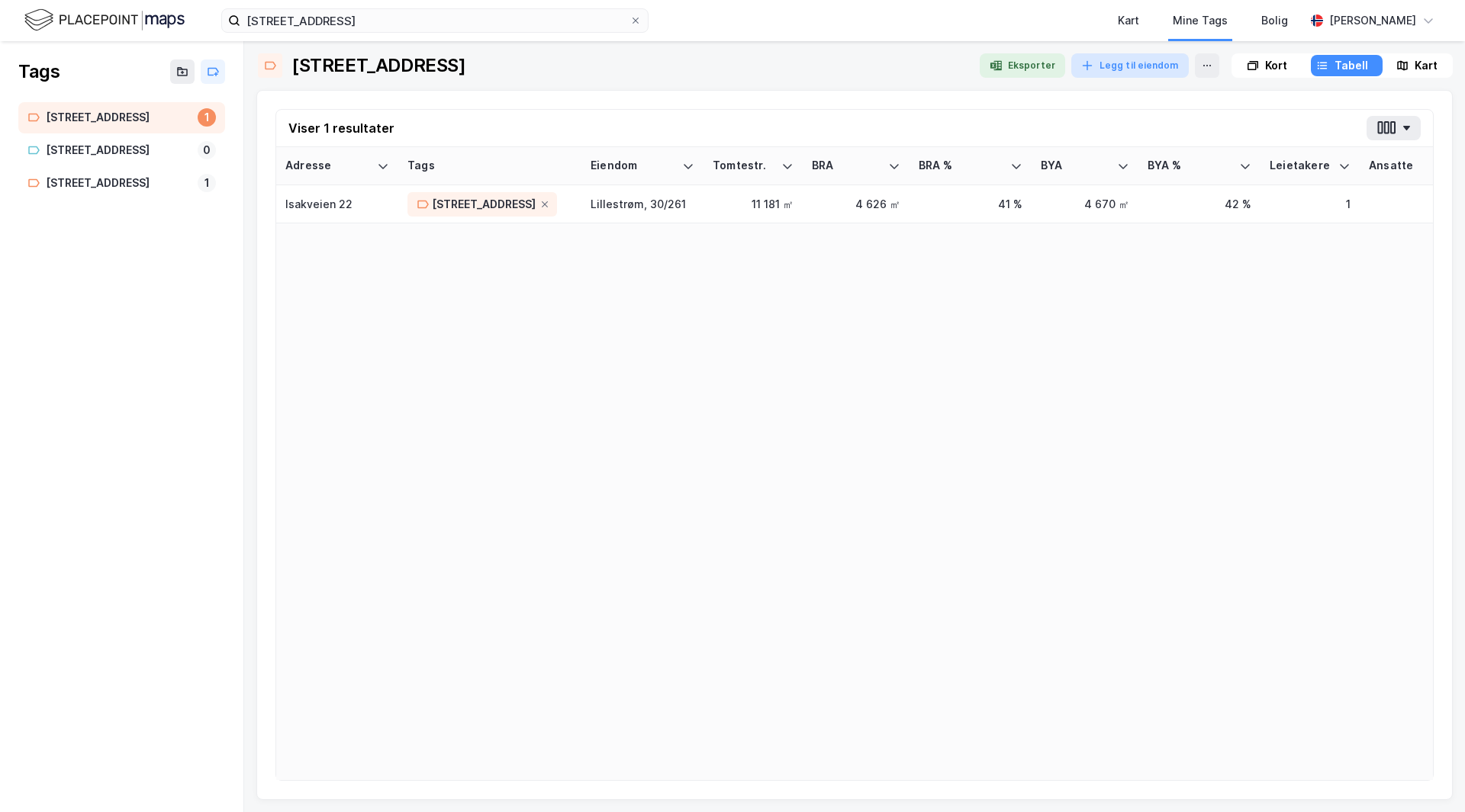
click at [1091, 62] on button "Legg til eiendom" at bounding box center [1130, 65] width 118 height 24
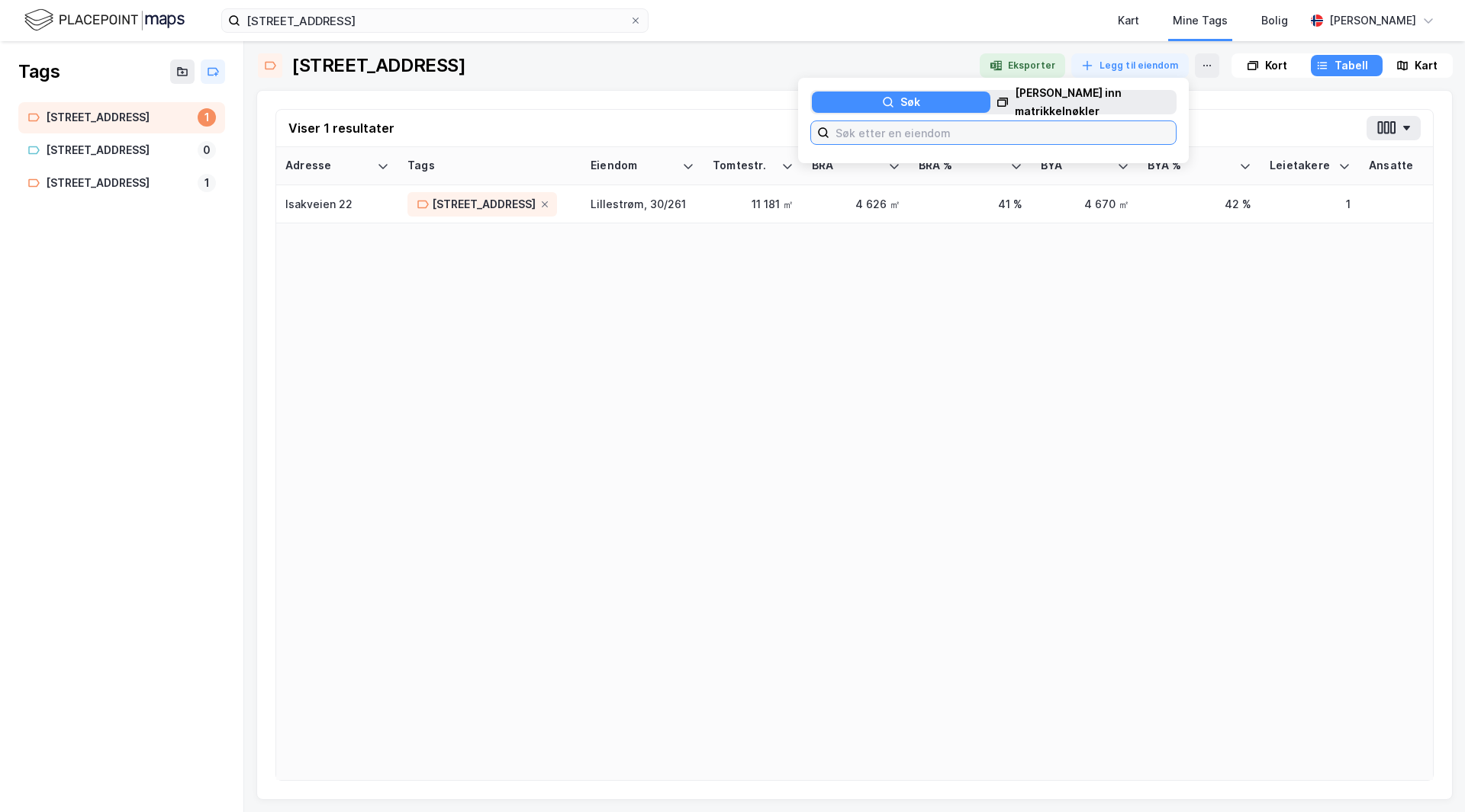
click at [890, 139] on input at bounding box center [1001, 132] width 346 height 23
click at [859, 126] on input at bounding box center [1001, 132] width 346 height 23
paste input "[STREET_ADDRESS]"
type input "[STREET_ADDRESS]"
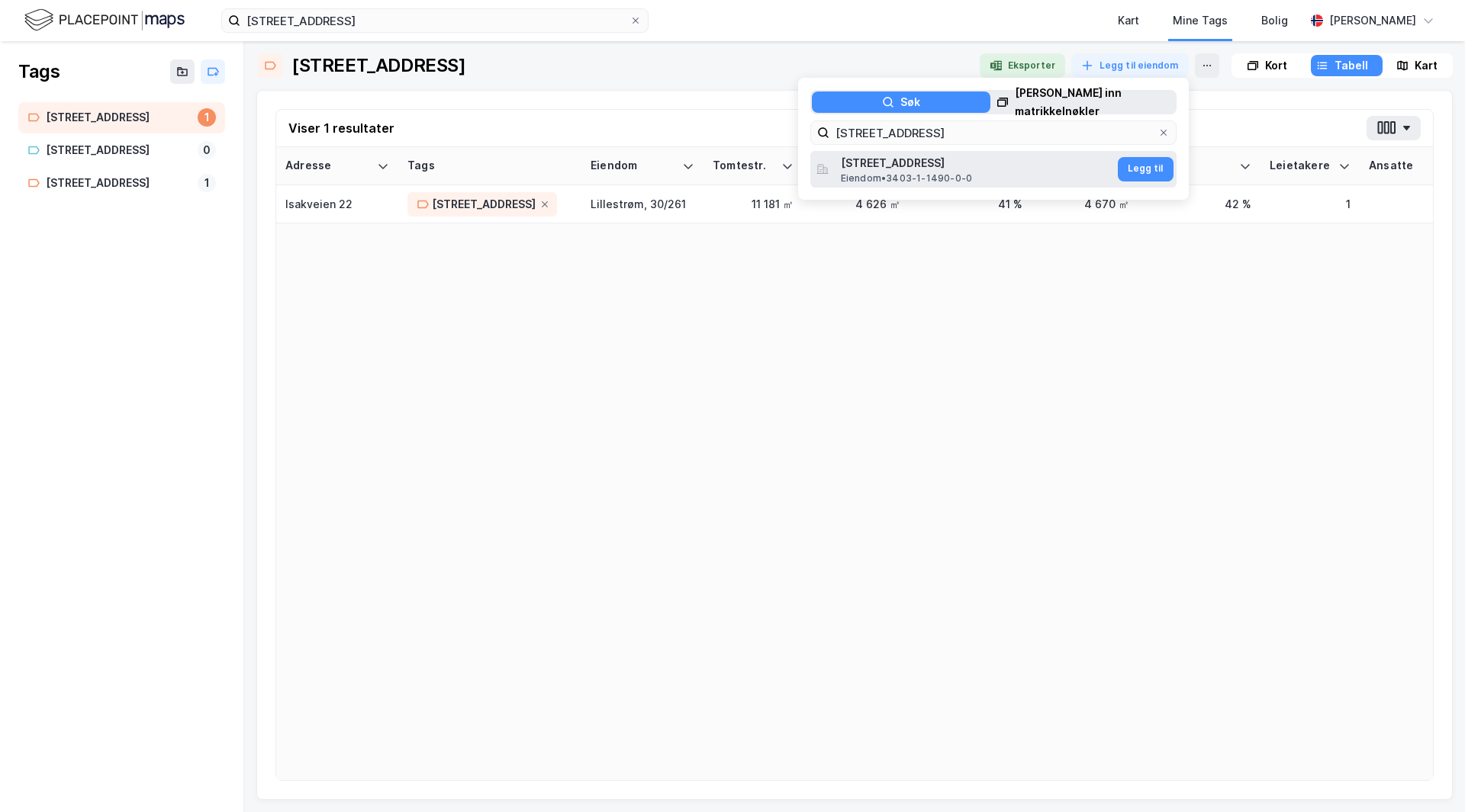
click at [979, 158] on span "[STREET_ADDRESS]" at bounding box center [977, 163] width 273 height 19
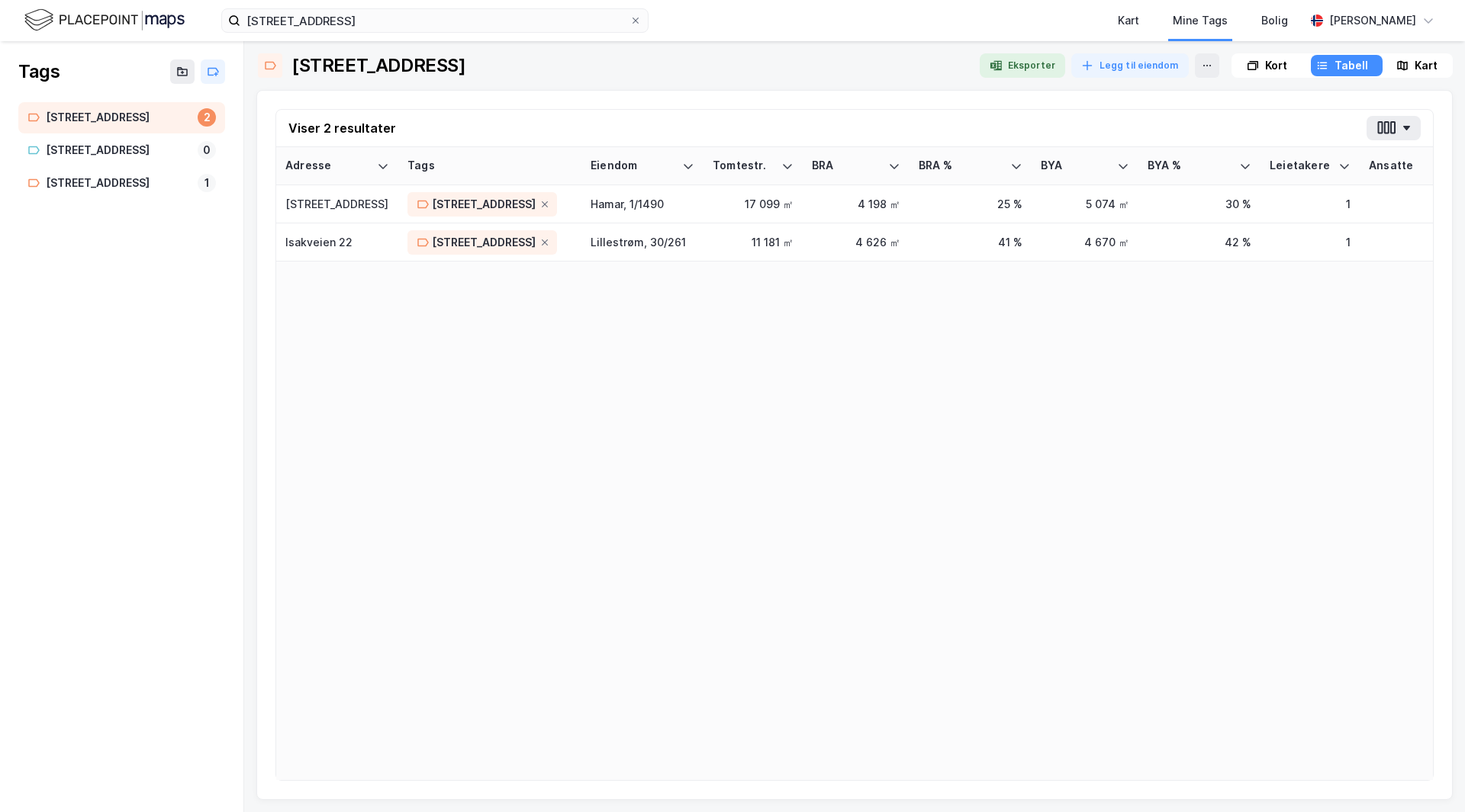
click at [810, 343] on div "Adresse Tags Eiendom Tomtestr. BRA BRA % BYA BYA % Leietakere Ansatte Eiendomst…" at bounding box center [855, 463] width 1156 height 633
click at [1124, 62] on button "Legg til eiendom" at bounding box center [1130, 65] width 118 height 24
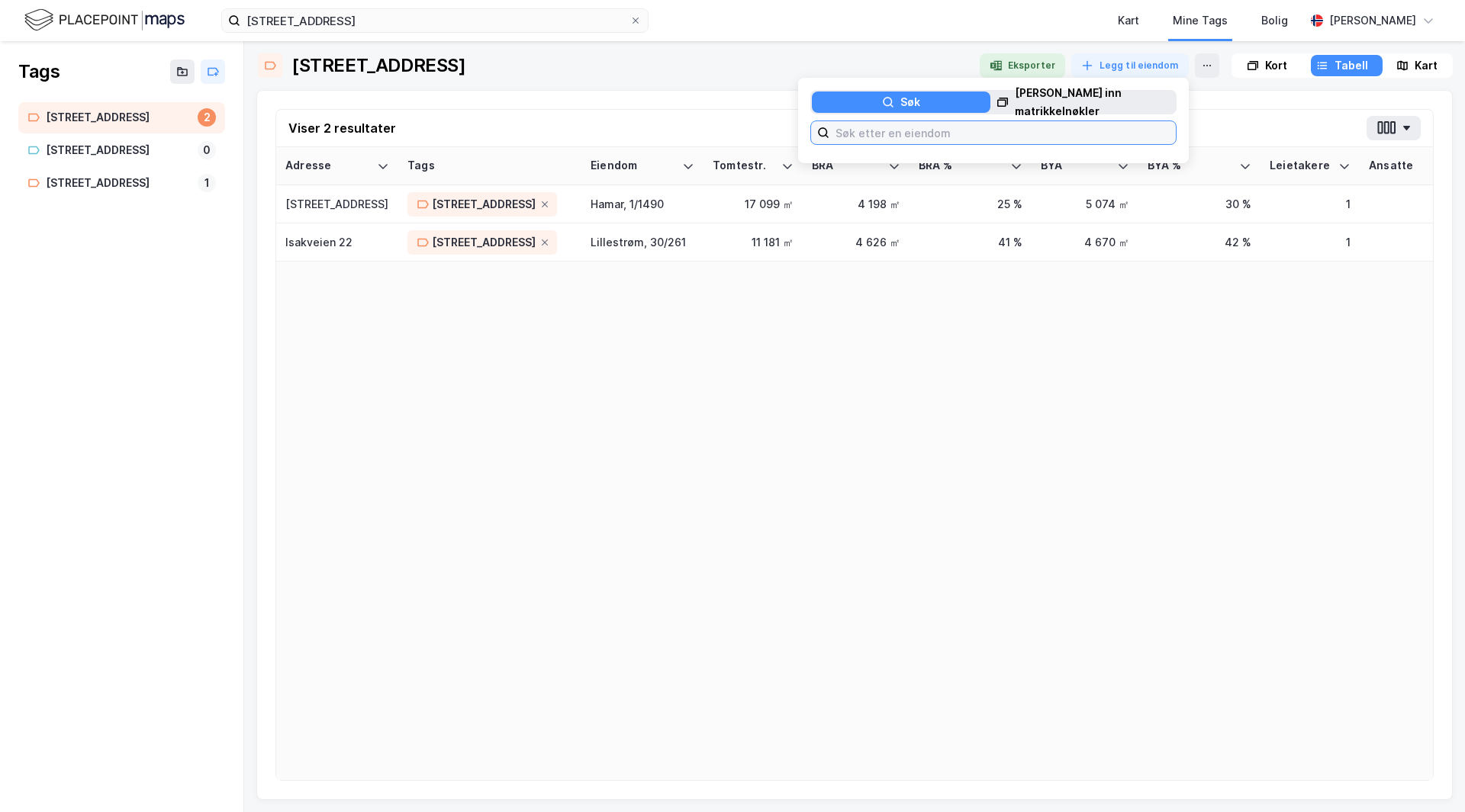
click at [903, 133] on input at bounding box center [1001, 132] width 346 height 23
type input "[STREET_ADDRESS]"
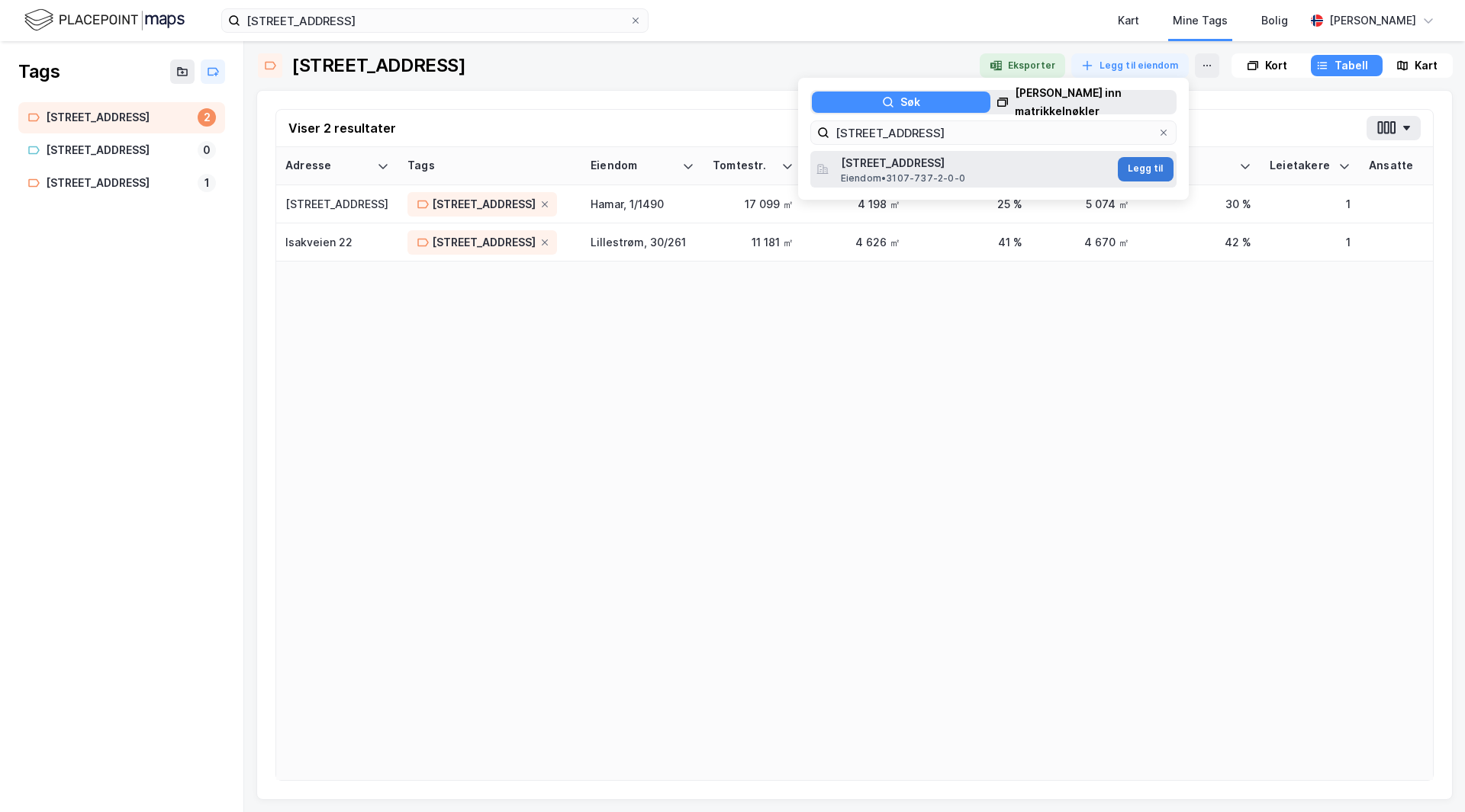
click at [1131, 166] on button "Legg til" at bounding box center [1145, 168] width 56 height 24
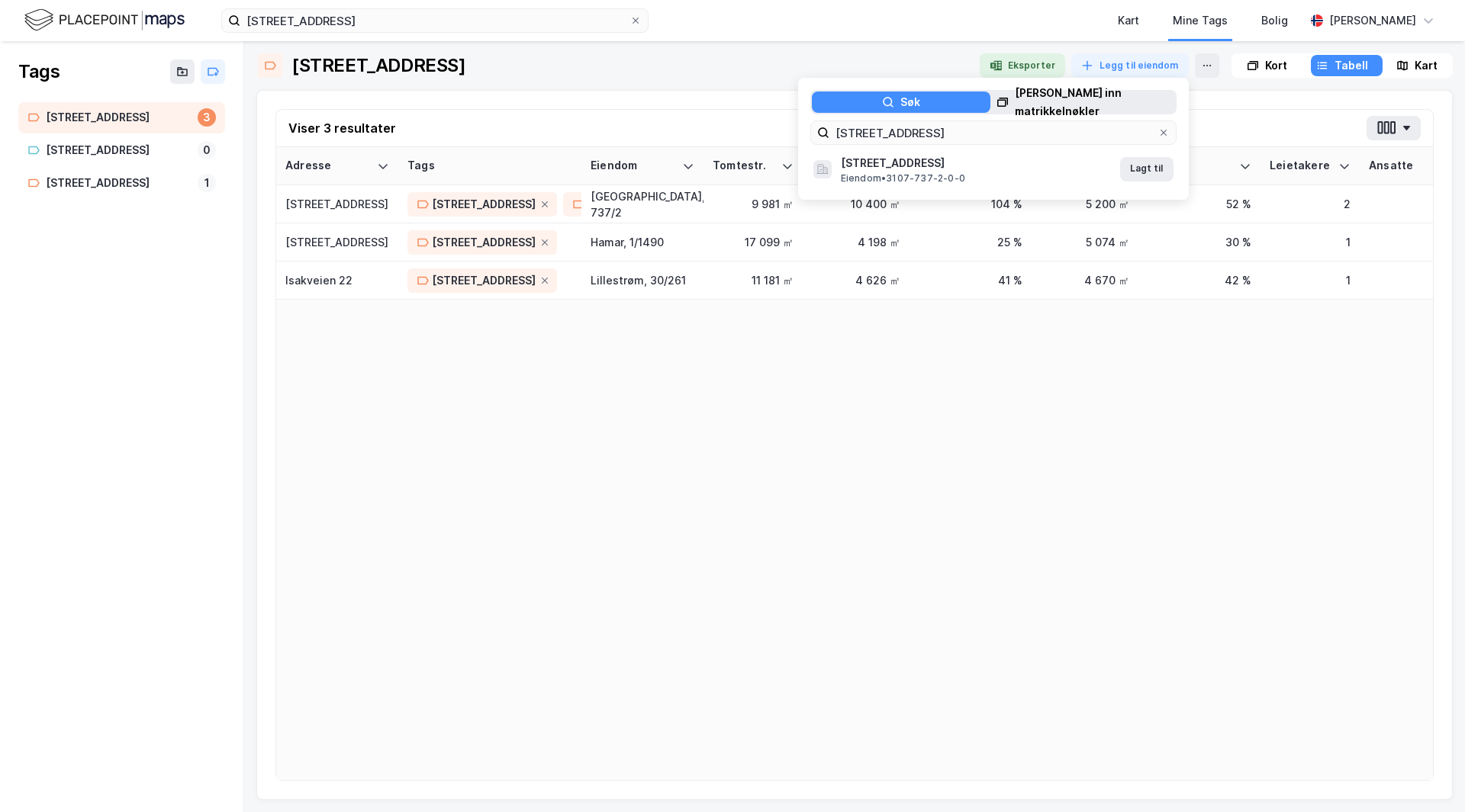
click at [587, 472] on div "Adresse Tags Eiendom Tomtestr. BRA BRA % BYA BYA % Leietakere Ansatte Eiendomst…" at bounding box center [855, 463] width 1156 height 633
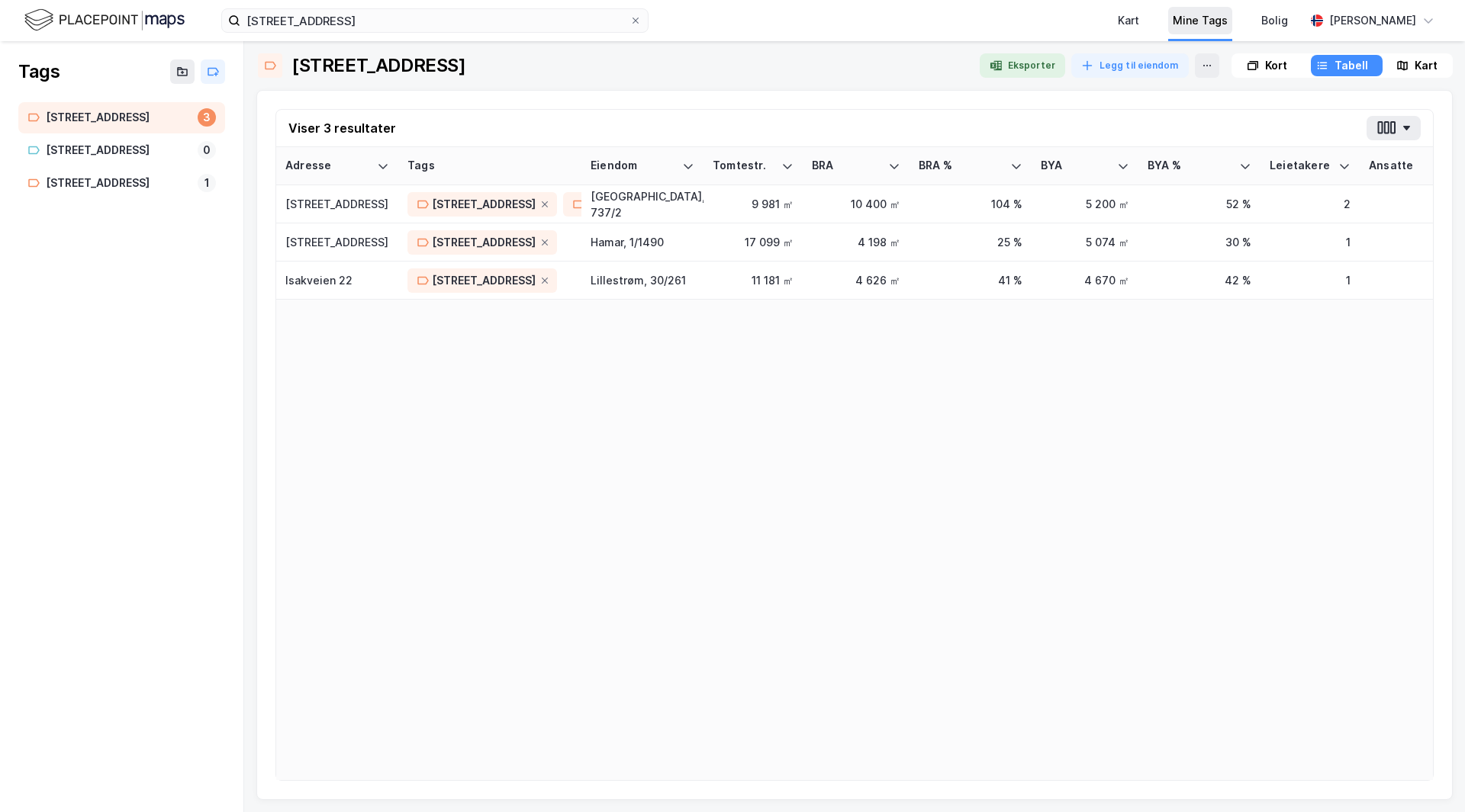
click at [1227, 11] on div "Mine Tags" at bounding box center [1199, 21] width 64 height 27
click at [1397, 53] on div "Kort Tabell Kart" at bounding box center [1342, 65] width 221 height 24
click at [1396, 67] on icon at bounding box center [1402, 66] width 12 height 12
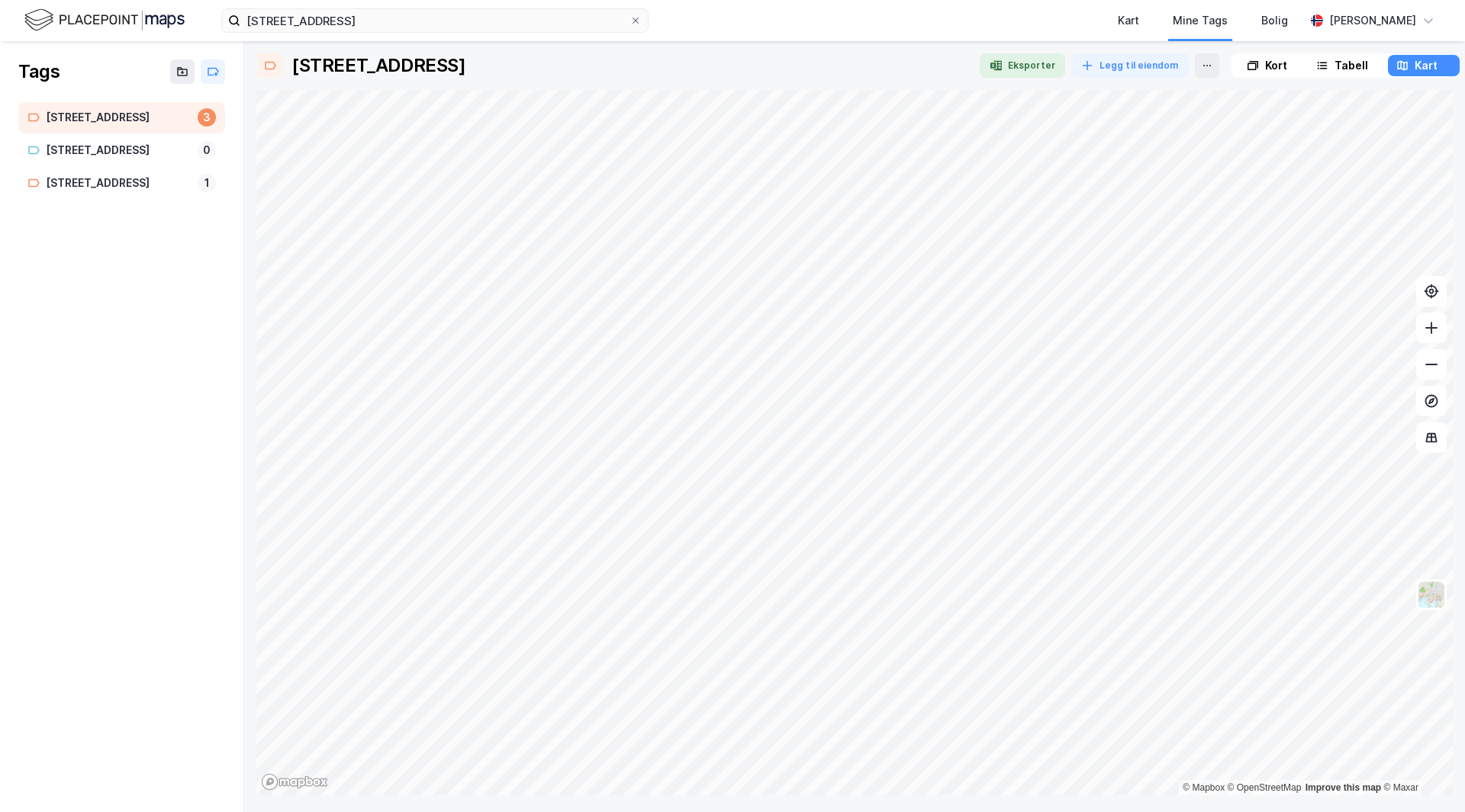
click at [131, 115] on div "[STREET_ADDRESS]" at bounding box center [119, 118] width 146 height 19
click at [1430, 597] on img at bounding box center [1432, 595] width 29 height 29
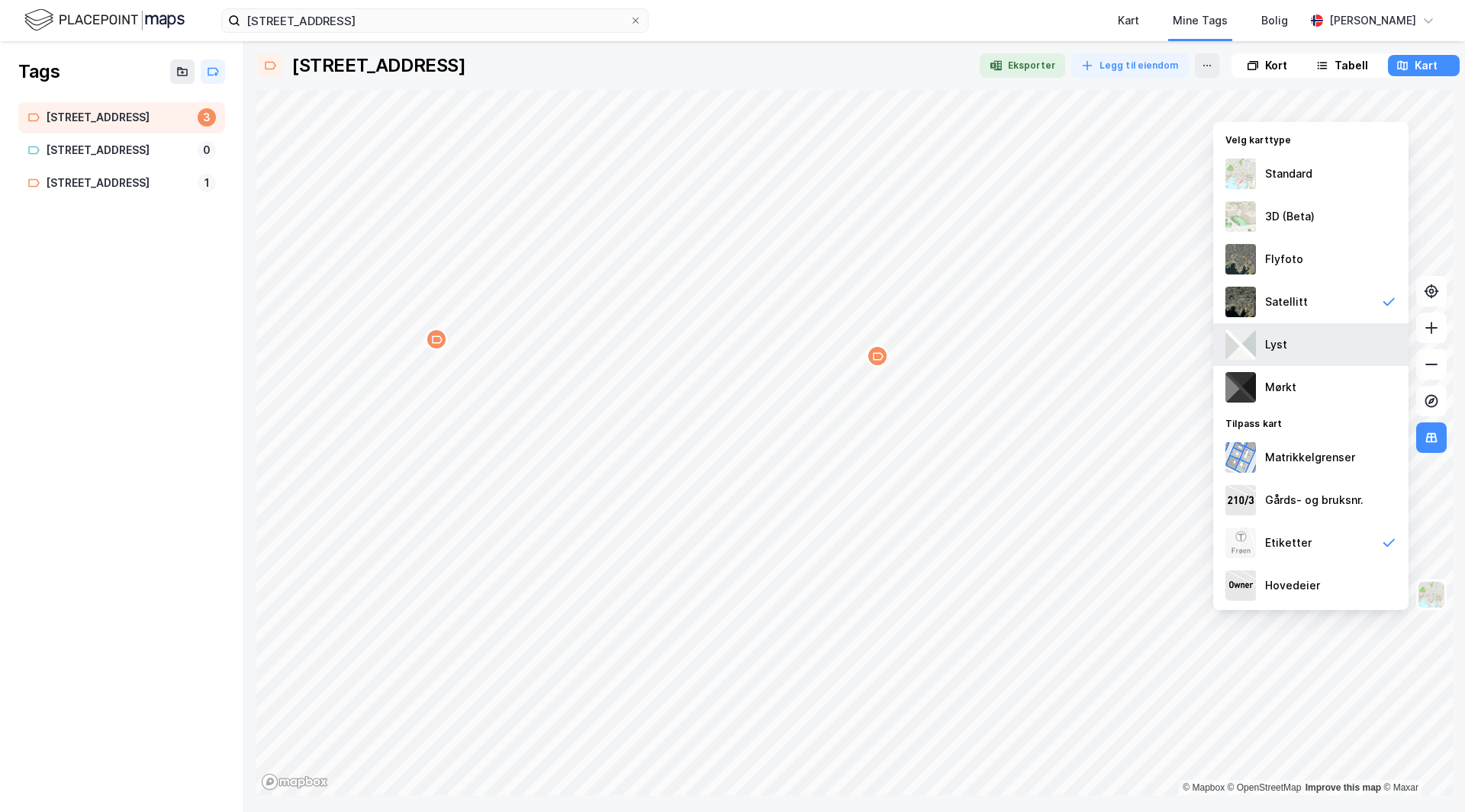
click at [1347, 357] on div "Lyst" at bounding box center [1310, 345] width 195 height 43
click at [1434, 594] on img at bounding box center [1432, 595] width 29 height 29
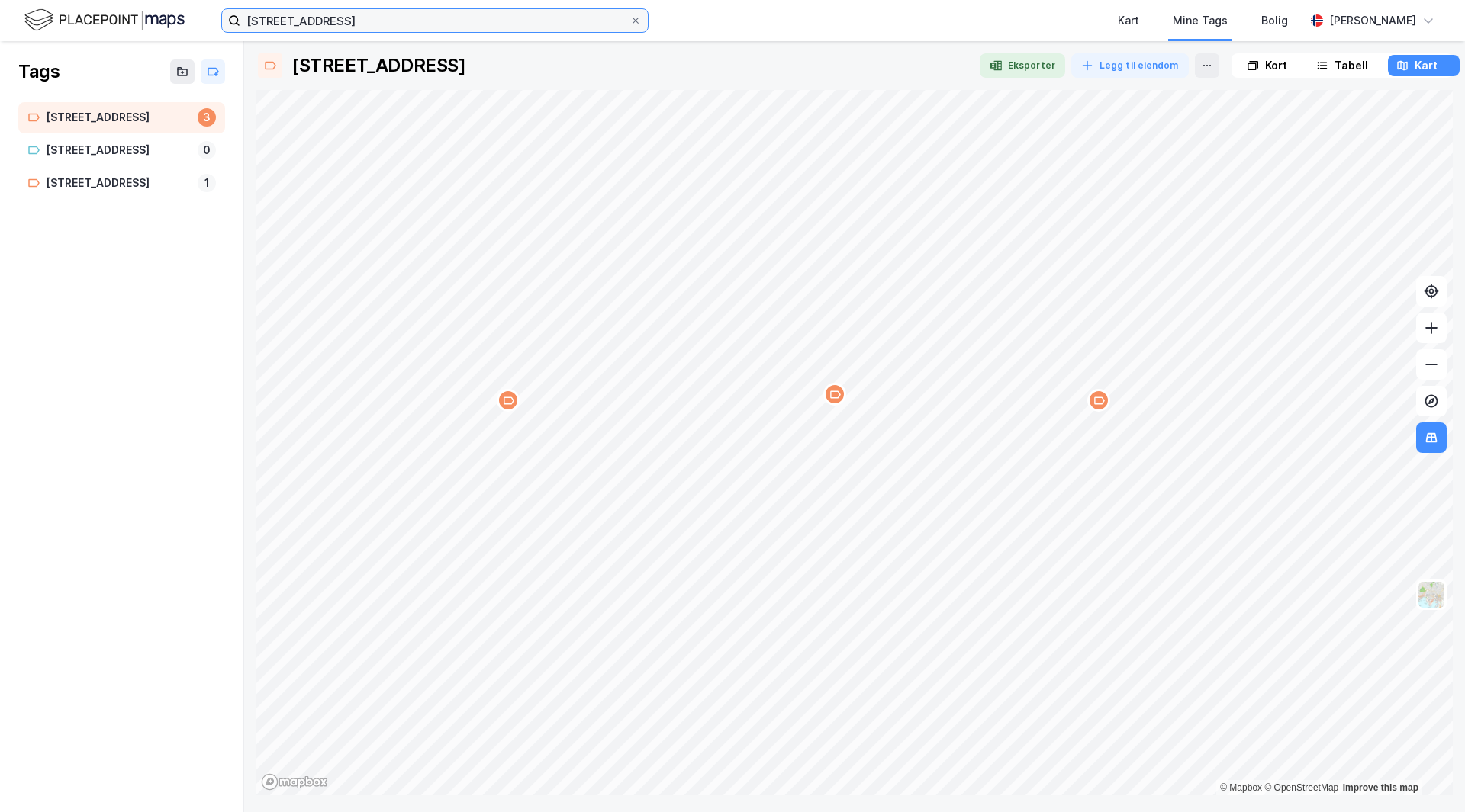
click at [340, 25] on input "[STREET_ADDRESS]" at bounding box center [434, 20] width 389 height 23
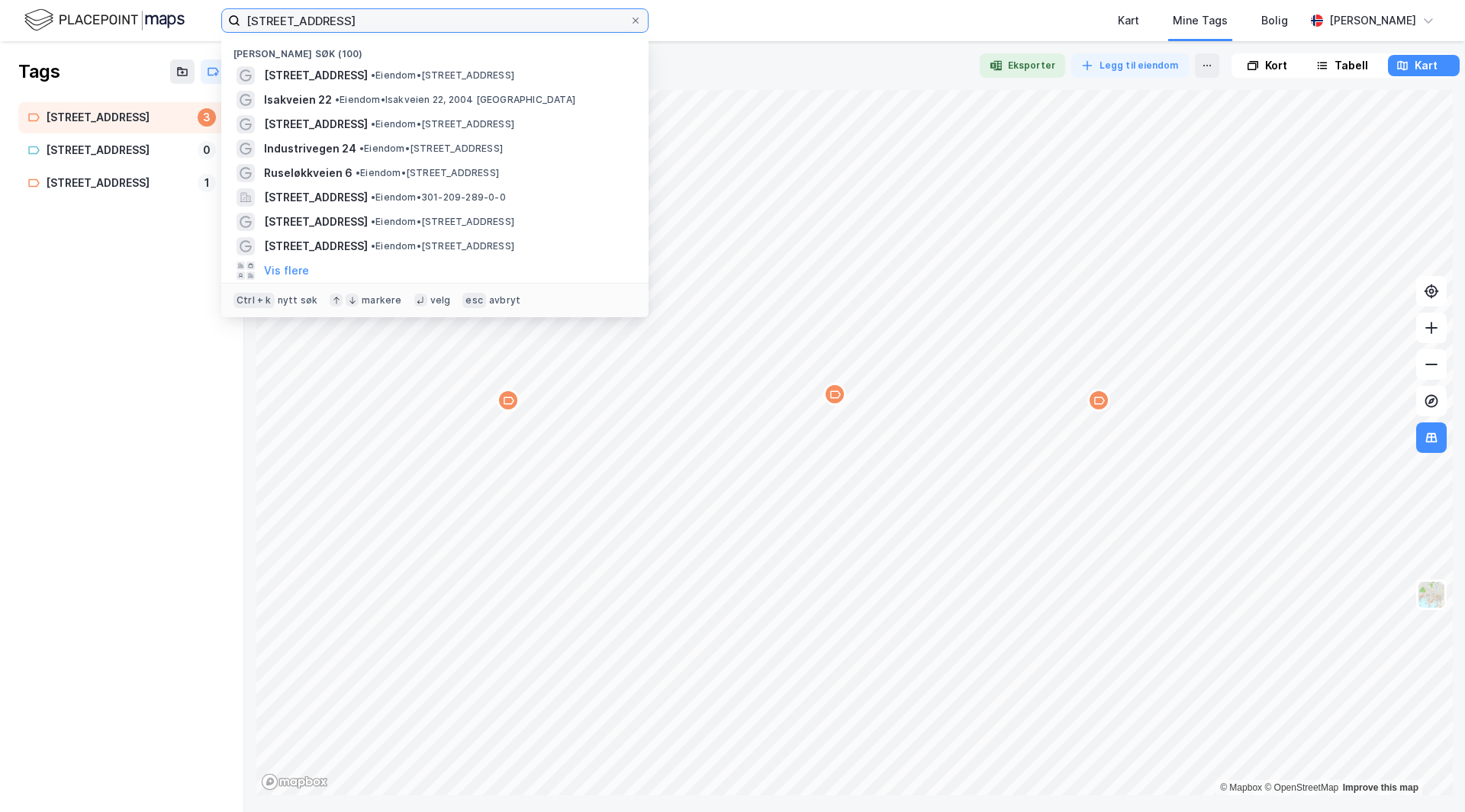
click at [340, 25] on input "[STREET_ADDRESS]" at bounding box center [434, 20] width 389 height 23
click at [123, 121] on div "[STREET_ADDRESS]" at bounding box center [119, 118] width 146 height 19
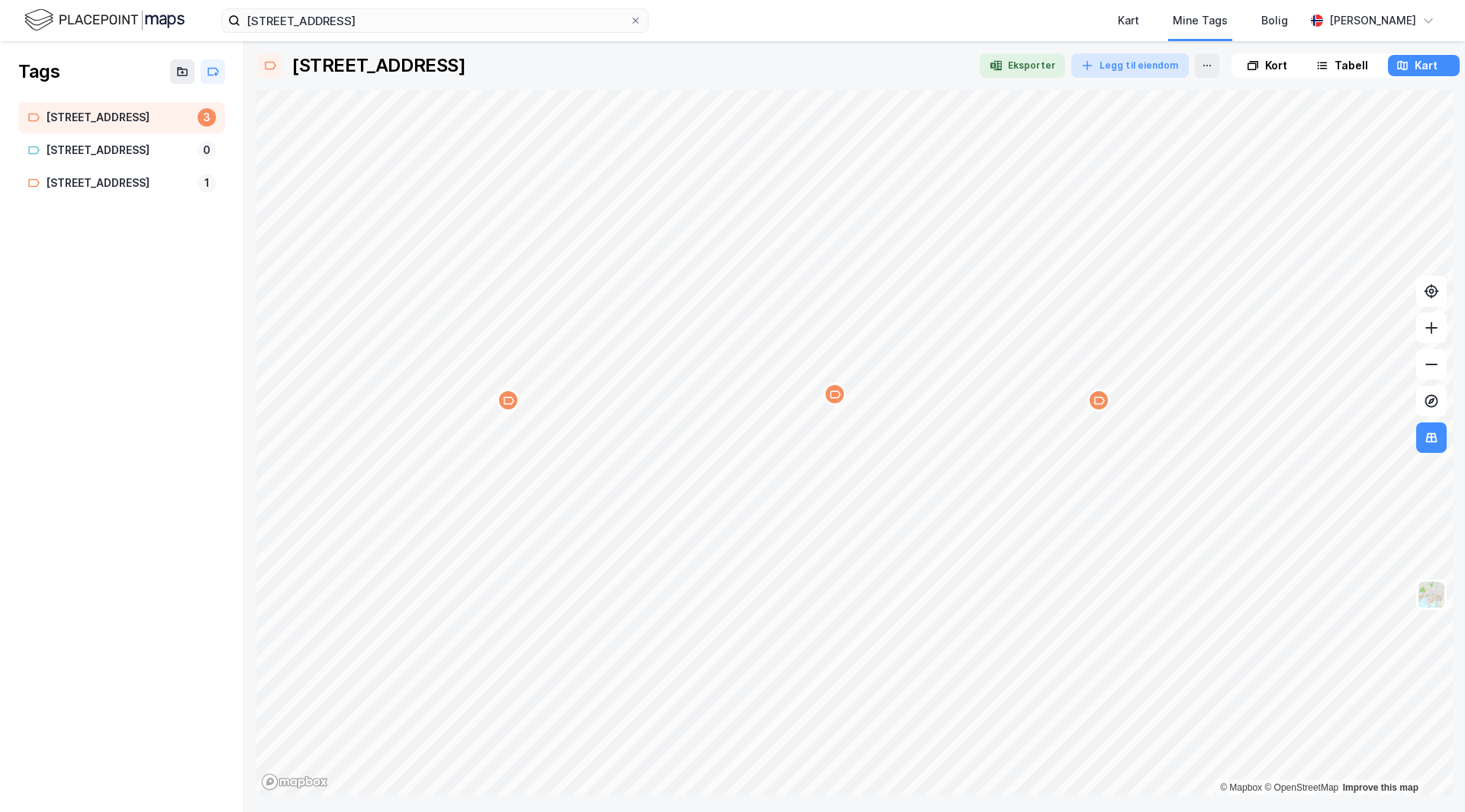
click at [1105, 57] on button "Legg til eiendom" at bounding box center [1130, 65] width 118 height 24
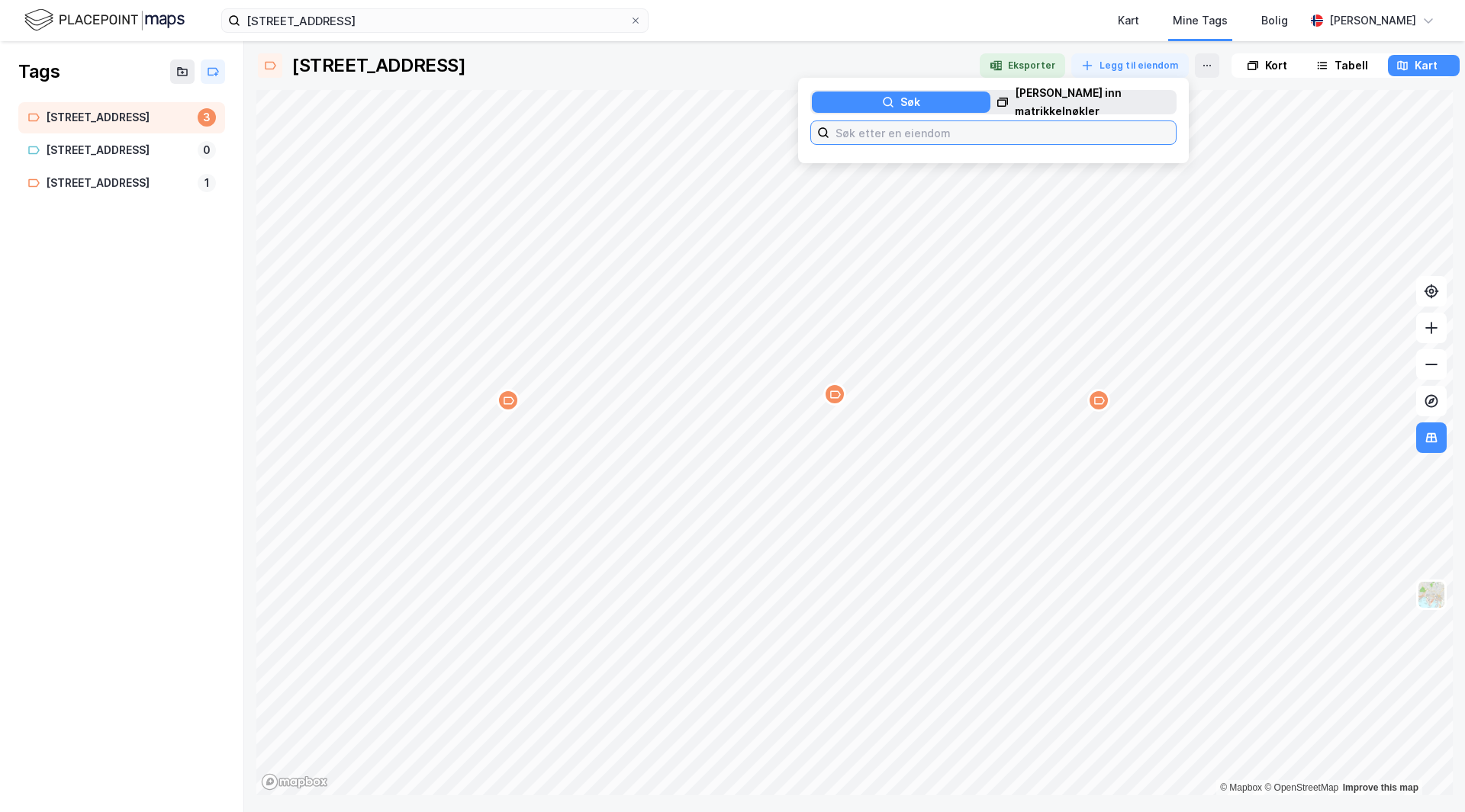
click at [920, 129] on input at bounding box center [1001, 132] width 346 height 23
click at [894, 133] on input "Gardermoen" at bounding box center [993, 132] width 328 height 23
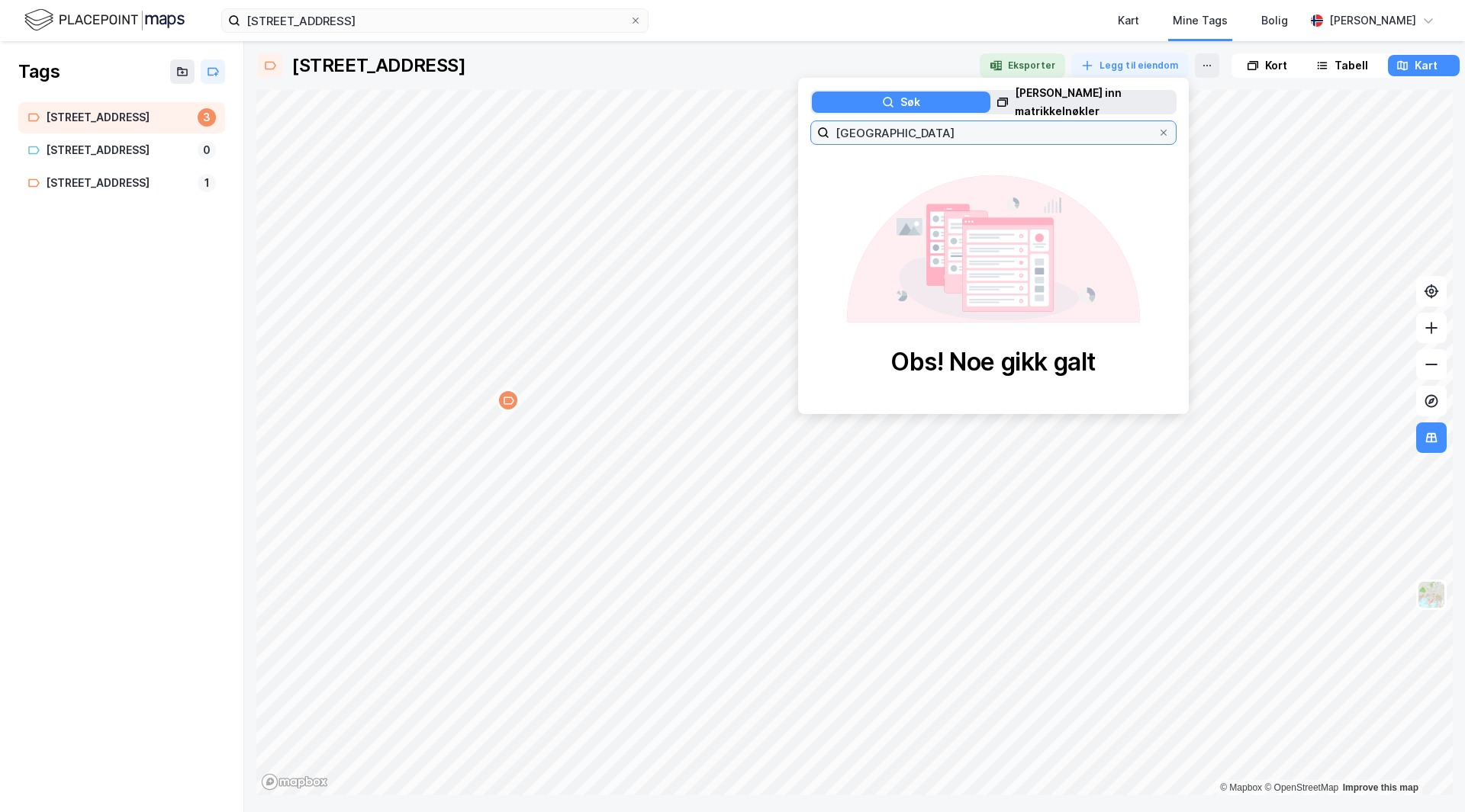
click at [874, 132] on input "[GEOGRAPHIC_DATA]" at bounding box center [993, 132] width 328 height 23
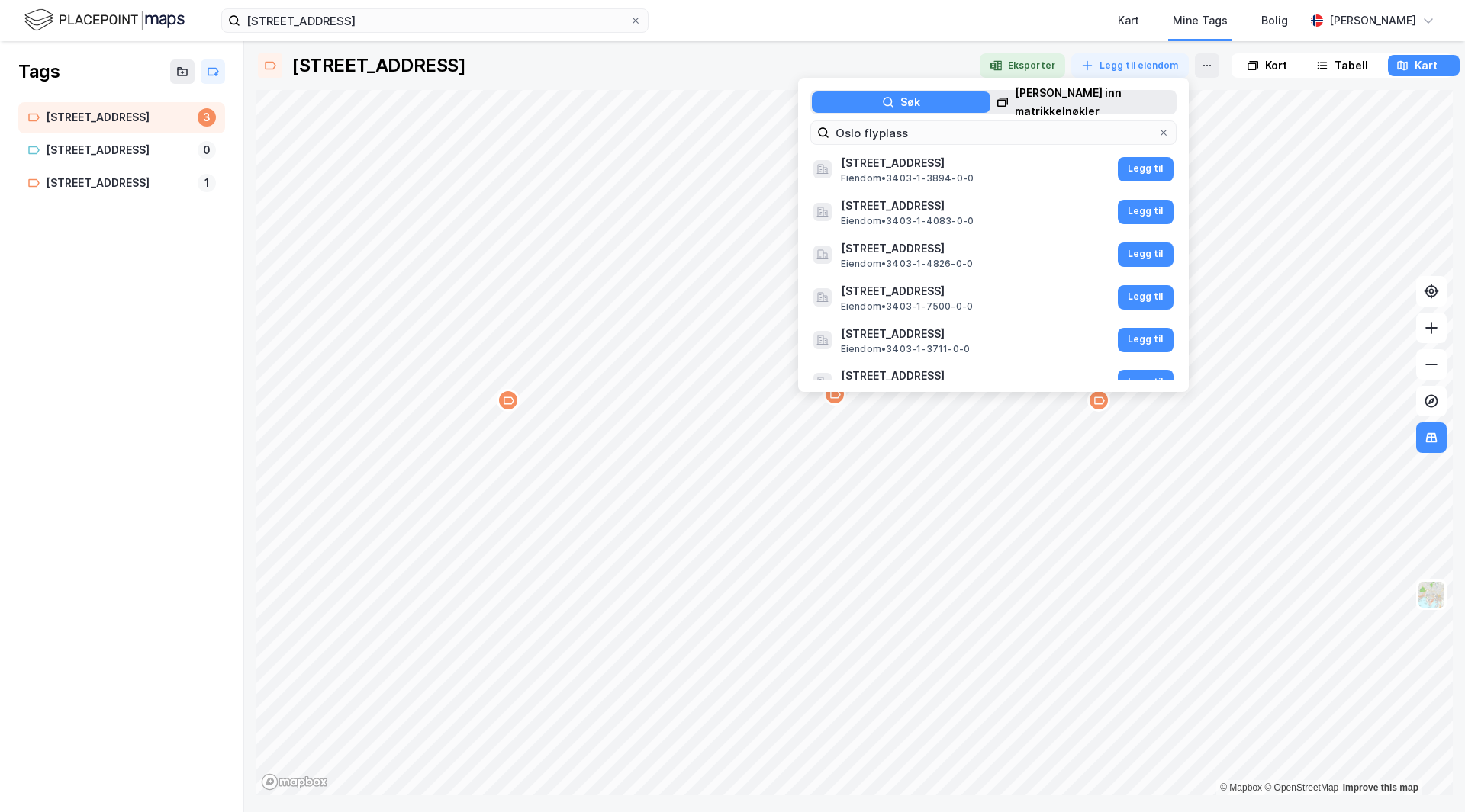
click at [963, 150] on div "Søk Lim inn matrikkelnøkler [GEOGRAPHIC_DATA] 1, 2319, [GEOGRAPHIC_DATA], HAMAR…" at bounding box center [994, 235] width 366 height 290
click at [962, 136] on input "Oslo flyplass" at bounding box center [993, 132] width 328 height 23
click at [935, 138] on input "Oslo flyplass" at bounding box center [993, 132] width 328 height 23
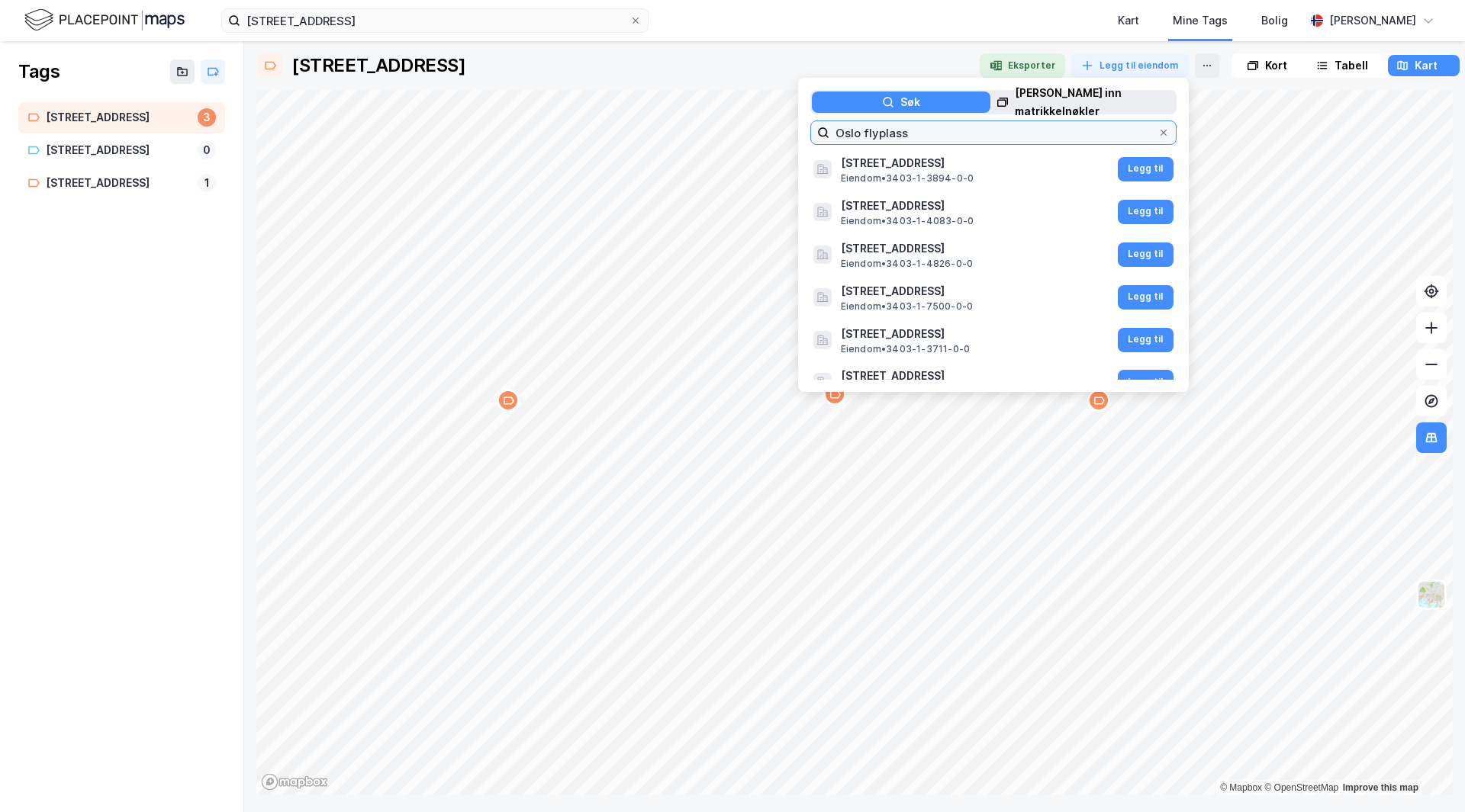
click at [935, 138] on input "Oslo flyplass" at bounding box center [993, 132] width 328 height 23
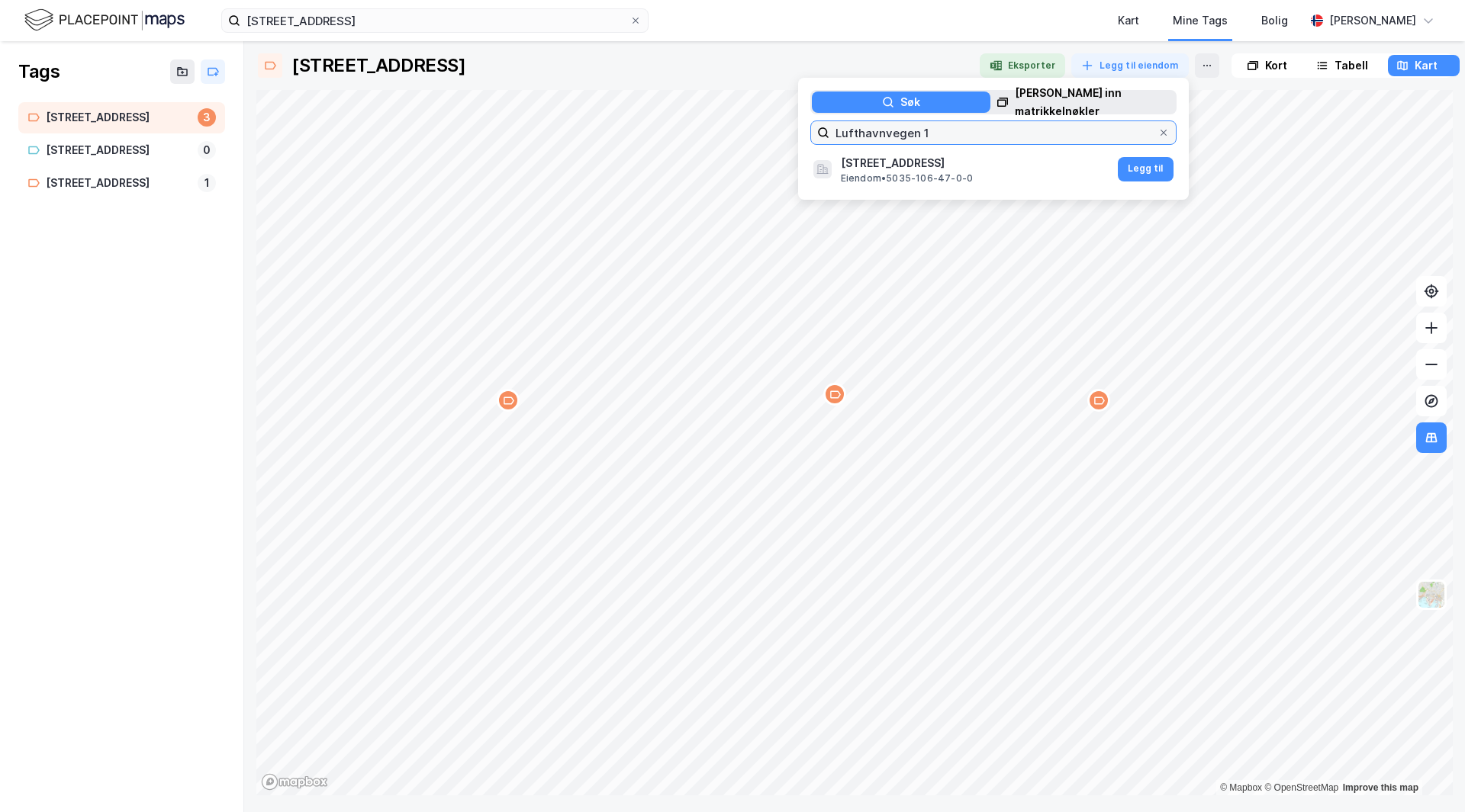
click at [958, 124] on input "Lufthavnvegen 1" at bounding box center [993, 132] width 328 height 23
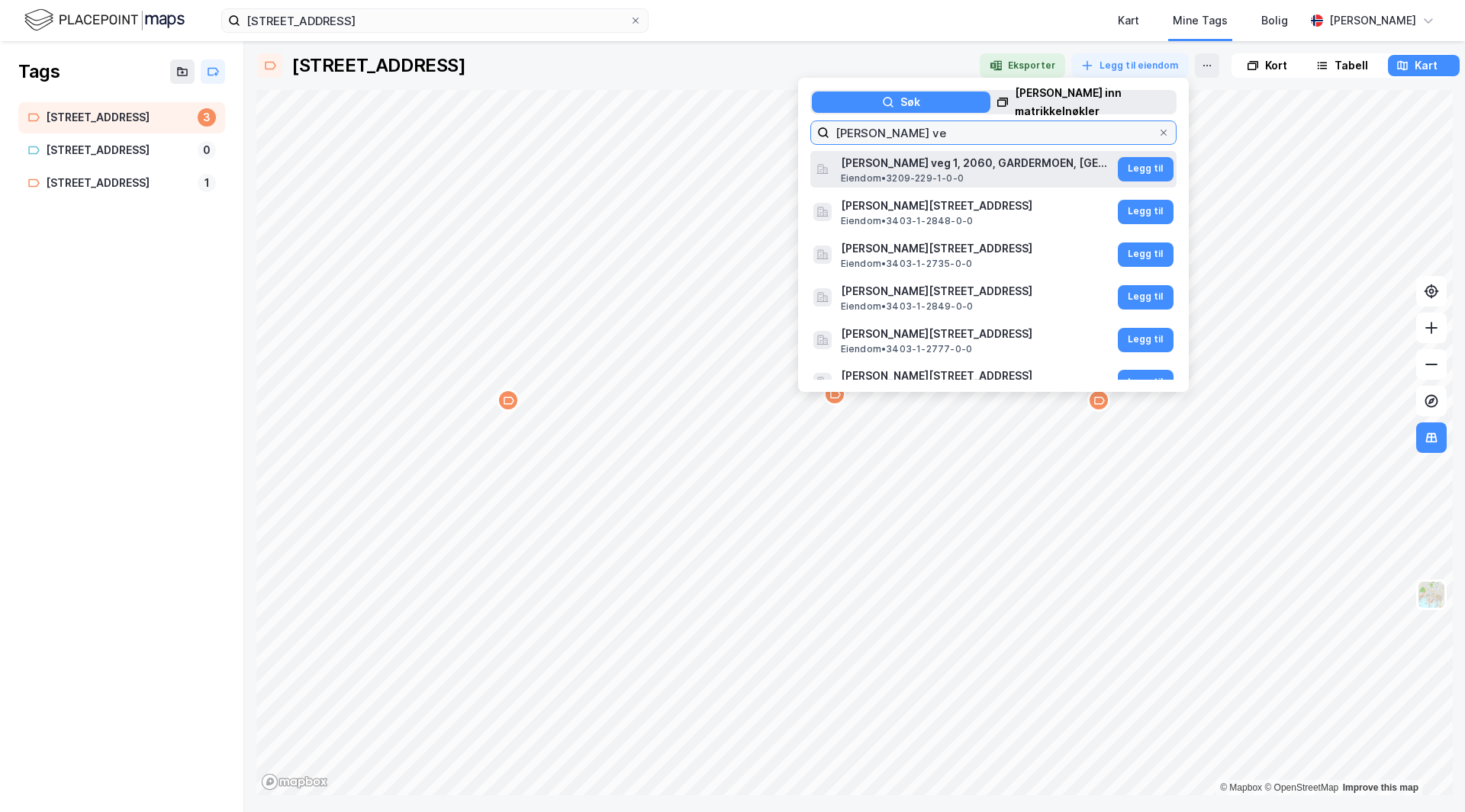
type input "[PERSON_NAME] ve"
click at [1001, 165] on span "[PERSON_NAME] veg 1, 2060, GARDERMOEN, [GEOGRAPHIC_DATA]" at bounding box center [977, 163] width 273 height 19
click at [995, 167] on span "[PERSON_NAME] veg 1, 2060, GARDERMOEN, [GEOGRAPHIC_DATA]" at bounding box center [979, 163] width 276 height 19
click at [1024, 164] on span "[PERSON_NAME] veg 1, 2060, GARDERMOEN, [GEOGRAPHIC_DATA]" at bounding box center [977, 163] width 273 height 19
click at [1024, 164] on span "[PERSON_NAME] veg 1, 2060, GARDERMOEN, [GEOGRAPHIC_DATA]" at bounding box center [979, 163] width 276 height 19
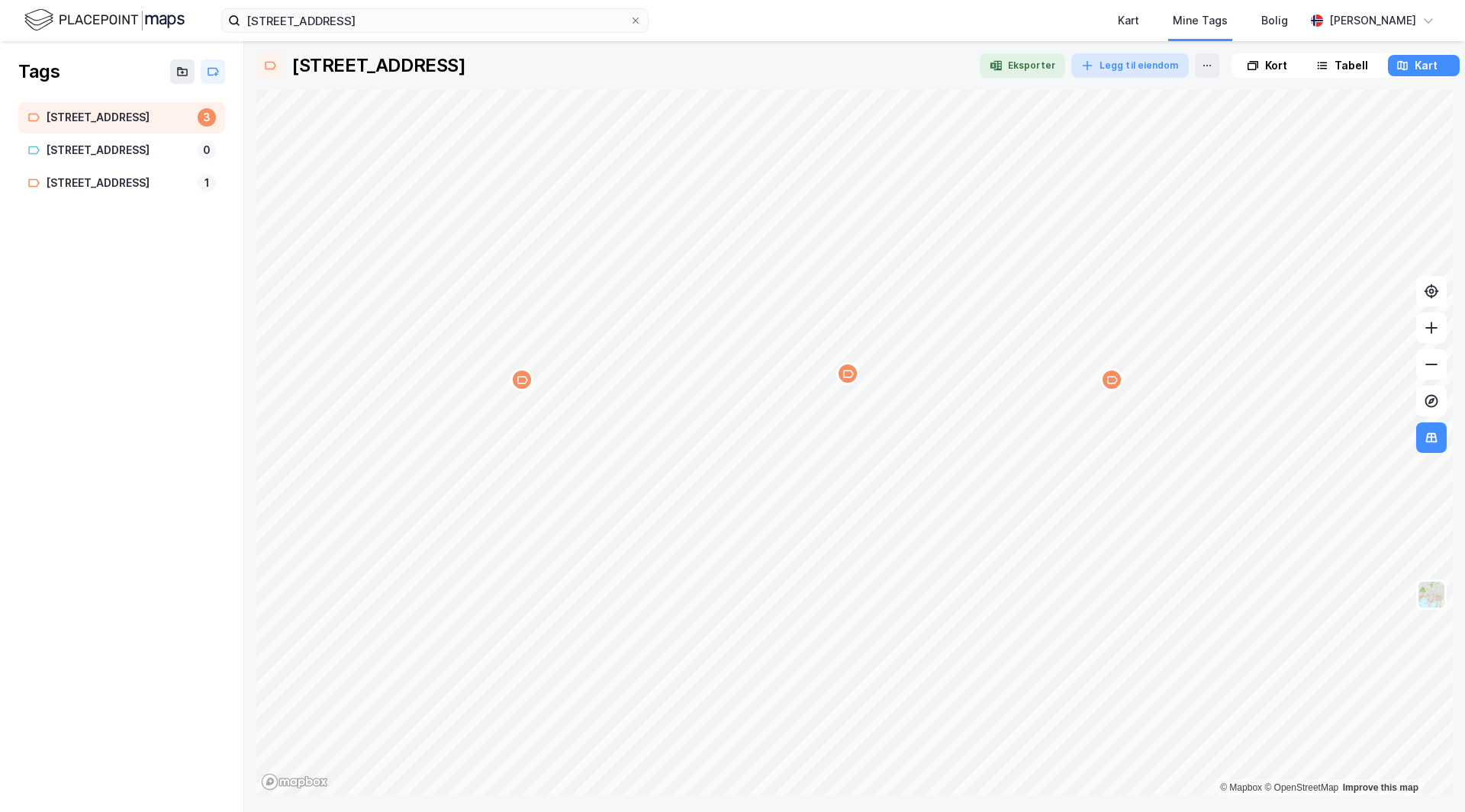
click at [1098, 55] on button "Legg til eiendom" at bounding box center [1130, 65] width 118 height 24
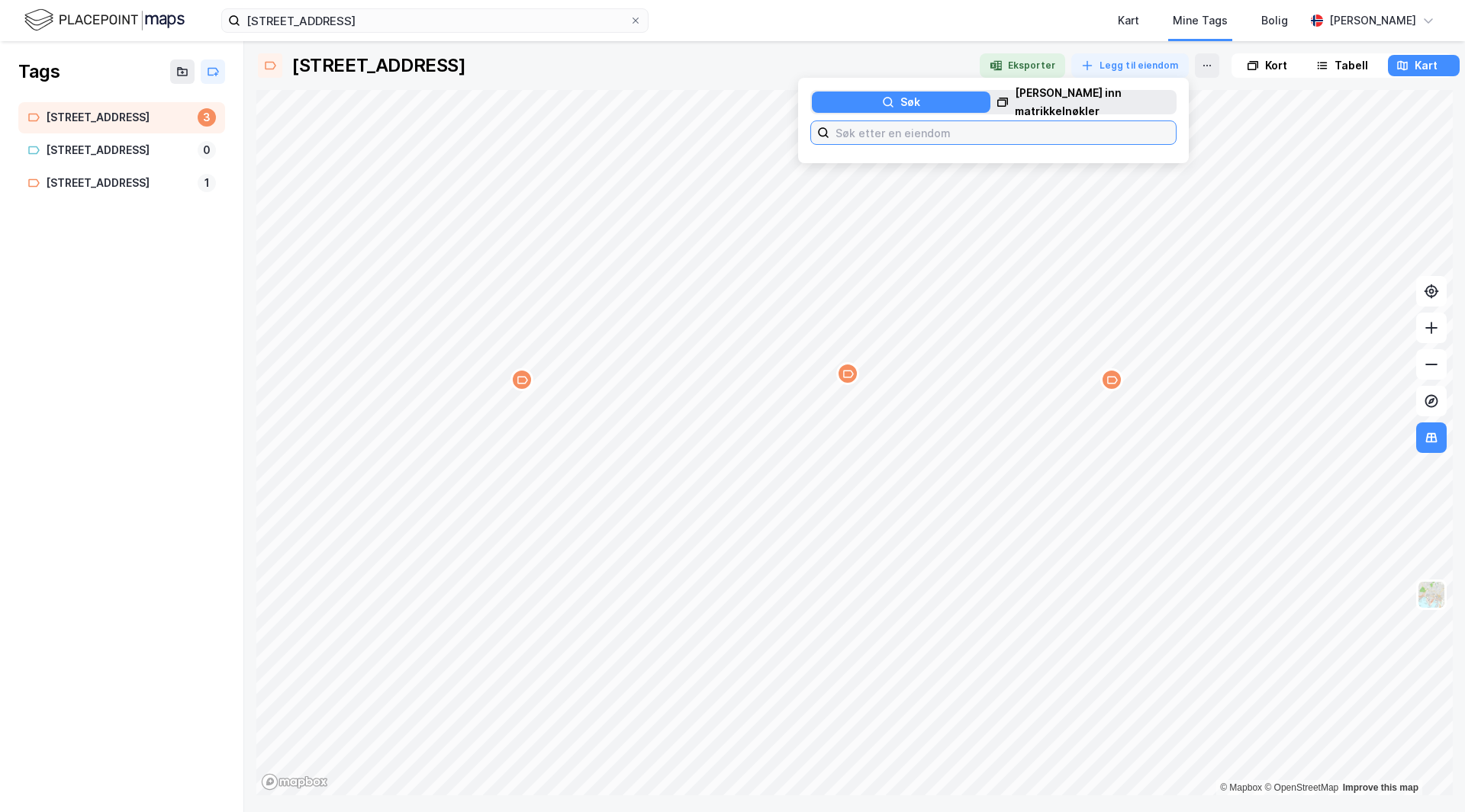
click at [954, 131] on input at bounding box center [1001, 132] width 346 height 23
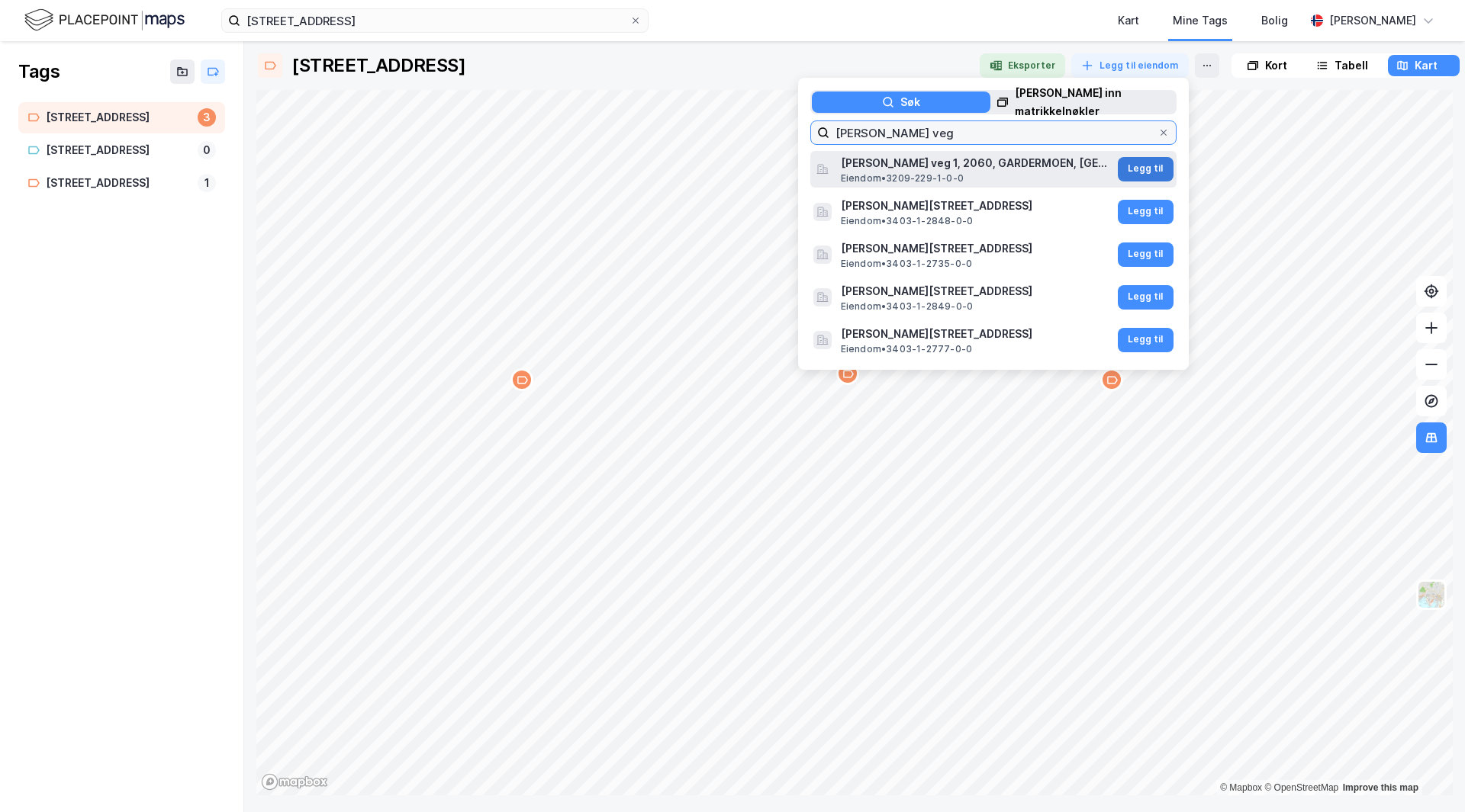
type input "[PERSON_NAME] veg"
click at [1133, 165] on button "Legg til" at bounding box center [1145, 168] width 56 height 24
